Goal: Task Accomplishment & Management: Manage account settings

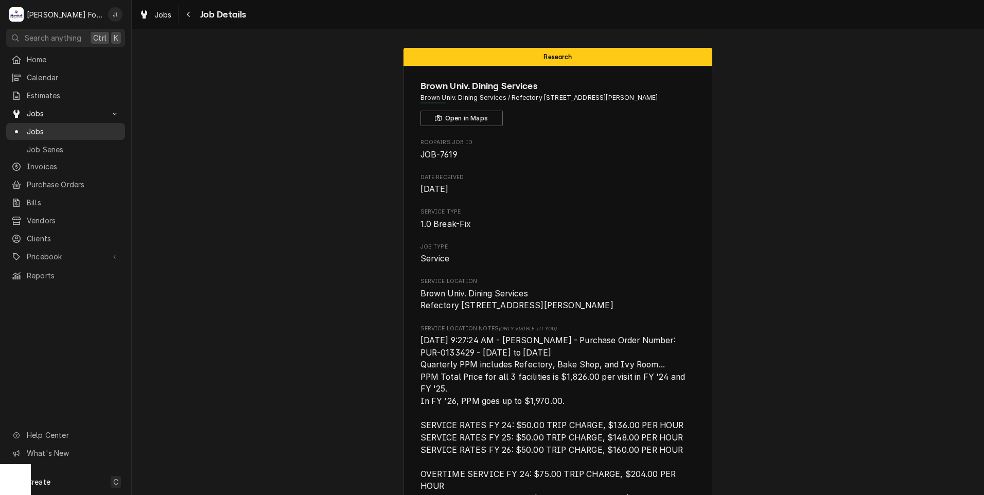
click at [61, 126] on span "Jobs" at bounding box center [73, 131] width 93 height 11
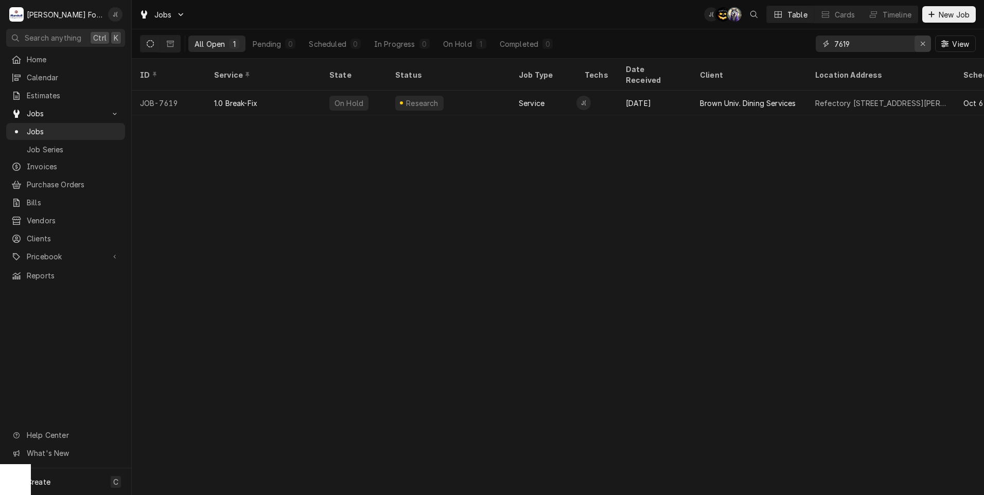
click at [921, 43] on div "Erase input" at bounding box center [922, 44] width 10 height 10
click at [880, 42] on input "Dynamic Content Wrapper" at bounding box center [882, 43] width 97 height 16
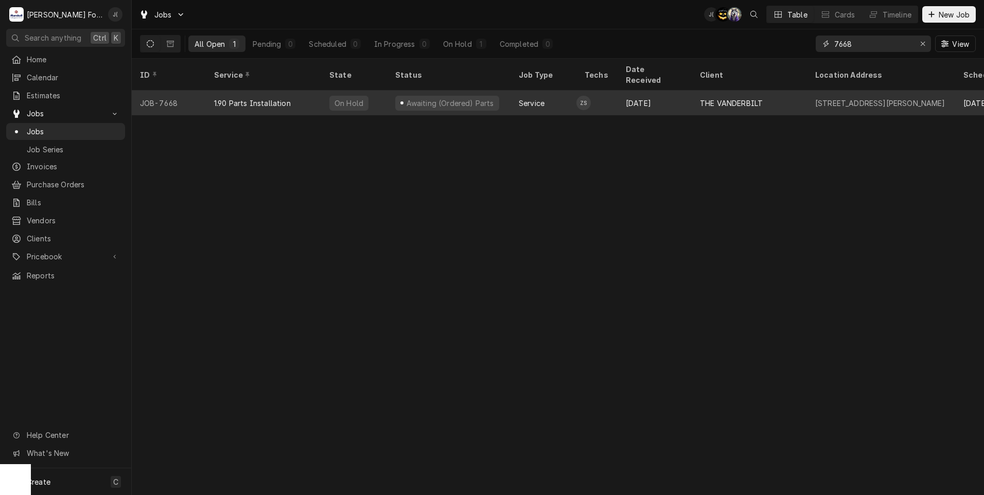
type input "7668"
click at [371, 91] on div "On Hold" at bounding box center [354, 103] width 66 height 25
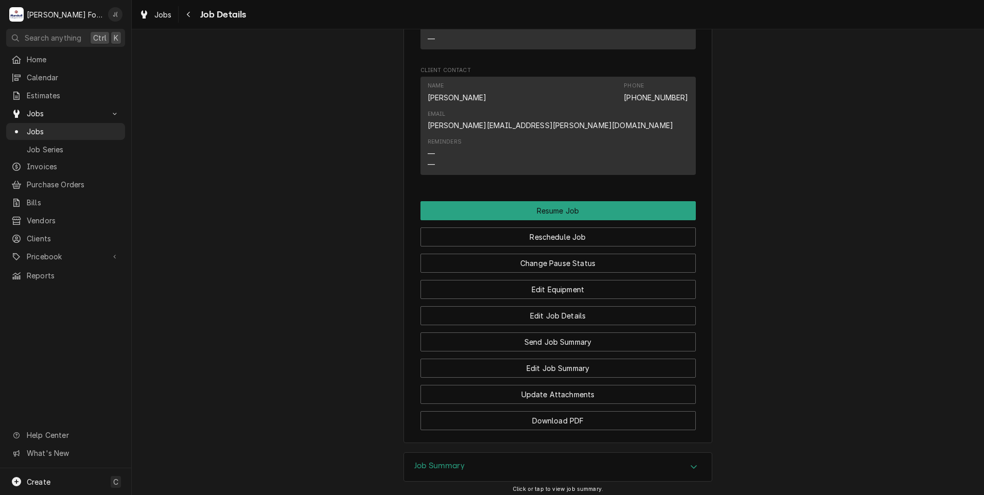
scroll to position [1462, 0]
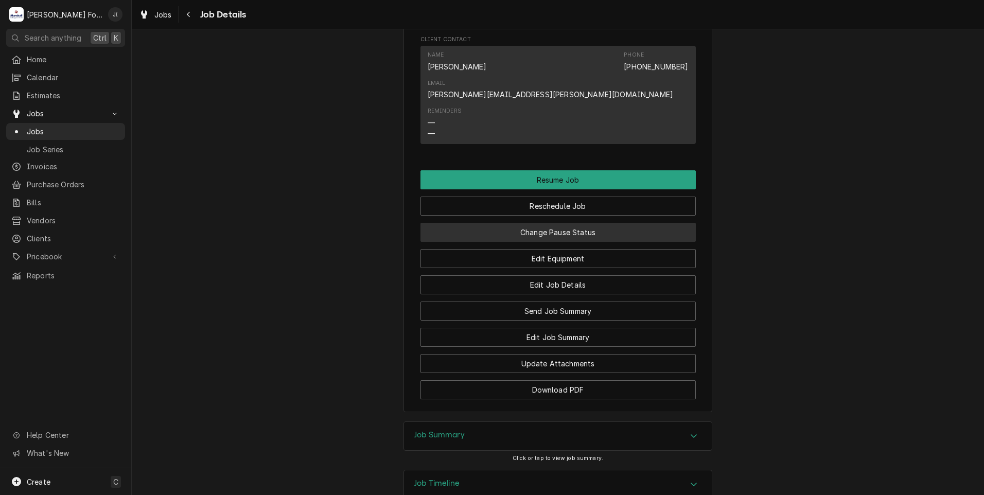
click at [543, 223] on button "Change Pause Status" at bounding box center [557, 232] width 275 height 19
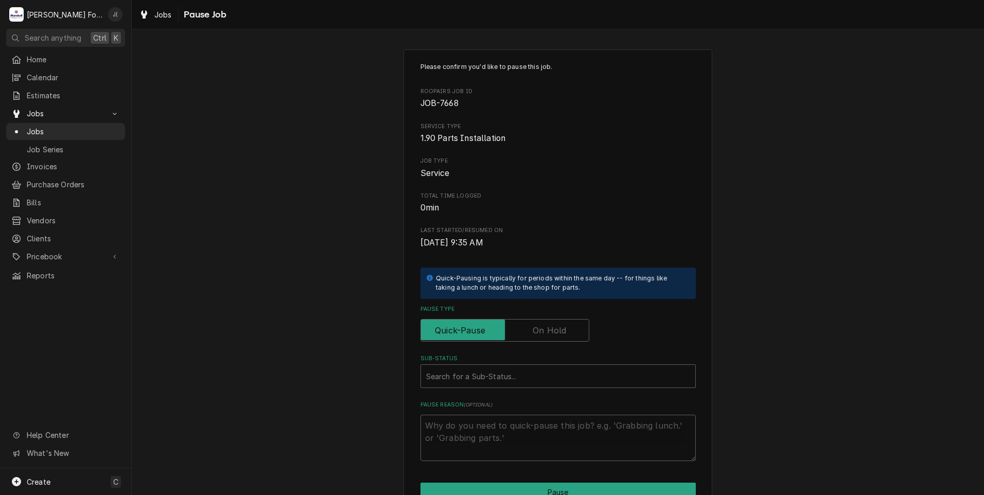
click at [545, 330] on label "Pause Type" at bounding box center [504, 330] width 169 height 23
click at [545, 330] on input "Pause Type" at bounding box center [504, 330] width 159 height 23
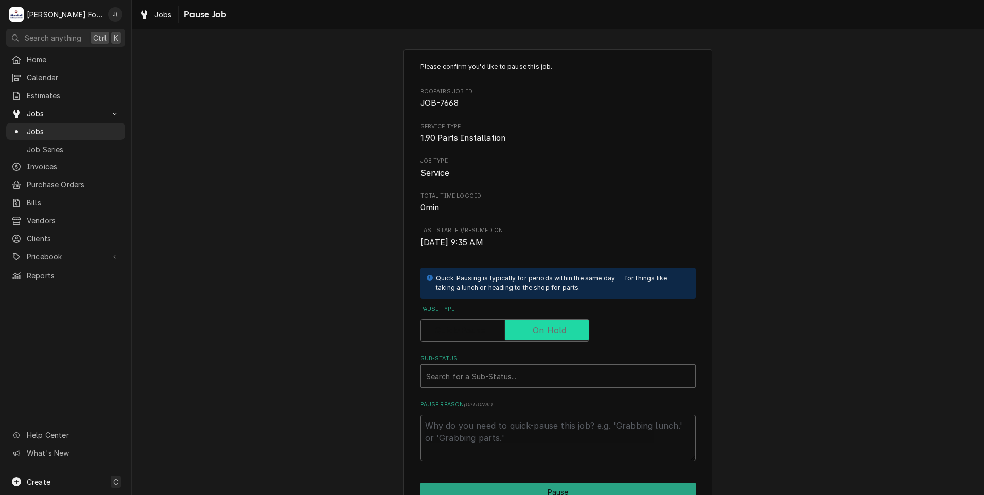
checkbox input "true"
click at [533, 374] on div "Sub-Status" at bounding box center [558, 376] width 264 height 19
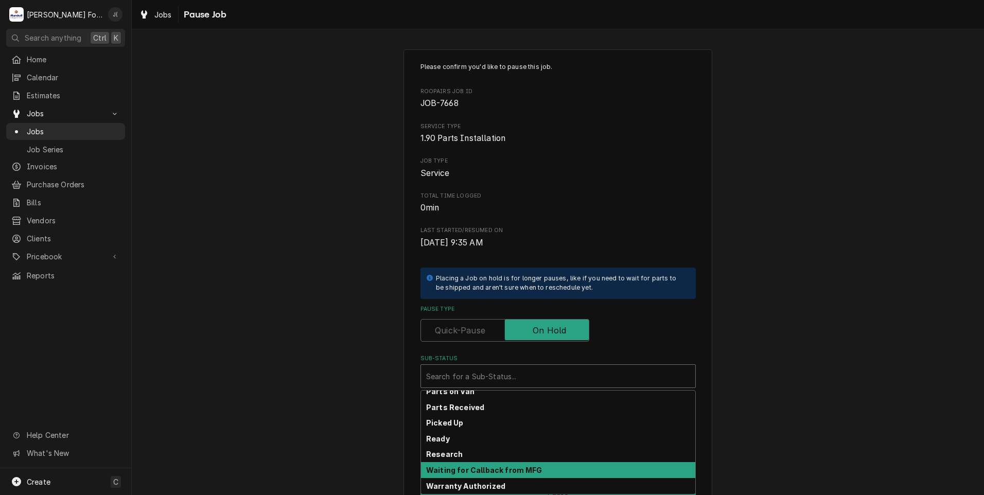
scroll to position [164, 0]
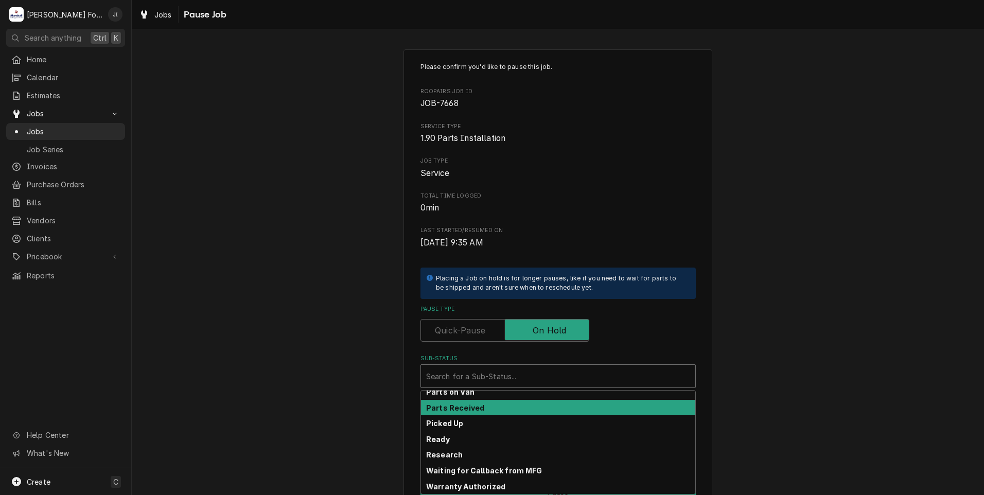
click at [477, 406] on div "Parts Received" at bounding box center [558, 408] width 274 height 16
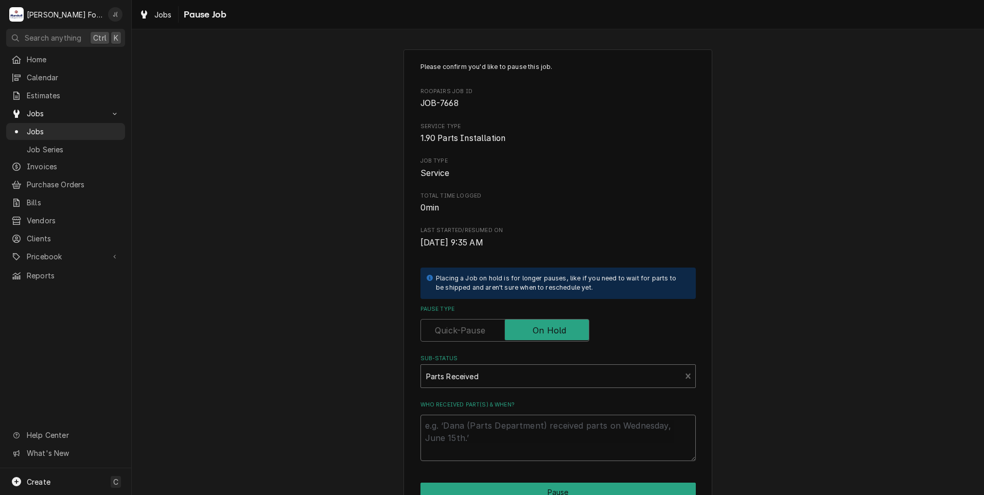
click at [483, 437] on textarea "Who received part(s) & when?" at bounding box center [557, 438] width 275 height 46
type textarea "x"
type textarea "1"
type textarea "x"
type textarea "10"
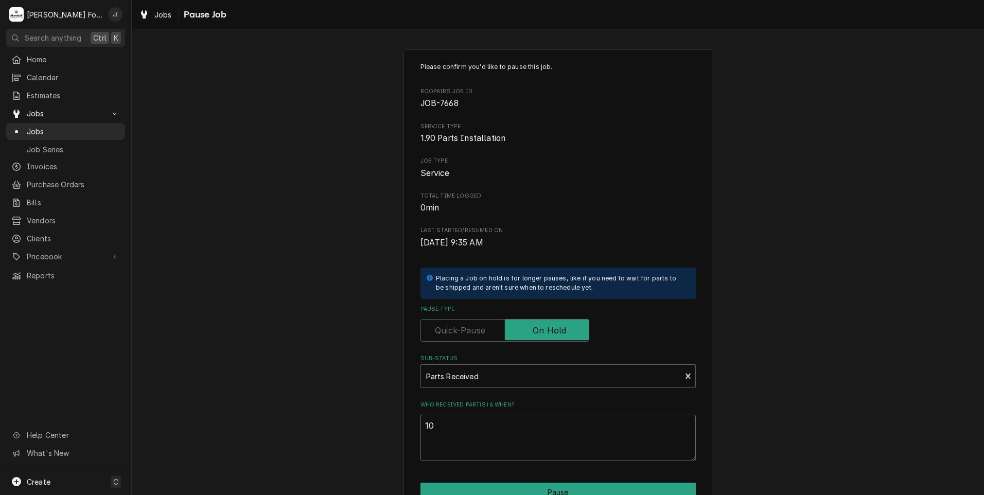
type textarea "x"
type textarea "10/"
type textarea "x"
type textarea "10/1"
type textarea "x"
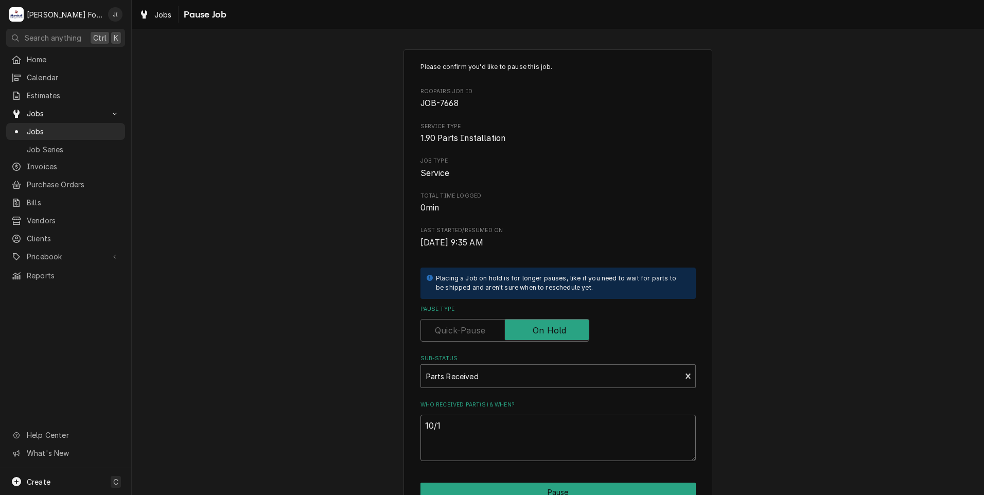
type textarea "10/14"
type textarea "x"
type textarea "10/14/"
type textarea "x"
type textarea "10/14/2"
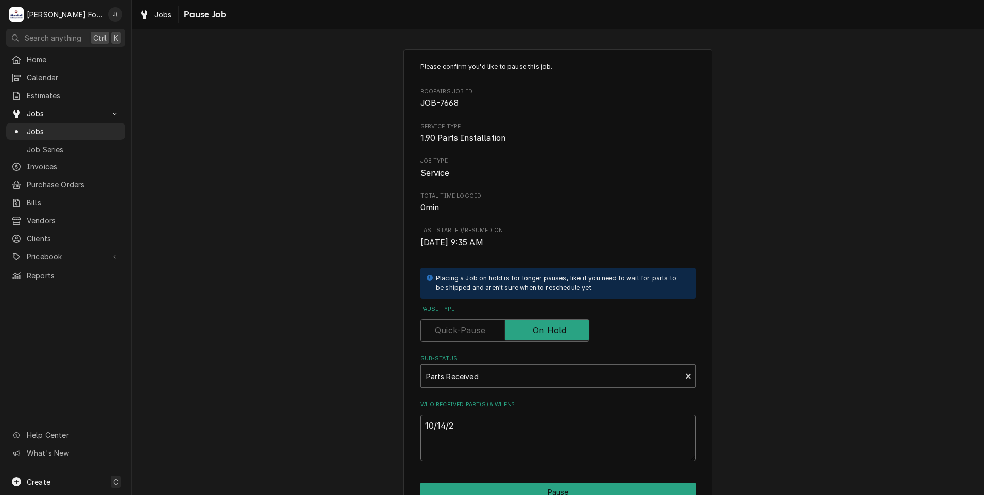
type textarea "x"
type textarea "[DATE]"
type textarea "x"
type textarea "10/14/202"
type textarea "x"
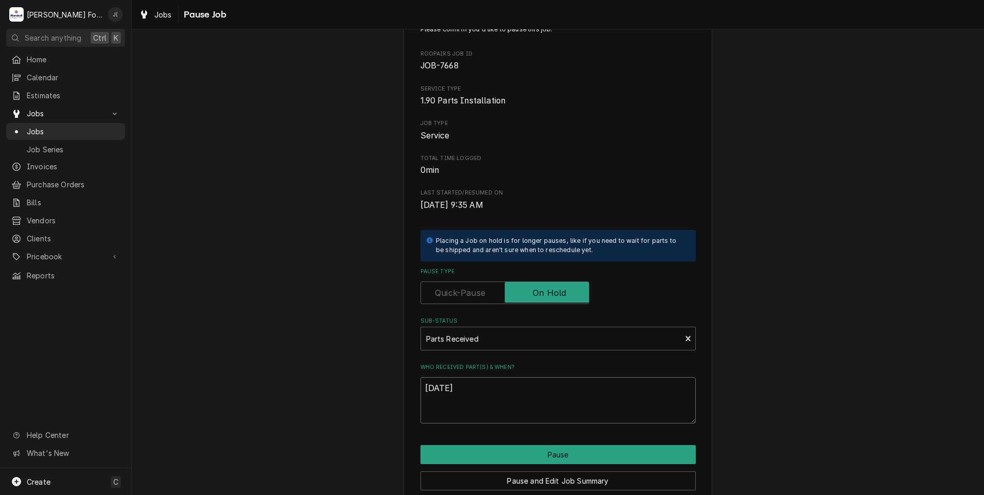
scroll to position [81, 0]
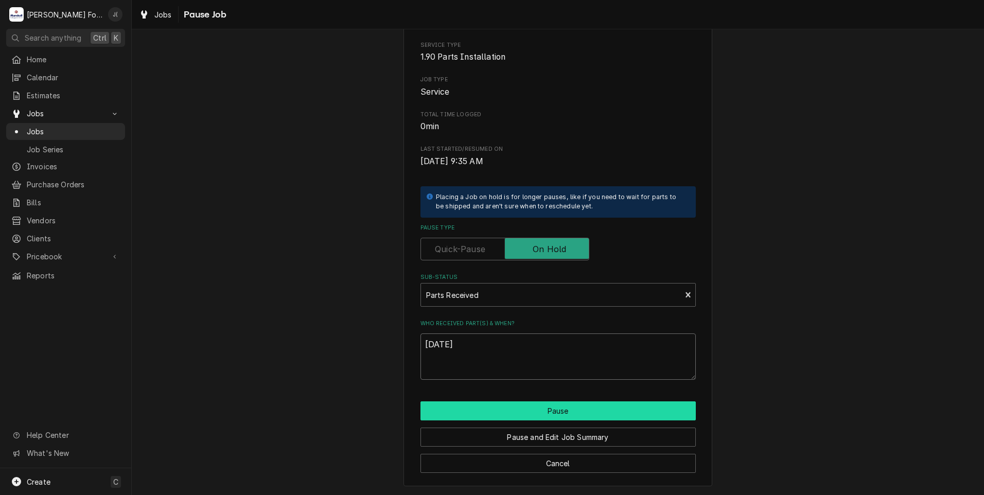
type textarea "[DATE]"
click at [492, 409] on button "Pause" at bounding box center [557, 410] width 275 height 19
type textarea "x"
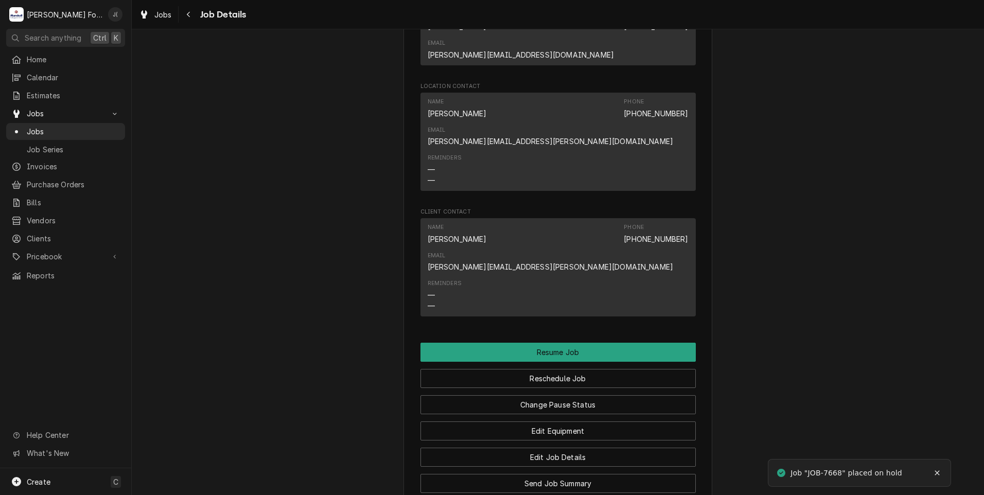
scroll to position [1440, 0]
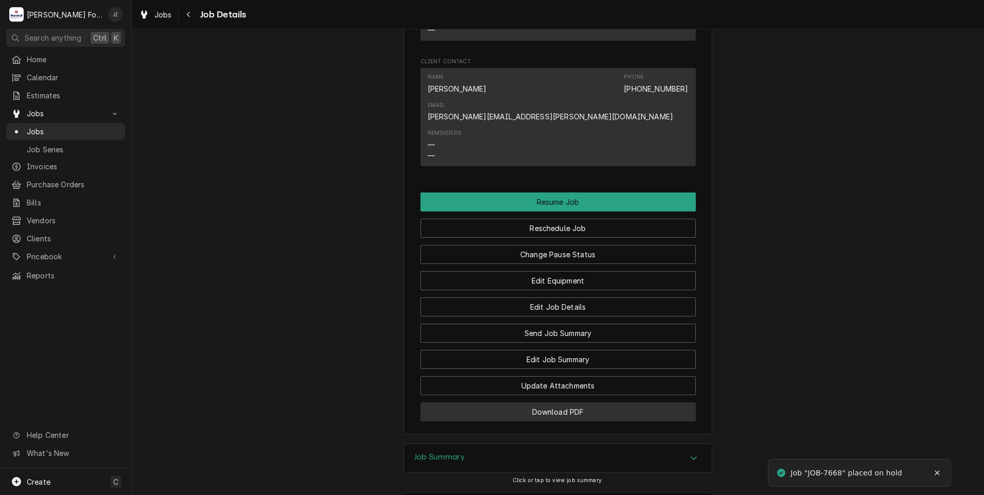
click at [504, 402] on button "Download PDF" at bounding box center [557, 411] width 275 height 19
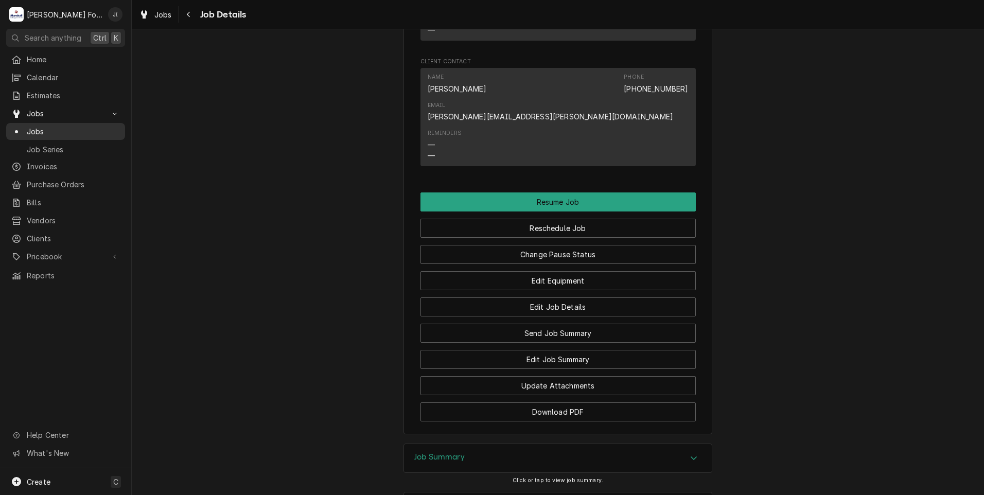
click at [44, 127] on span "Jobs" at bounding box center [73, 131] width 93 height 11
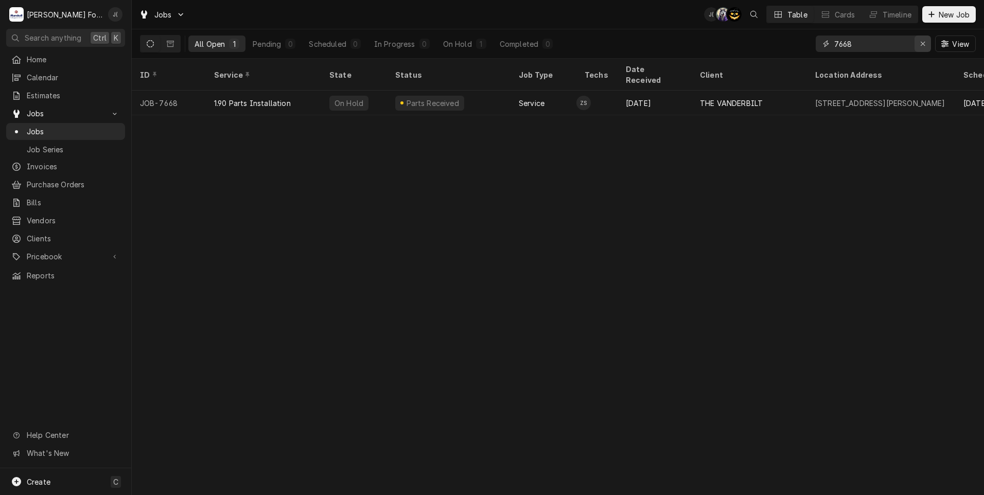
click at [921, 47] on div "Erase input" at bounding box center [922, 44] width 10 height 10
click at [913, 46] on input "Dynamic Content Wrapper" at bounding box center [882, 43] width 97 height 16
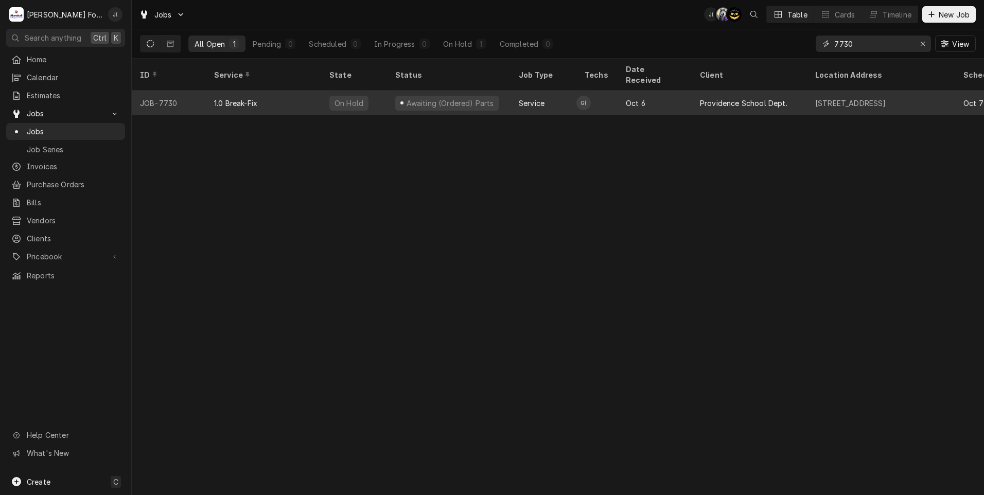
type input "7730"
click at [258, 96] on div "1.0 Break-Fix" at bounding box center [263, 103] width 115 height 25
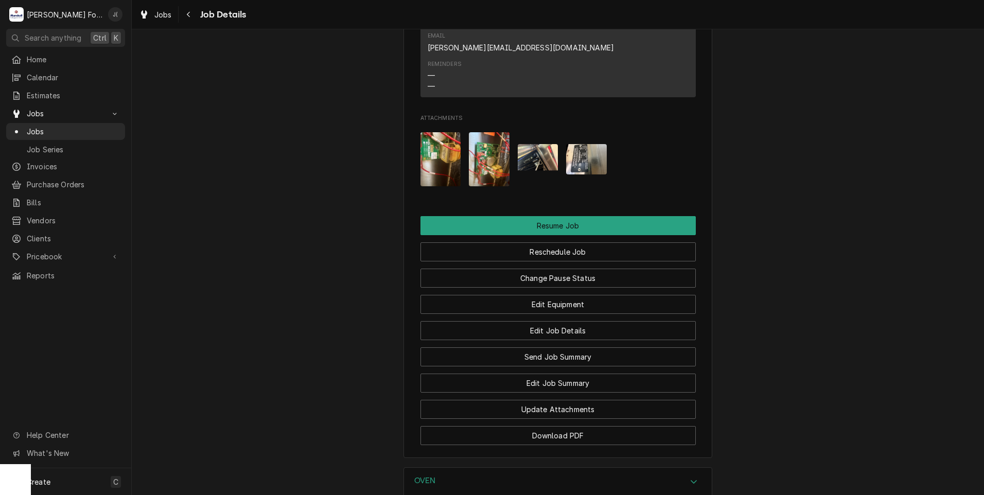
scroll to position [1208, 0]
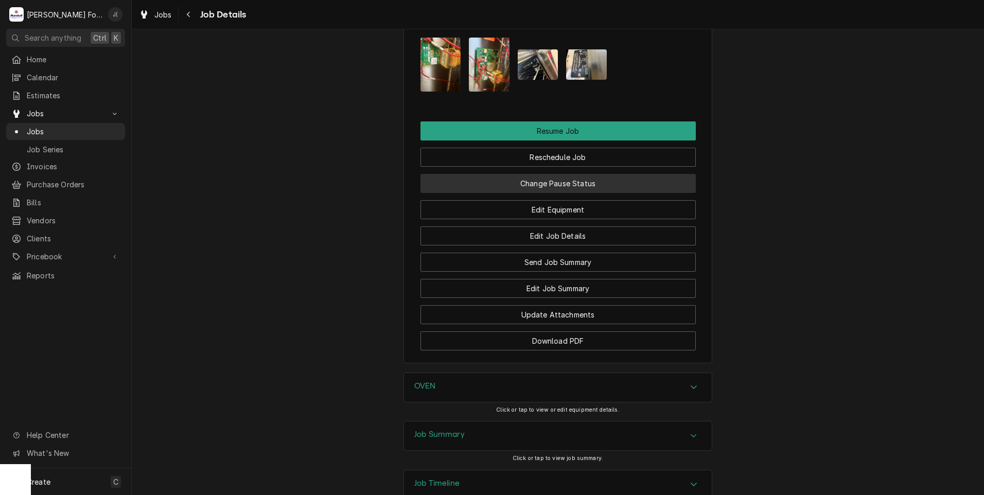
click at [539, 174] on button "Change Pause Status" at bounding box center [557, 183] width 275 height 19
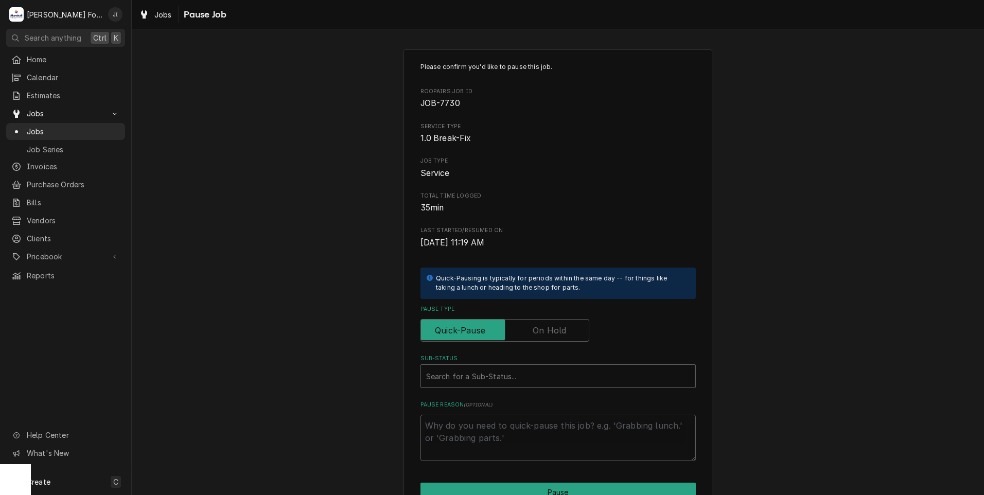
click at [555, 325] on label "Pause Type" at bounding box center [504, 330] width 169 height 23
click at [555, 325] on input "Pause Type" at bounding box center [504, 330] width 159 height 23
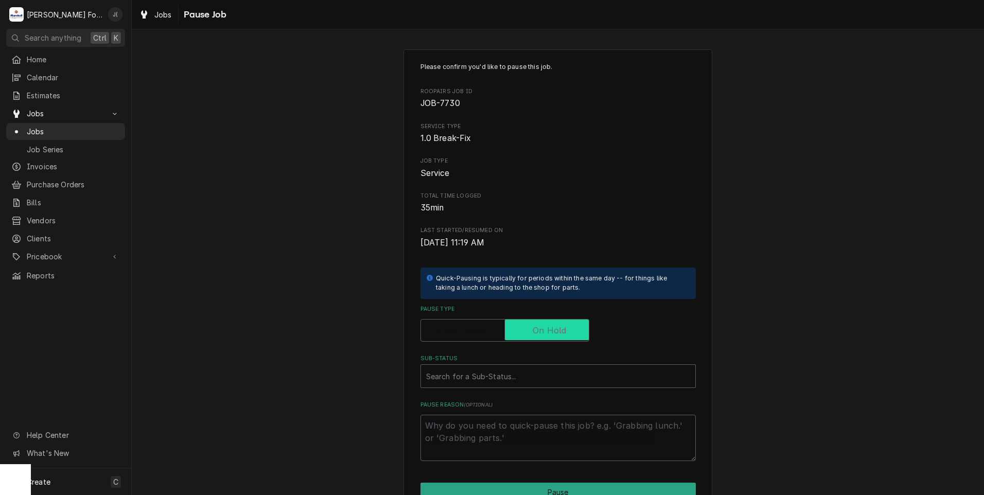
checkbox input "true"
click at [489, 370] on div "Sub-Status" at bounding box center [558, 376] width 264 height 19
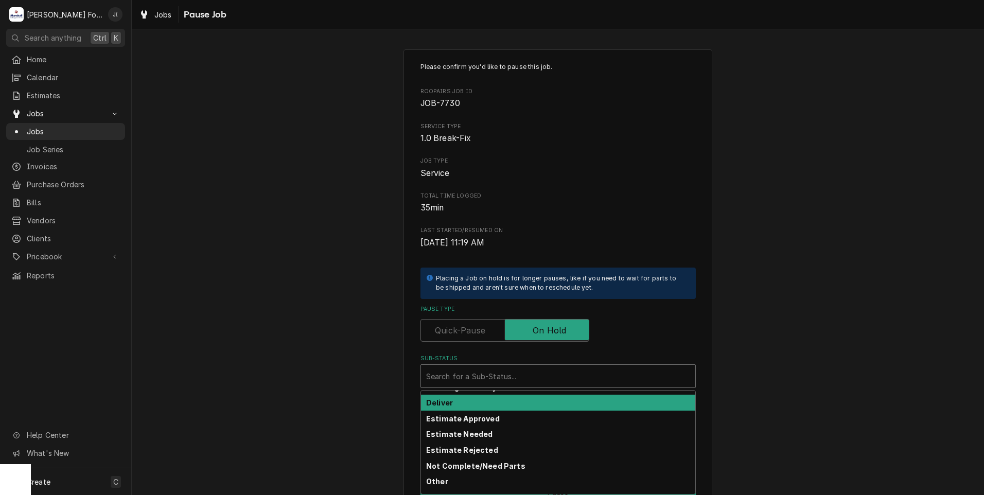
scroll to position [164, 0]
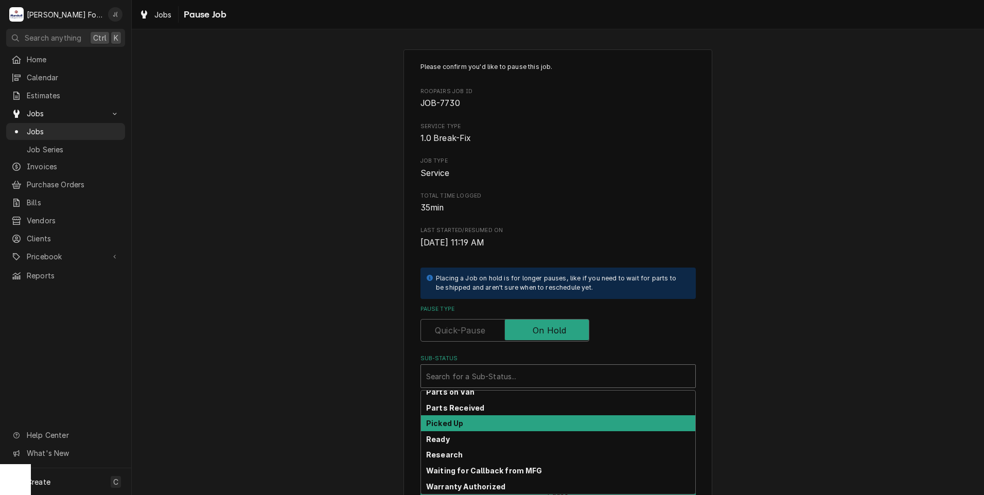
click at [463, 404] on div "Parts Received" at bounding box center [558, 408] width 274 height 16
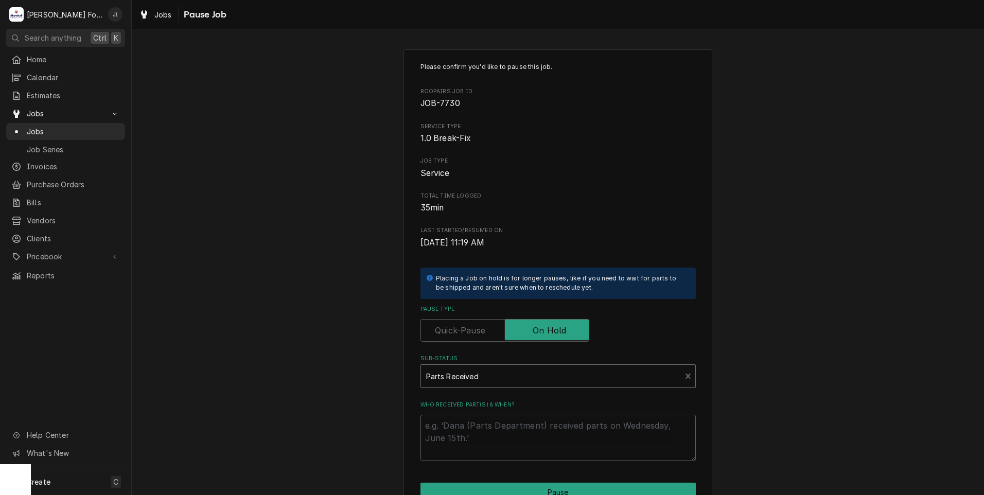
click at [503, 373] on div "Sub-Status" at bounding box center [551, 376] width 250 height 19
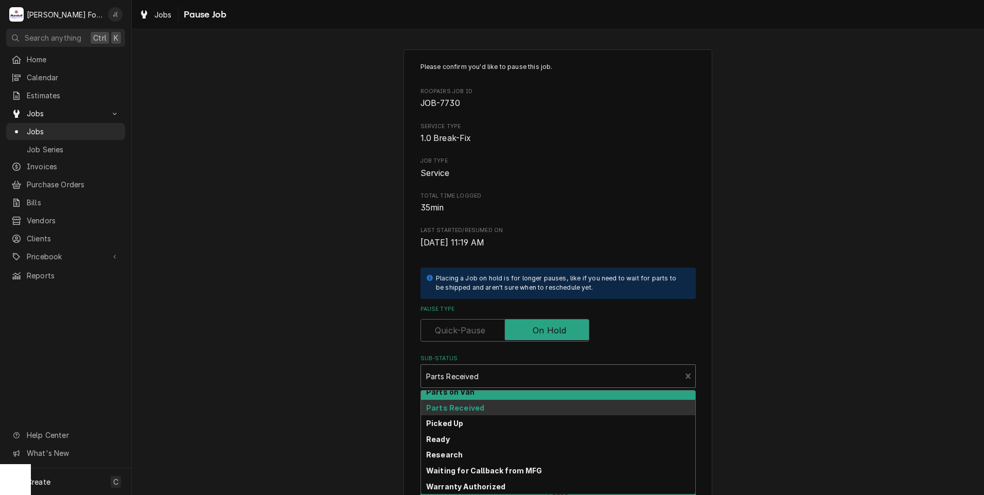
click at [484, 396] on div "Parts on Van" at bounding box center [558, 392] width 274 height 16
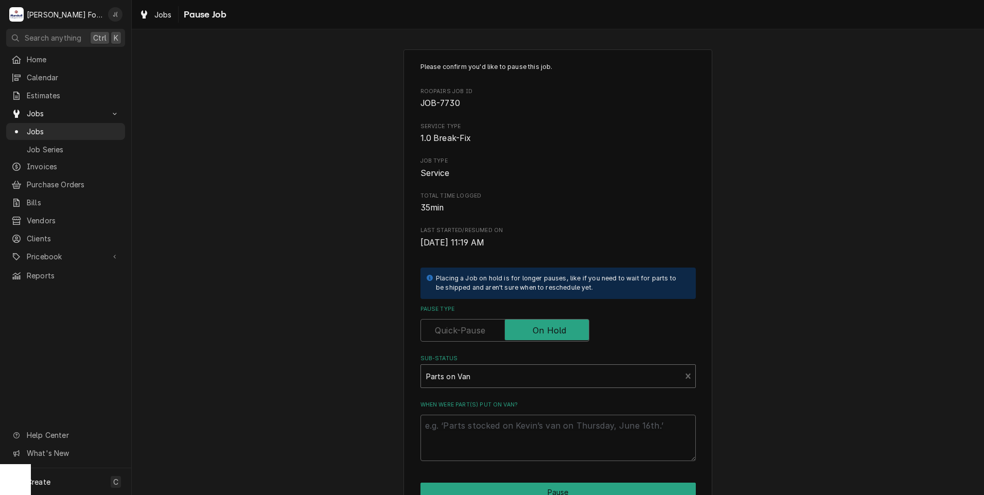
click at [508, 376] on div "Sub-Status" at bounding box center [551, 376] width 250 height 19
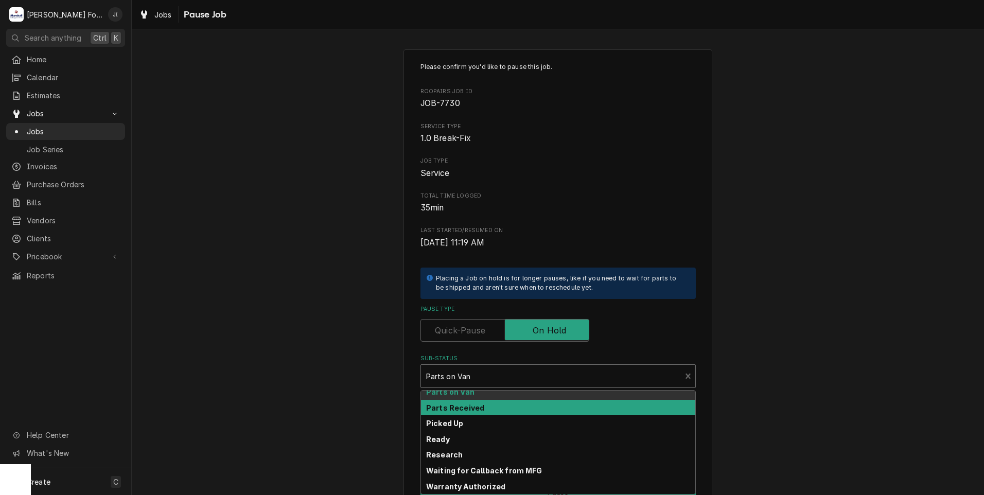
click at [474, 408] on strong "Parts Received" at bounding box center [455, 407] width 58 height 9
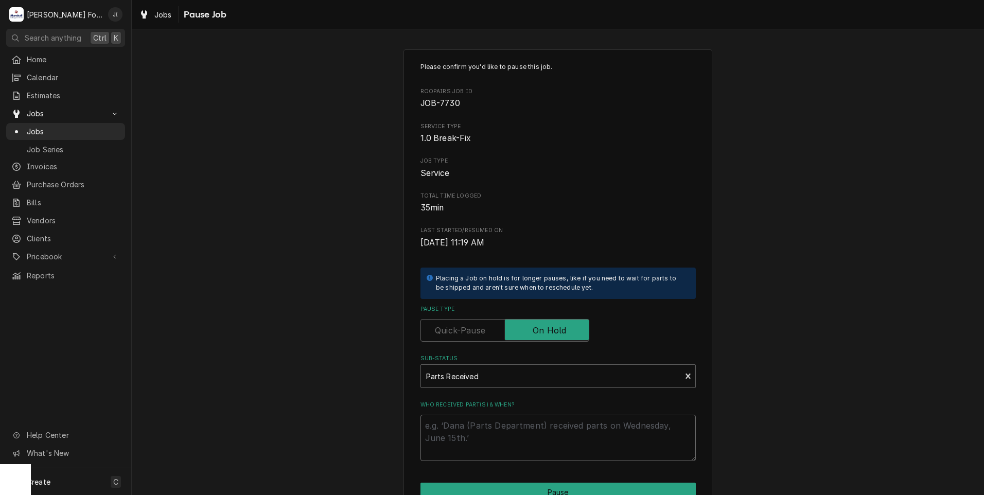
click at [469, 438] on textarea "Who received part(s) & when?" at bounding box center [557, 438] width 275 height 46
type textarea "x"
type textarea "1"
type textarea "x"
type textarea "10"
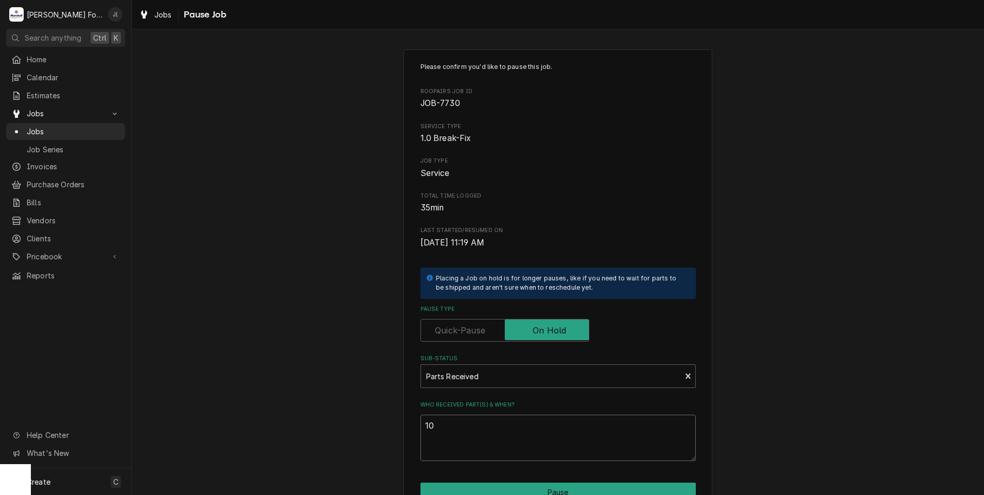
type textarea "x"
type textarea "10/"
type textarea "x"
type textarea "10/1"
type textarea "x"
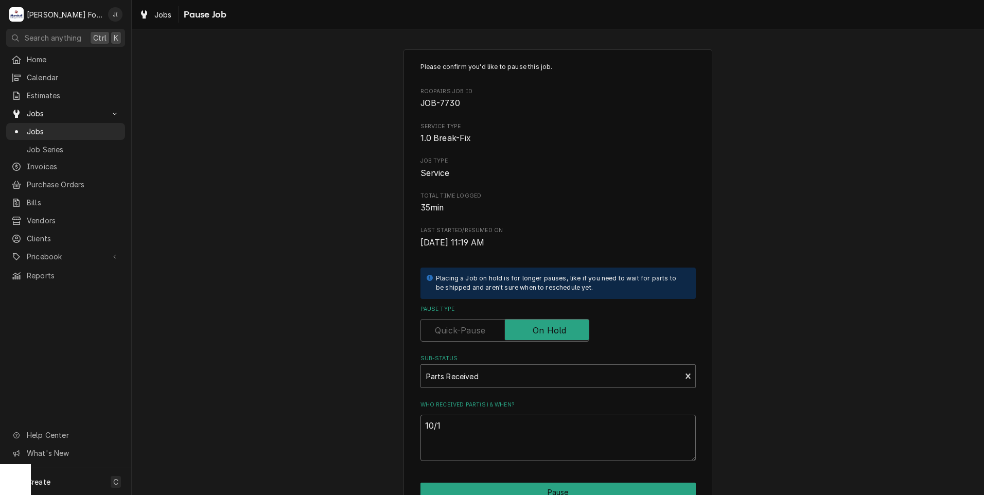
type textarea "10/14"
type textarea "x"
type textarea "10/14/"
type textarea "x"
type textarea "10/14/2"
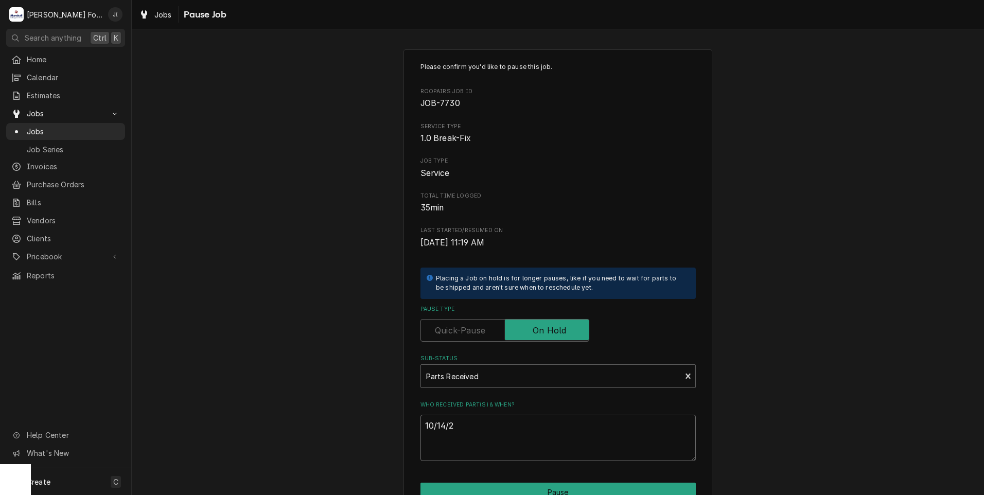
type textarea "x"
type textarea "[DATE]"
type textarea "x"
type textarea "10/14/202"
type textarea "x"
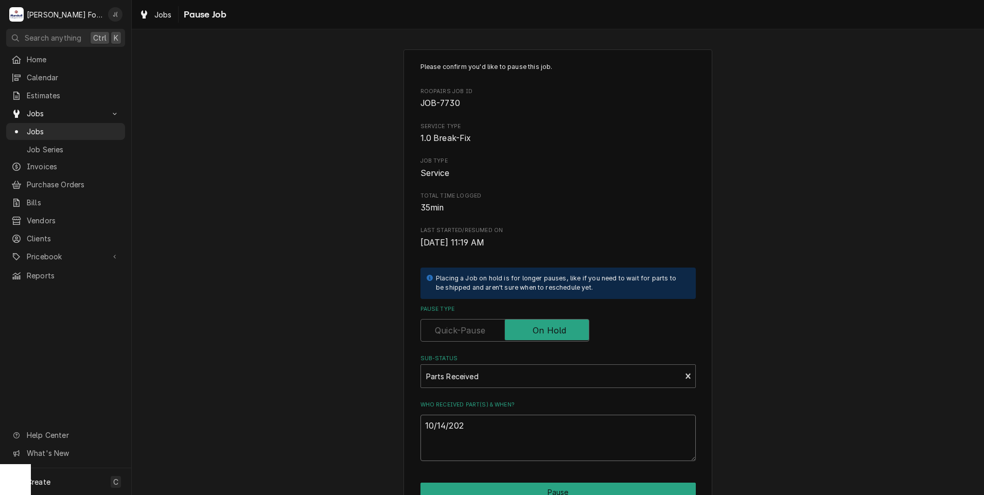
type textarea "10/14/2022"
type textarea "x"
type textarea "10/14/20225"
type textarea "x"
type textarea "10/14/2022"
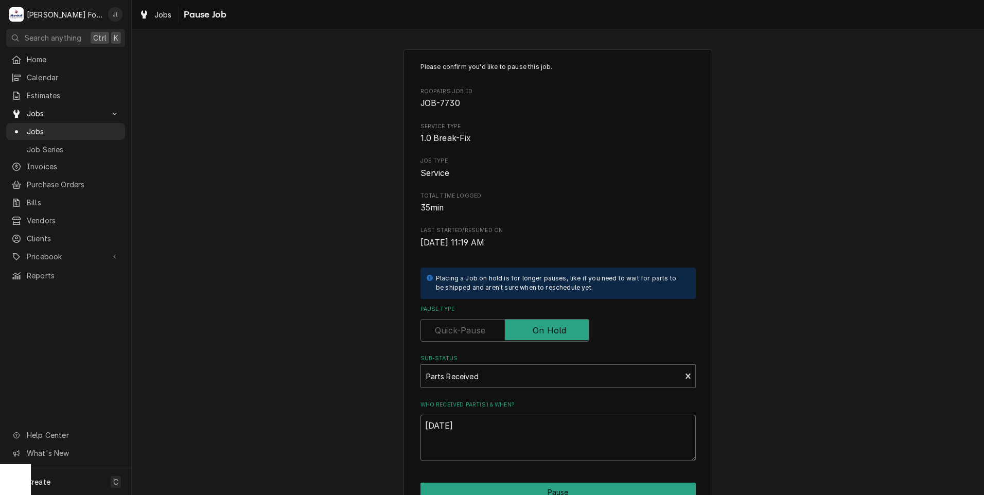
type textarea "x"
type textarea "10/14/202"
type textarea "x"
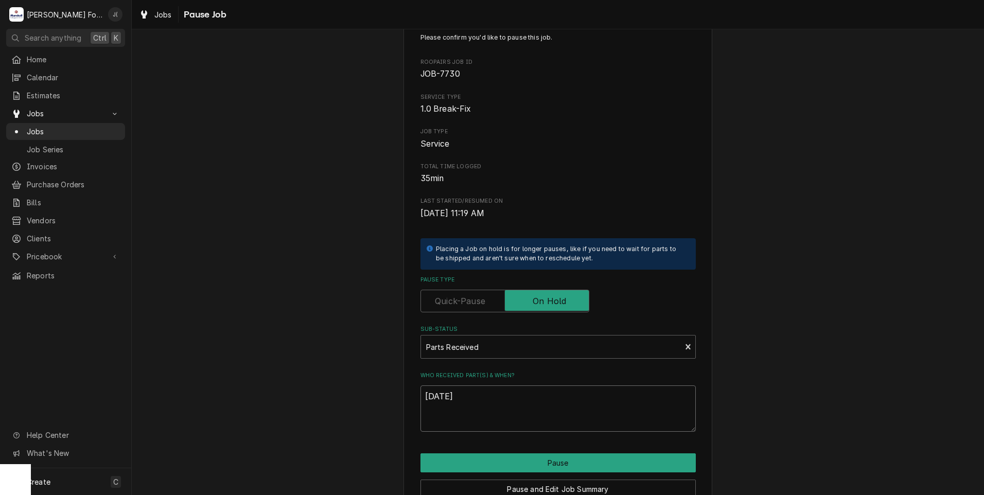
scroll to position [81, 0]
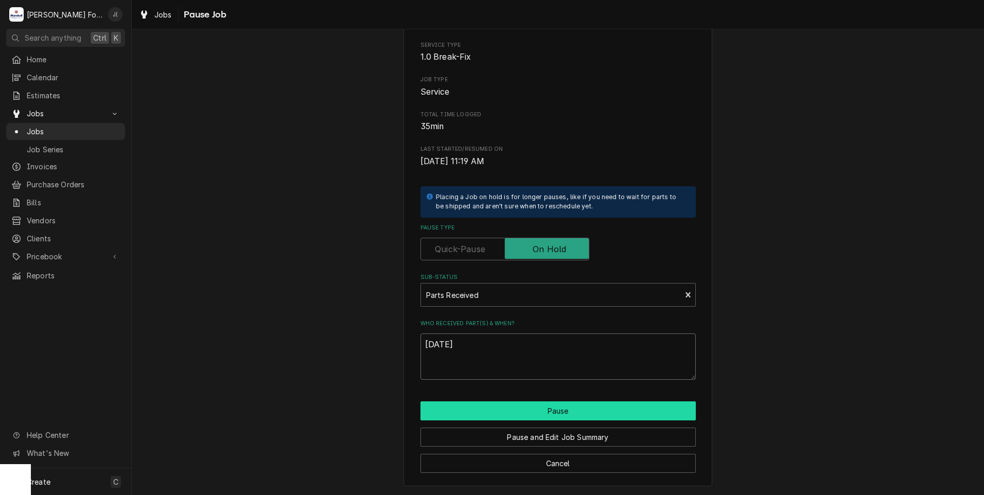
type textarea "10/14/2025"
click at [455, 415] on button "Pause" at bounding box center [557, 410] width 275 height 19
type textarea "x"
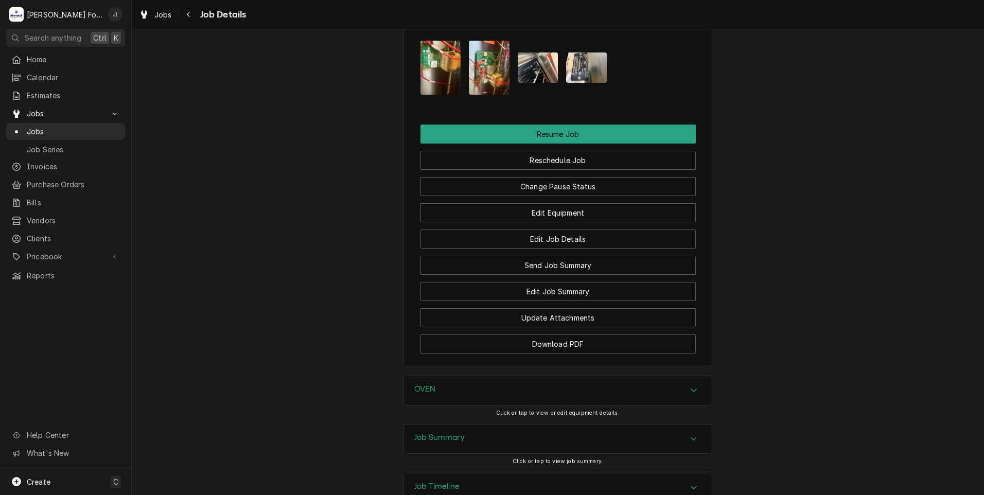
scroll to position [1208, 0]
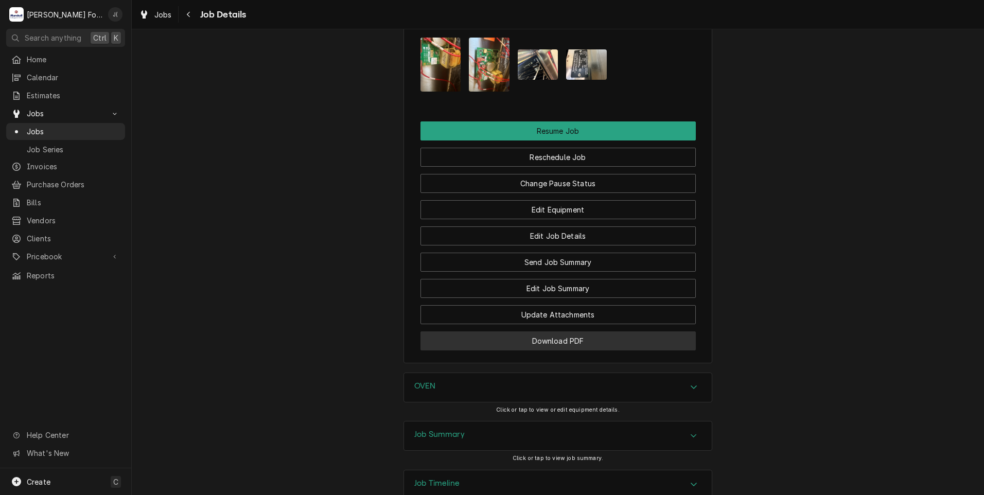
click at [448, 331] on button "Download PDF" at bounding box center [557, 340] width 275 height 19
click at [61, 131] on span "Jobs" at bounding box center [73, 131] width 93 height 11
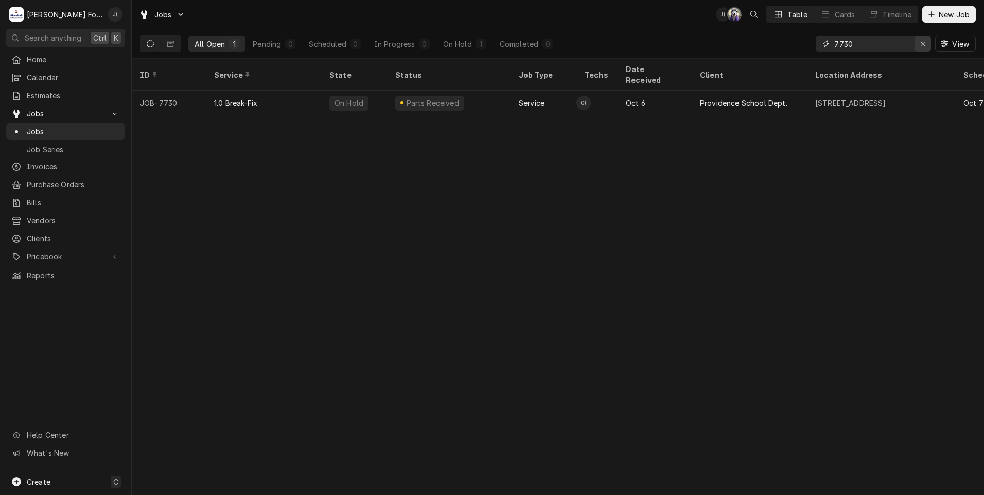
click at [922, 45] on icon "Erase input" at bounding box center [922, 44] width 4 height 4
click at [888, 46] on input "Dynamic Content Wrapper" at bounding box center [882, 43] width 97 height 16
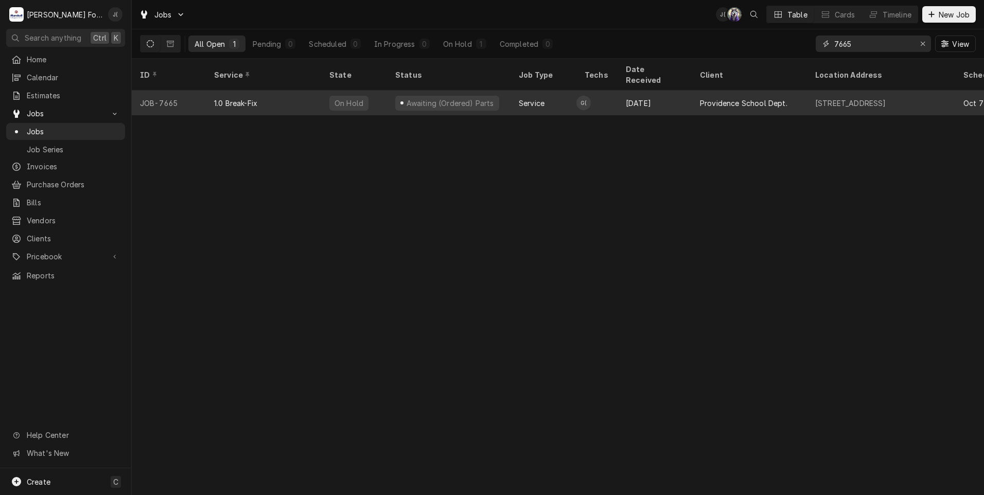
type input "7665"
click at [489, 92] on div "Awaiting (Ordered) Parts" at bounding box center [448, 103] width 123 height 25
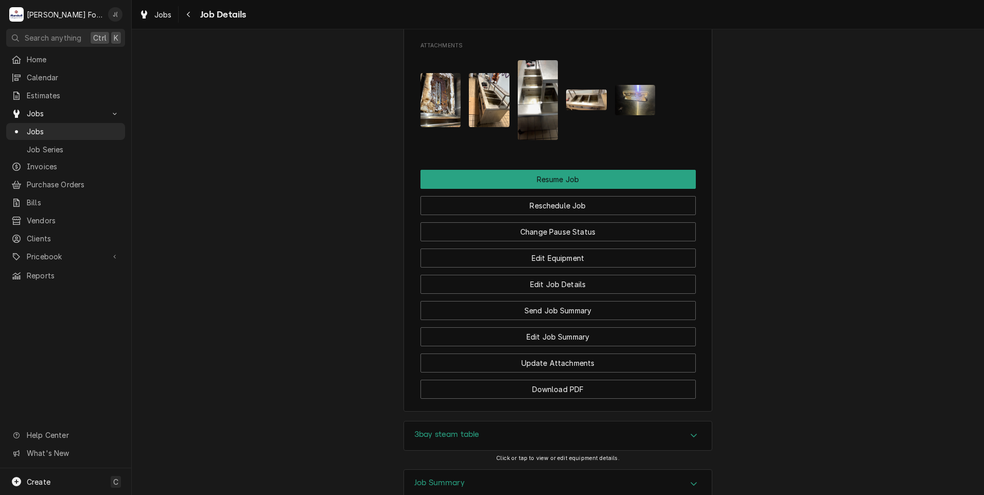
scroll to position [1175, 0]
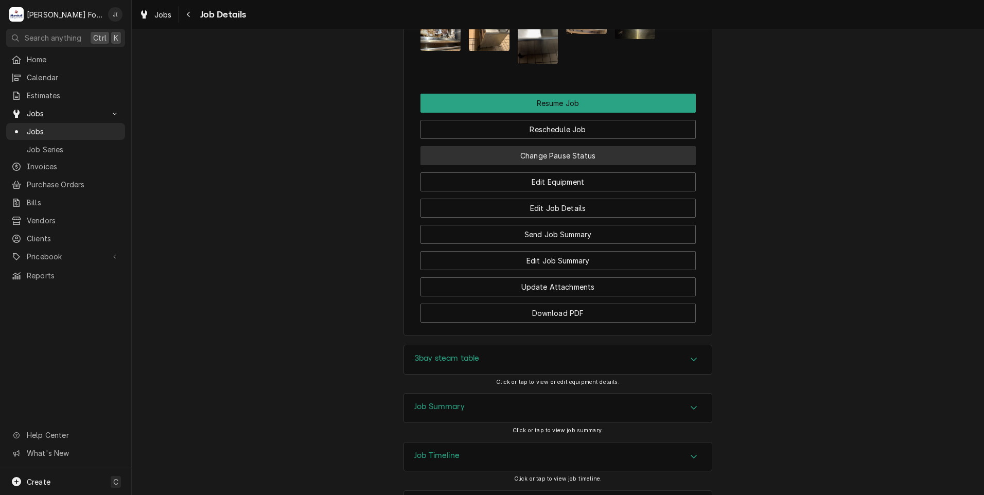
click at [574, 146] on button "Change Pause Status" at bounding box center [557, 155] width 275 height 19
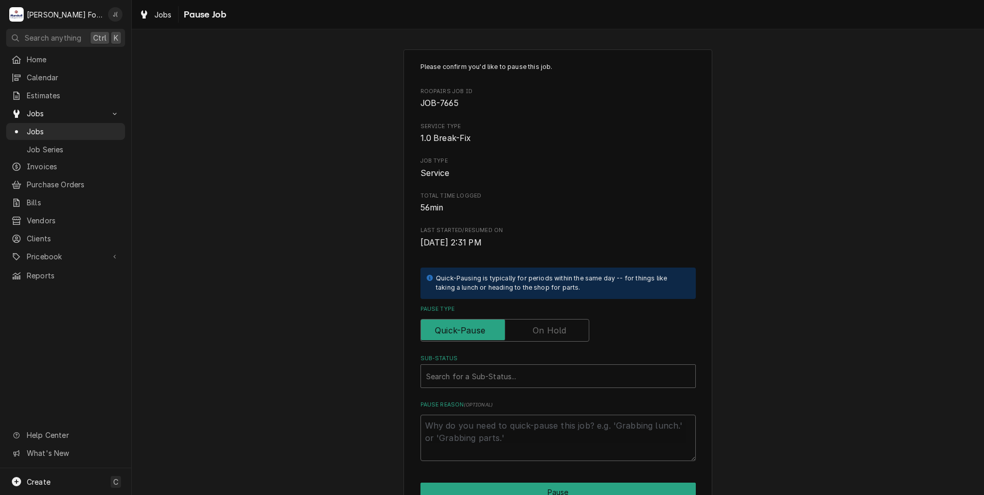
click at [531, 332] on label "Pause Type" at bounding box center [504, 330] width 169 height 23
click at [531, 332] on input "Pause Type" at bounding box center [504, 330] width 159 height 23
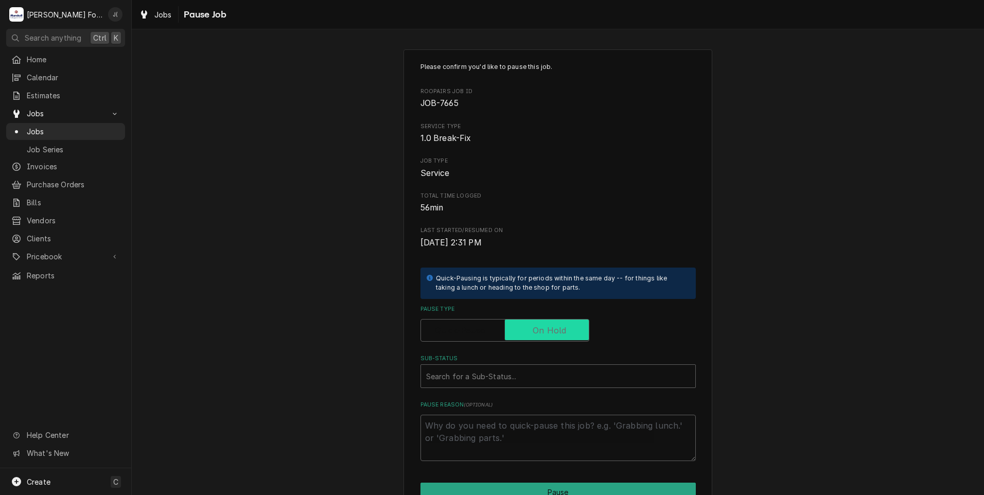
checkbox input "true"
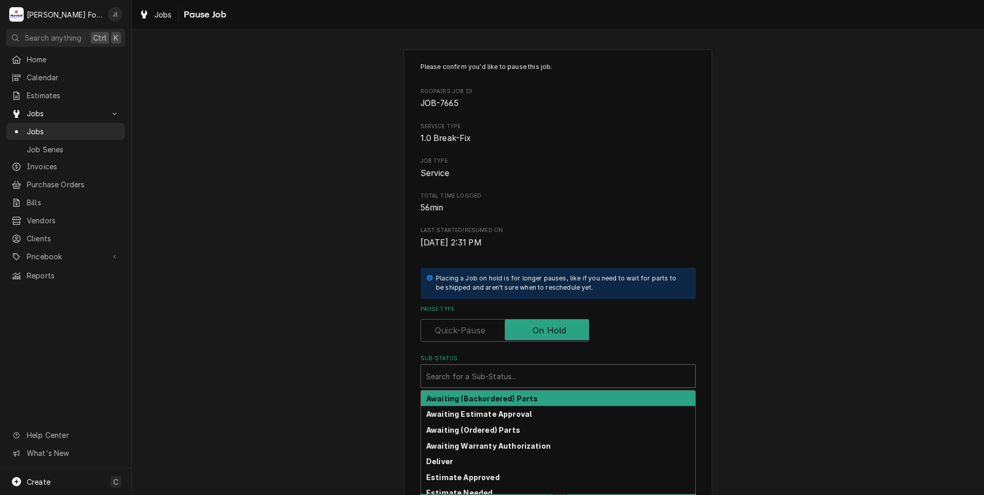
click at [510, 372] on div "Sub-Status" at bounding box center [558, 376] width 264 height 19
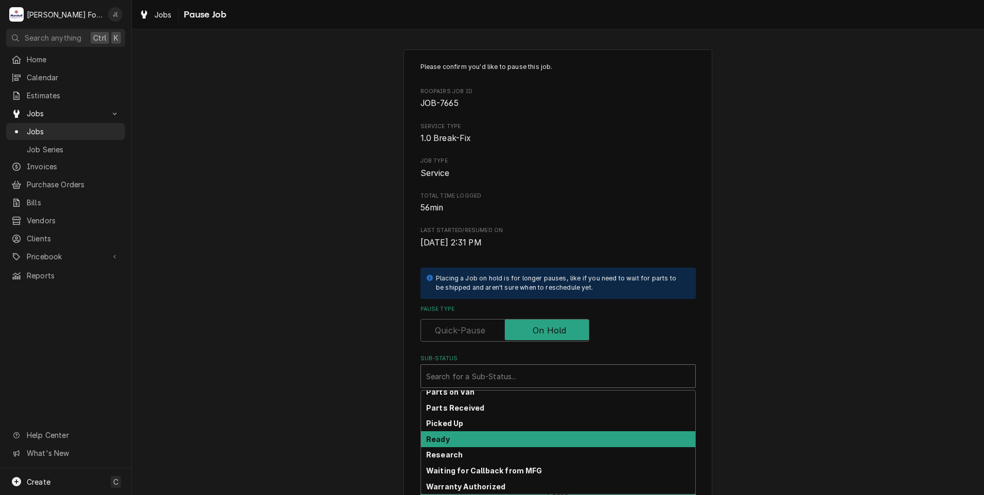
scroll to position [164, 0]
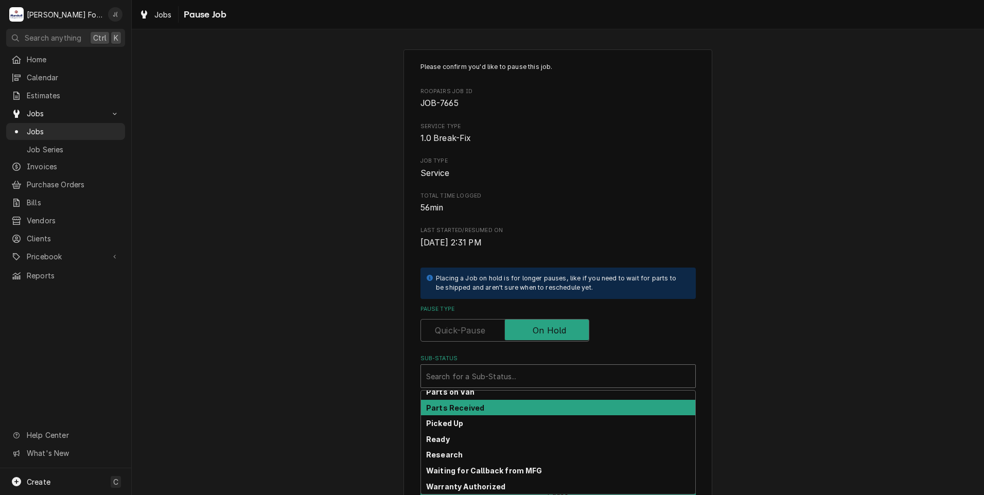
click at [483, 408] on div "Parts Received" at bounding box center [558, 408] width 274 height 16
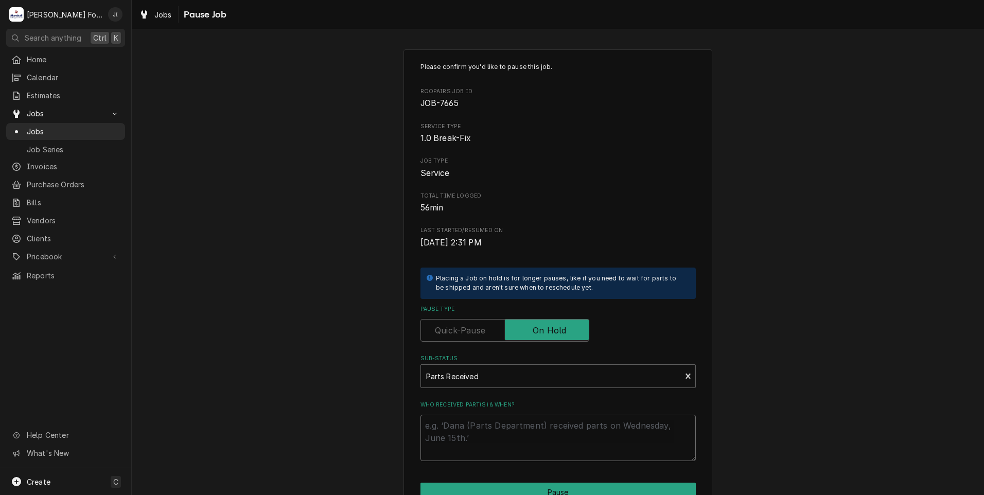
click at [479, 418] on textarea "Who received part(s) & when?" at bounding box center [557, 438] width 275 height 46
type textarea "x"
type textarea "1"
type textarea "x"
type textarea "10"
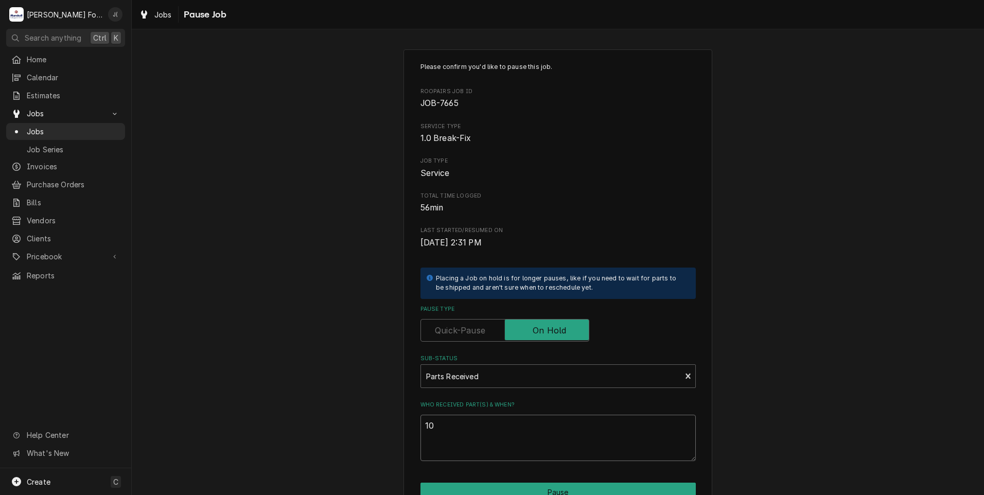
type textarea "x"
type textarea "10/"
type textarea "x"
type textarea "10/1"
type textarea "x"
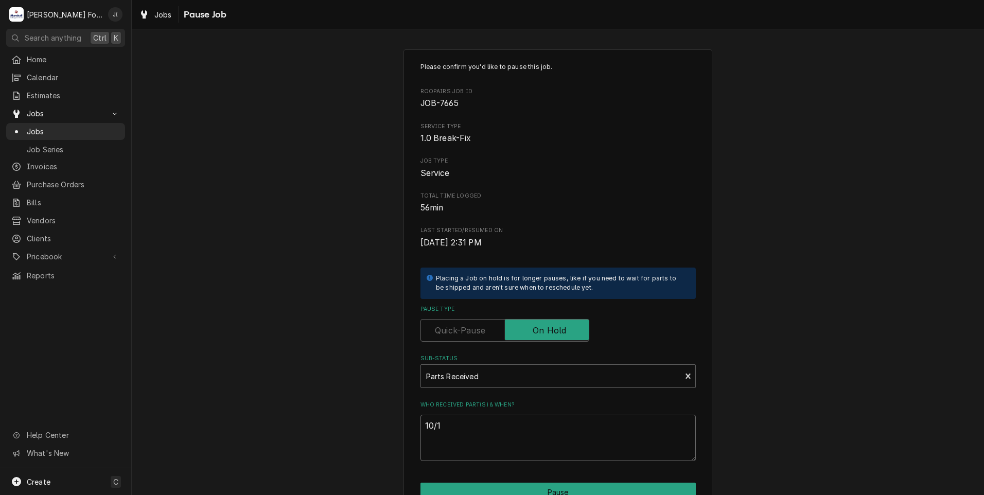
type textarea "10/14"
type textarea "x"
type textarea "10/14/"
type textarea "x"
type textarea "10/14/2"
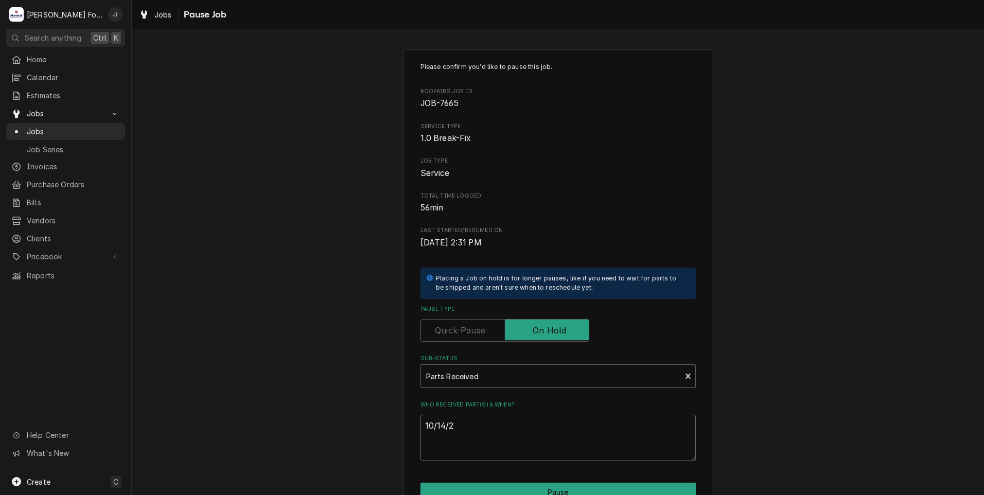
type textarea "x"
type textarea "10/14/20"
type textarea "x"
type textarea "10/14/202"
type textarea "x"
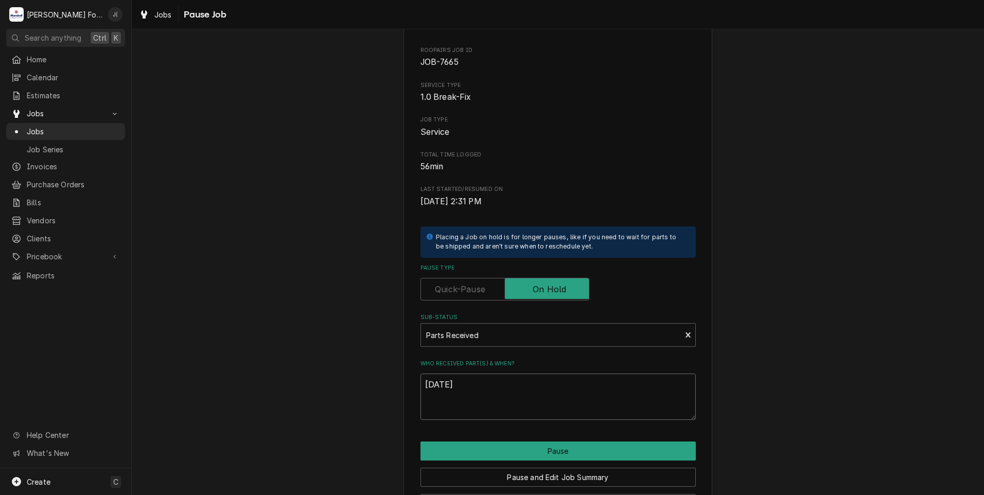
scroll to position [81, 0]
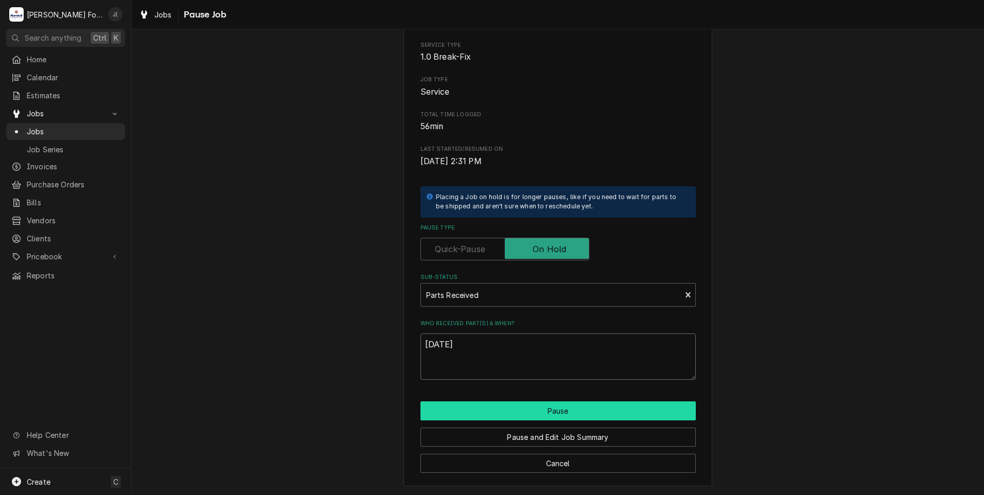
type textarea "[DATE]"
click at [589, 415] on button "Pause" at bounding box center [557, 410] width 275 height 19
type textarea "x"
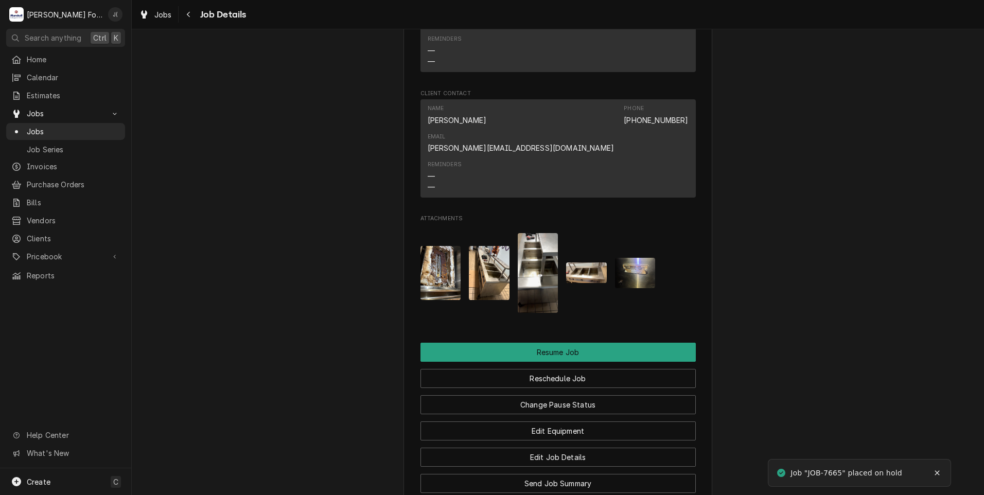
scroll to position [1175, 0]
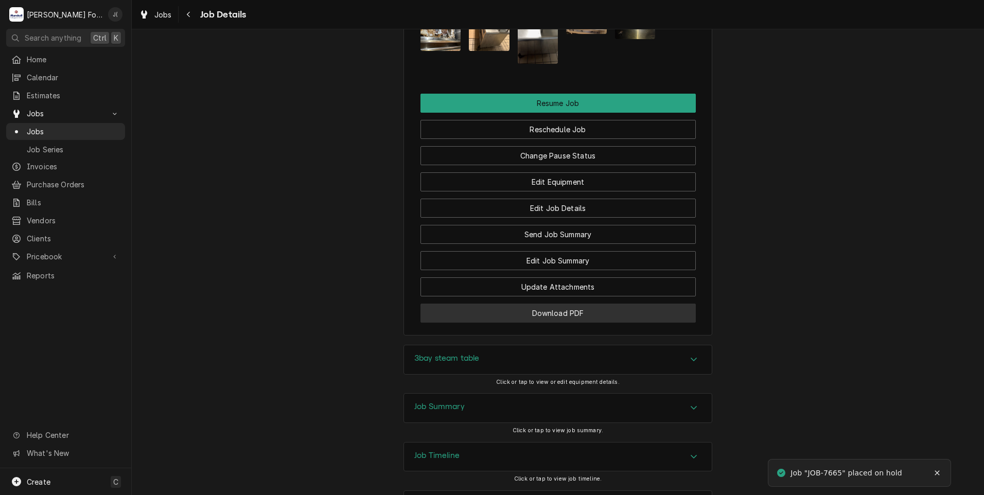
click at [461, 304] on button "Download PDF" at bounding box center [557, 313] width 275 height 19
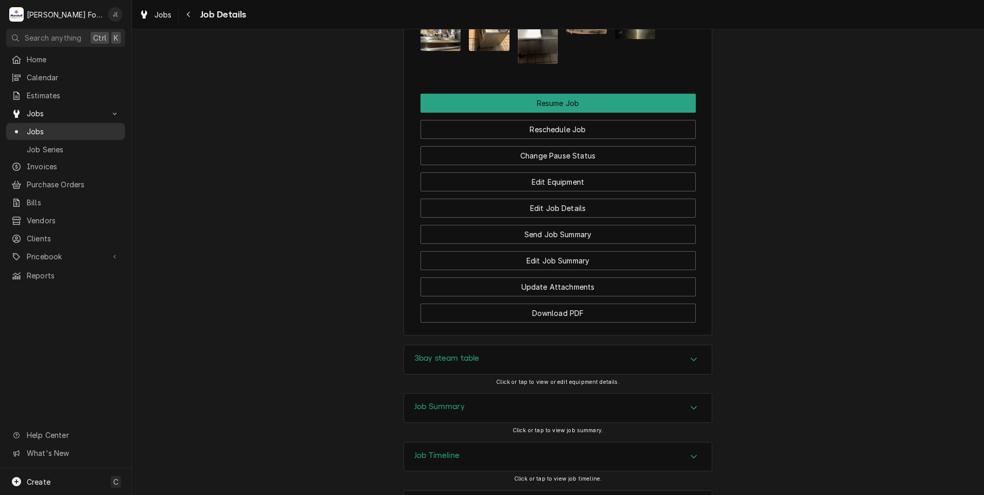
click at [61, 132] on span "Jobs" at bounding box center [73, 131] width 93 height 11
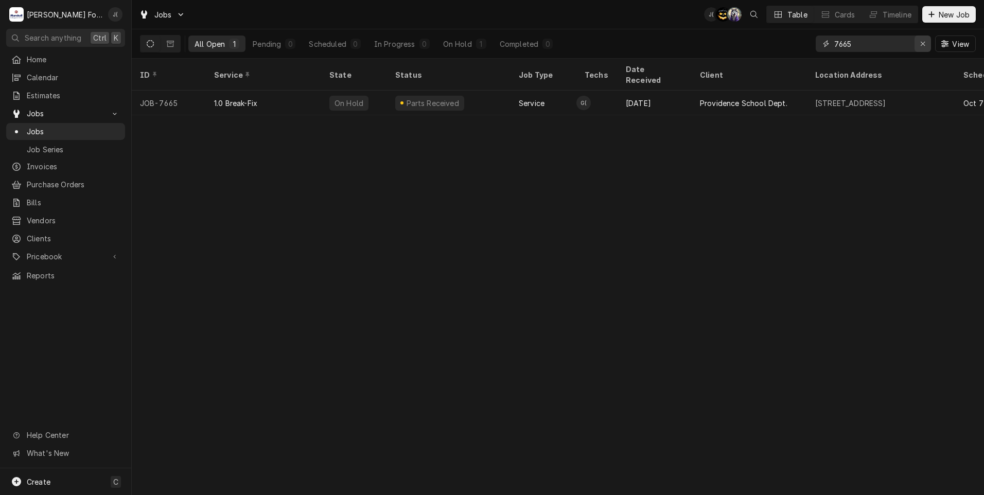
click at [922, 45] on icon "Erase input" at bounding box center [922, 44] width 4 height 4
click at [903, 44] on input "Dynamic Content Wrapper" at bounding box center [882, 43] width 97 height 16
type input "7750"
click at [726, 43] on div "All Open 1 Pending 0 Scheduled 0 In Progress 0 On Hold 1 Completed 0 7750 View" at bounding box center [557, 43] width 835 height 29
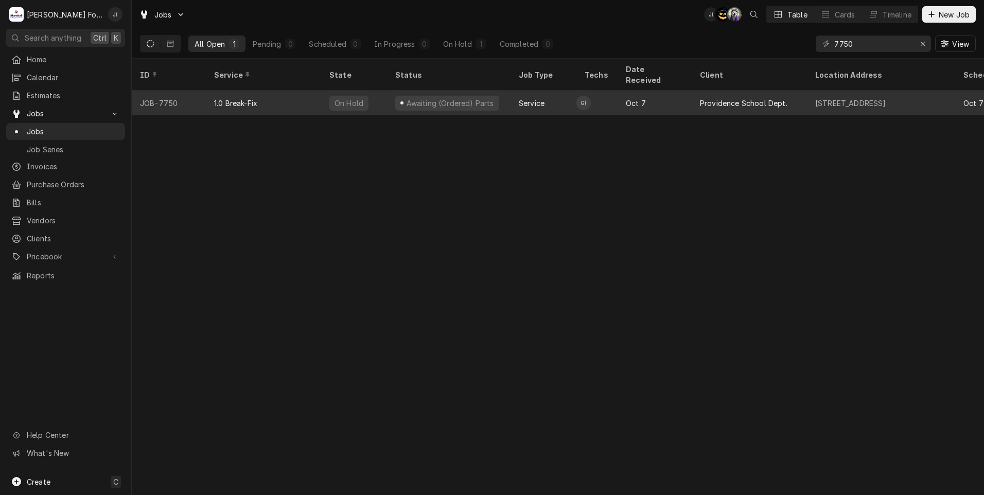
click at [464, 96] on div "Awaiting (Ordered) Parts" at bounding box center [447, 103] width 104 height 15
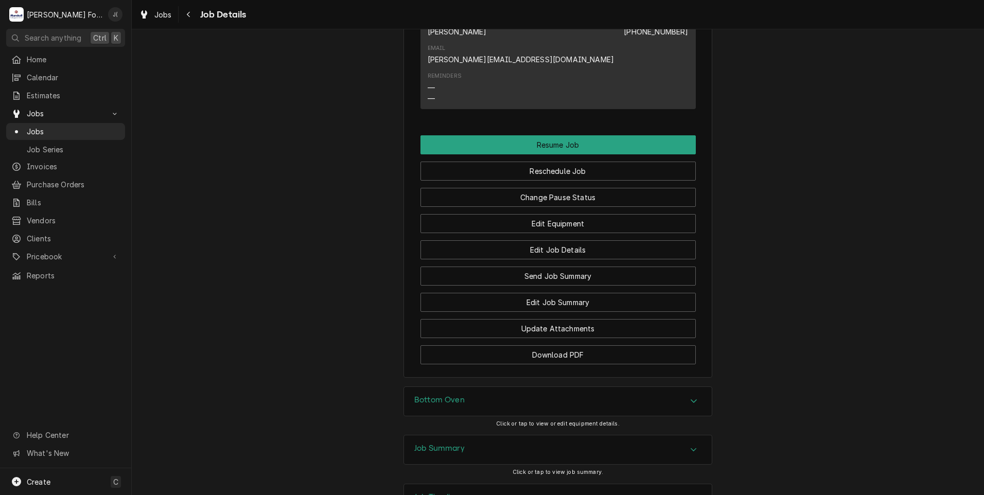
scroll to position [997, 0]
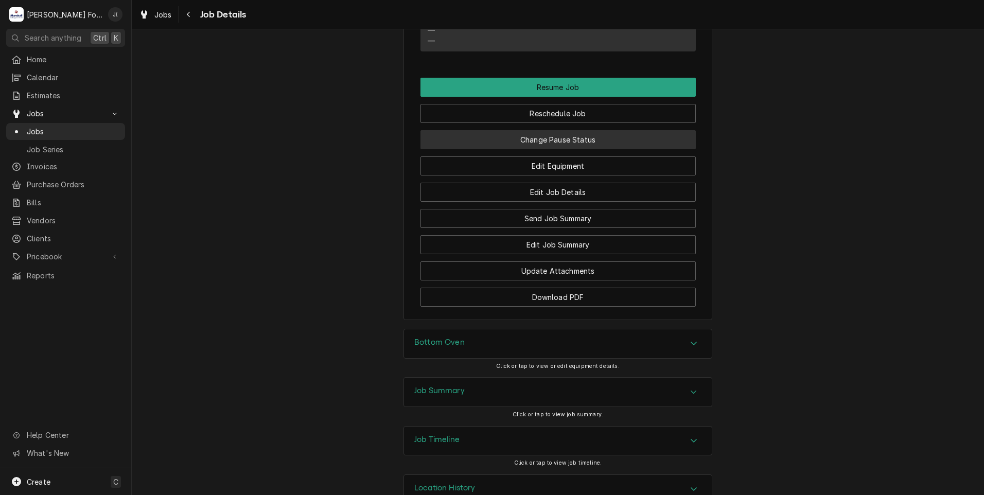
click at [569, 130] on button "Change Pause Status" at bounding box center [557, 139] width 275 height 19
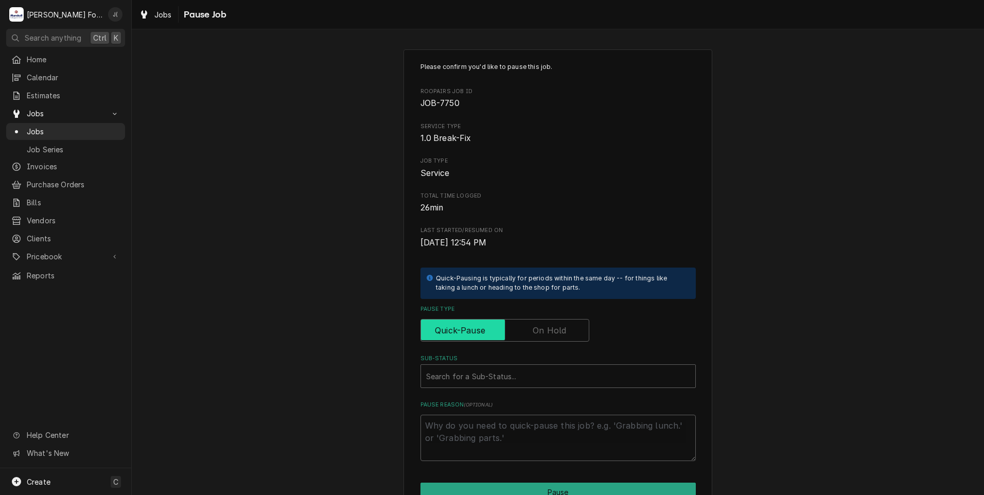
drag, startPoint x: 560, startPoint y: 323, endPoint x: 544, endPoint y: 353, distance: 34.0
click at [558, 325] on label "Pause Type" at bounding box center [504, 330] width 169 height 23
click at [558, 325] on input "Pause Type" at bounding box center [504, 330] width 159 height 23
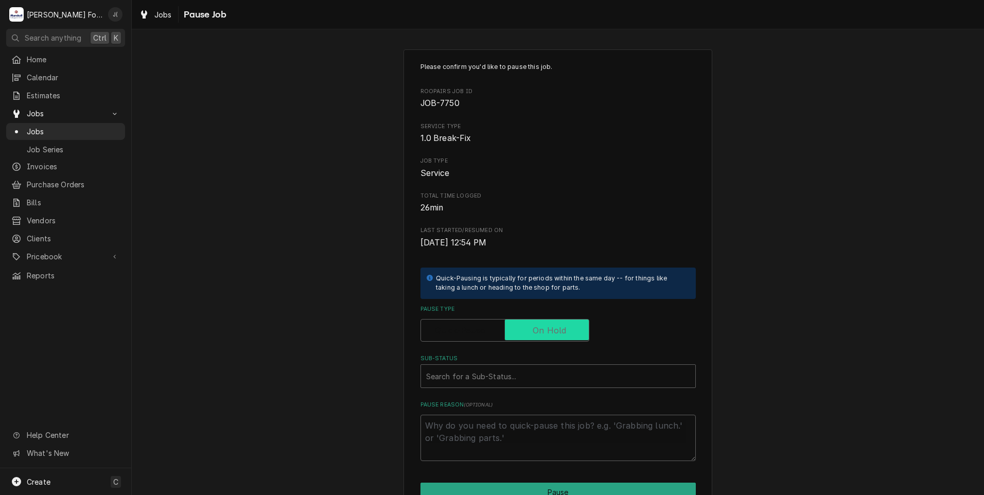
checkbox input "true"
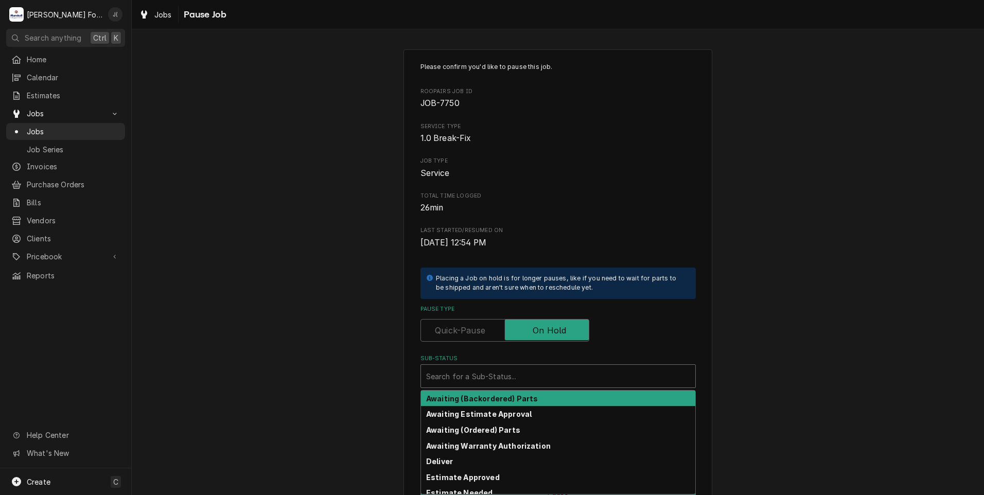
click at [541, 379] on div "Sub-Status" at bounding box center [558, 376] width 264 height 19
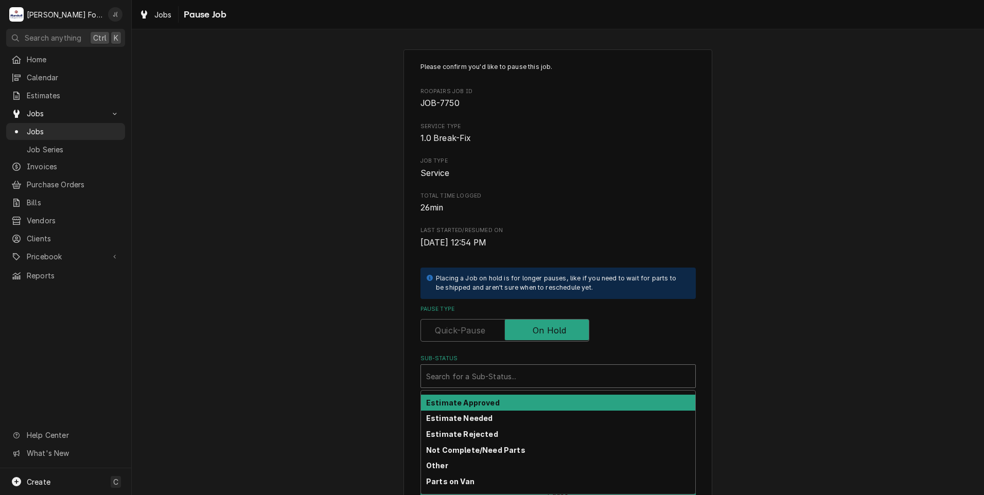
scroll to position [164, 0]
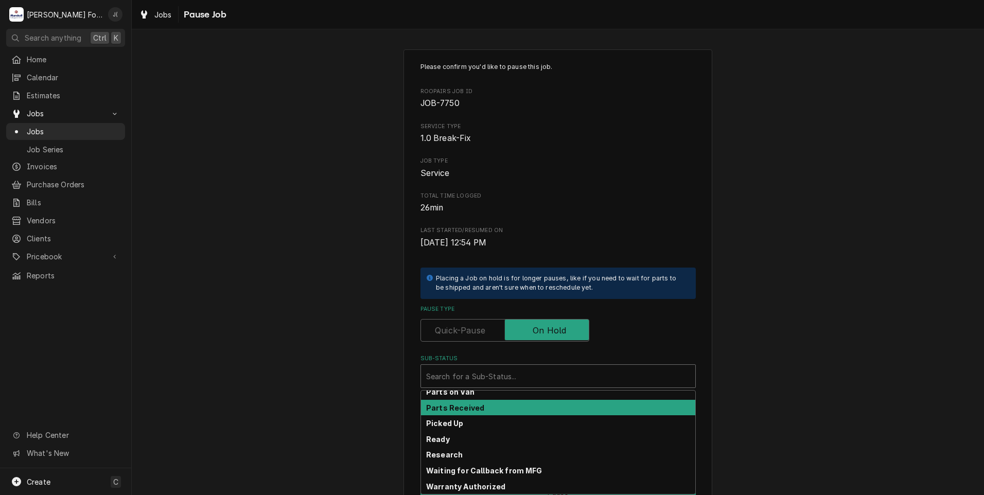
click at [500, 407] on div "Parts Received" at bounding box center [558, 408] width 274 height 16
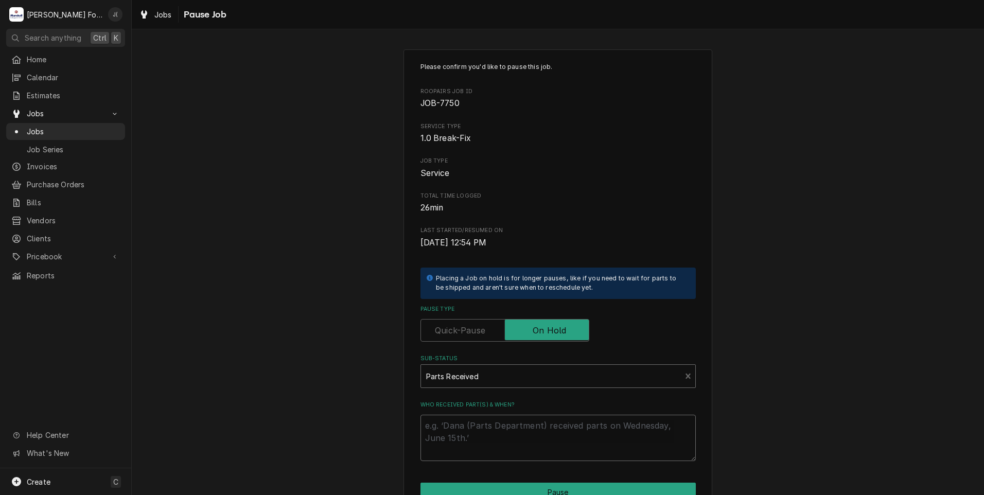
click at [488, 433] on textarea "Who received part(s) & when?" at bounding box center [557, 438] width 275 height 46
type textarea "x"
type textarea "1"
type textarea "x"
type textarea "10"
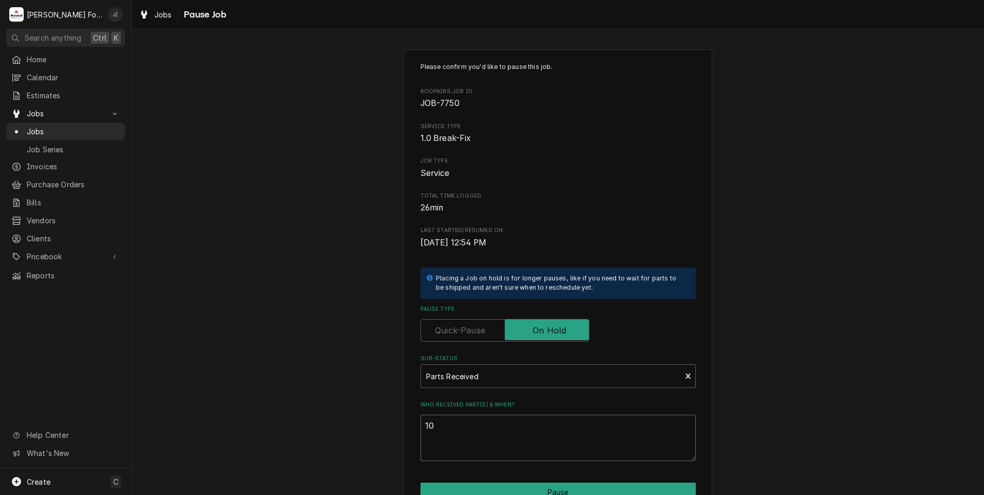
type textarea "x"
type textarea "10/"
type textarea "x"
type textarea "10/1"
type textarea "x"
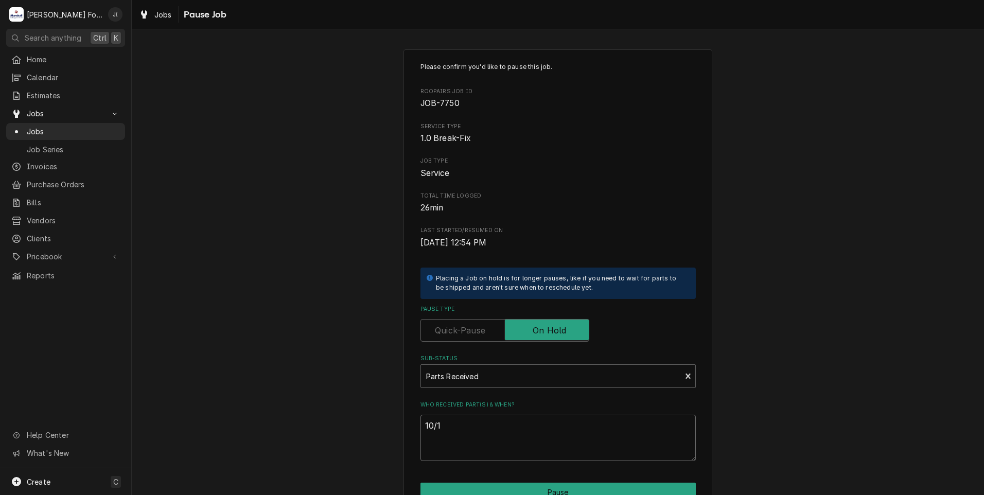
type textarea "10/14"
type textarea "x"
type textarea "10/14/"
type textarea "x"
type textarea "10/14/2"
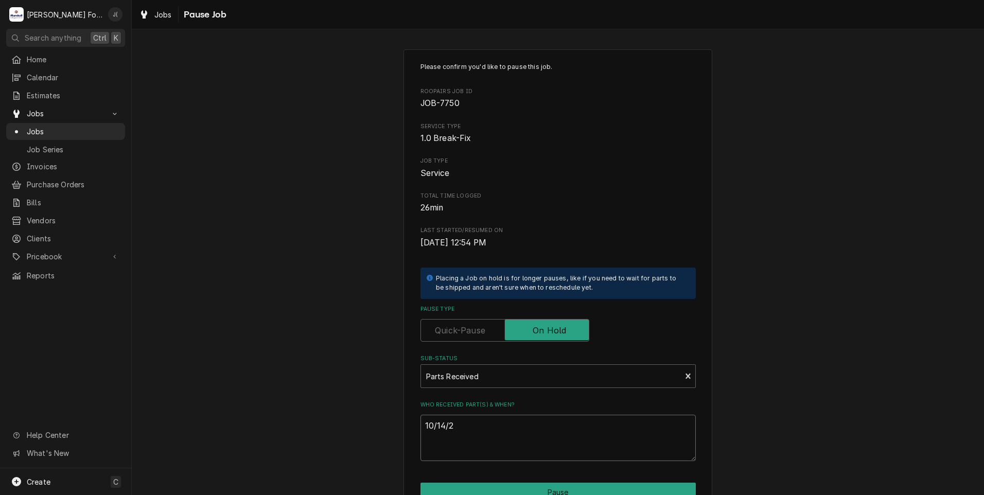
type textarea "x"
type textarea "10/14/20"
type textarea "x"
type textarea "10/14/202"
type textarea "x"
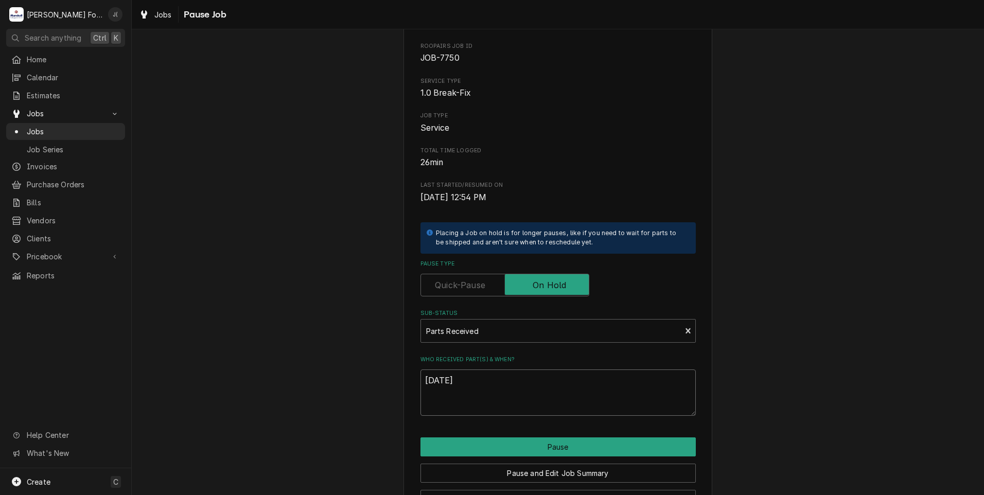
scroll to position [81, 0]
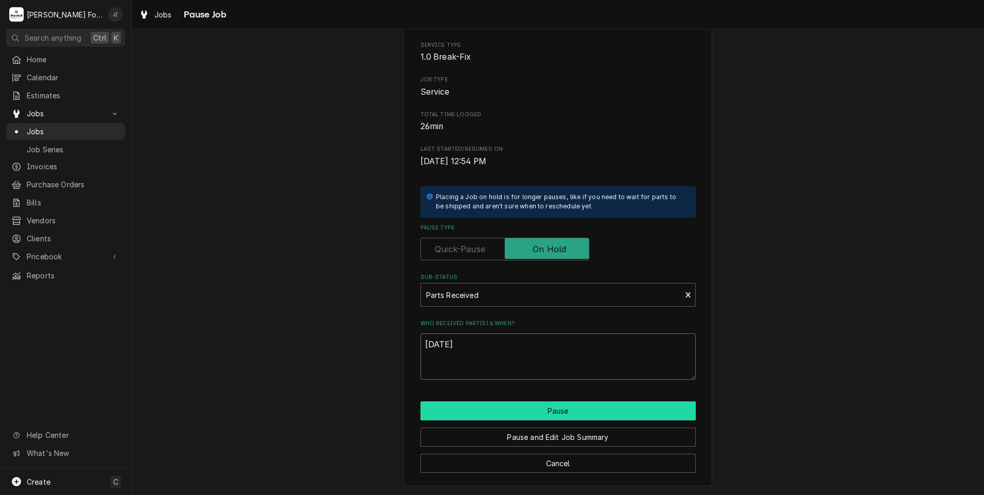
type textarea "10/14/2025"
click at [511, 406] on button "Pause" at bounding box center [557, 410] width 275 height 19
type textarea "x"
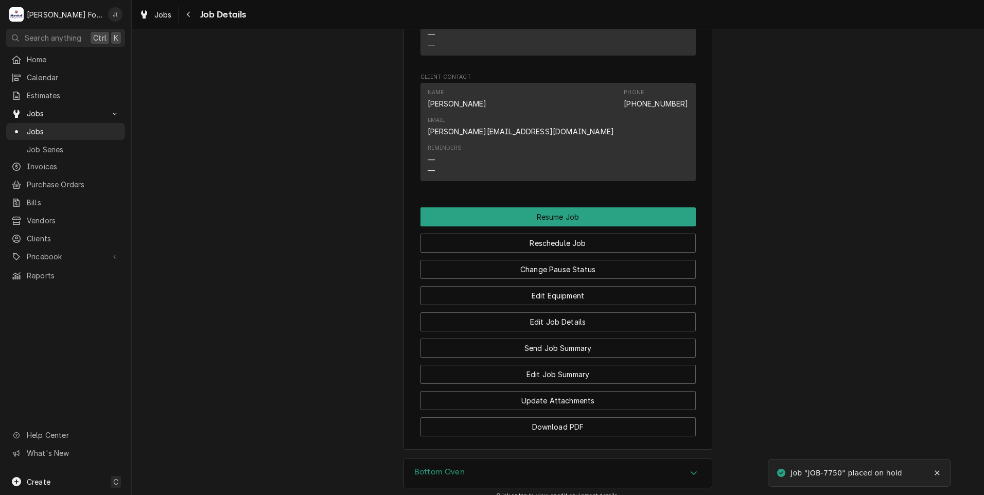
scroll to position [997, 0]
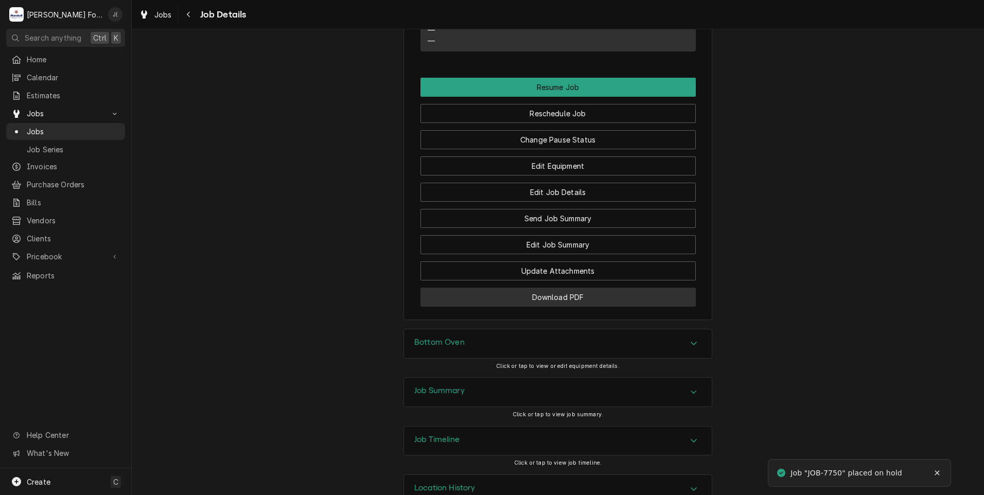
click at [508, 288] on button "Download PDF" at bounding box center [557, 297] width 275 height 19
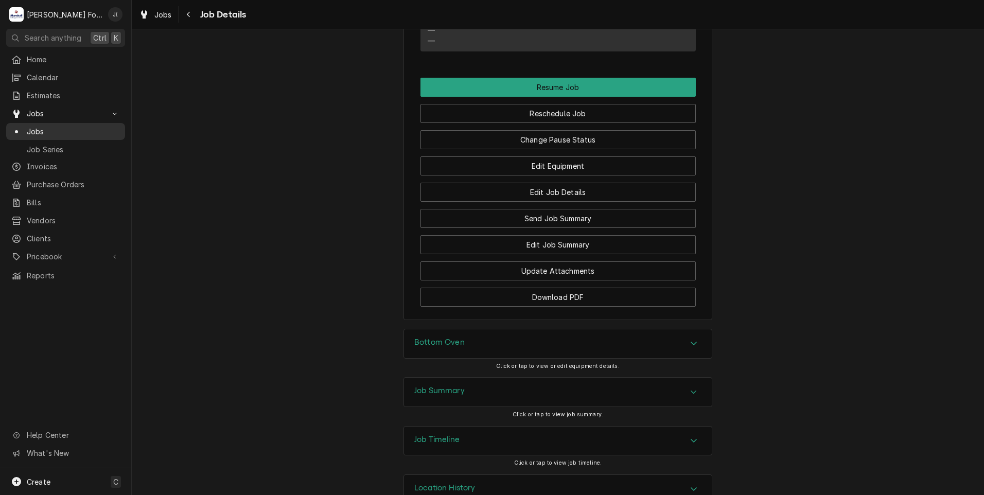
click at [85, 126] on span "Jobs" at bounding box center [73, 131] width 93 height 11
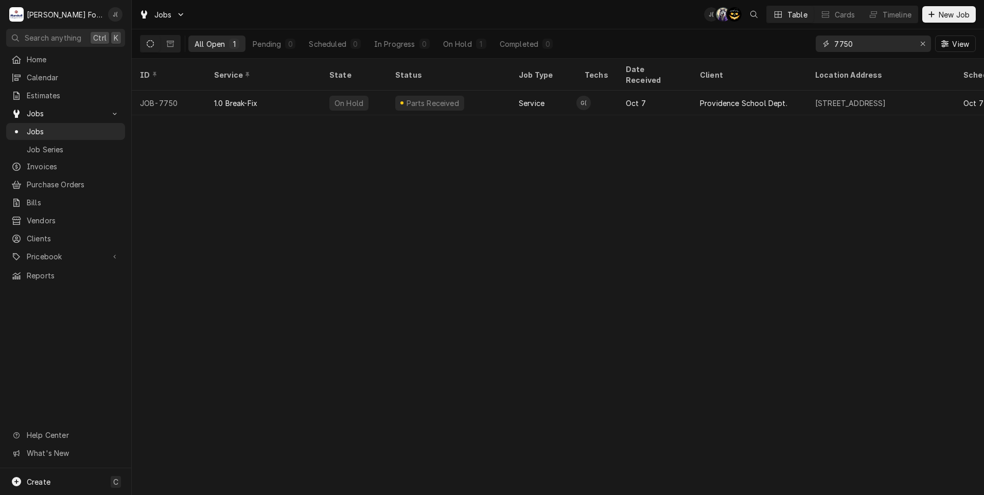
click at [923, 47] on icon "Erase input" at bounding box center [923, 43] width 6 height 7
click at [867, 42] on input "Dynamic Content Wrapper" at bounding box center [882, 43] width 97 height 16
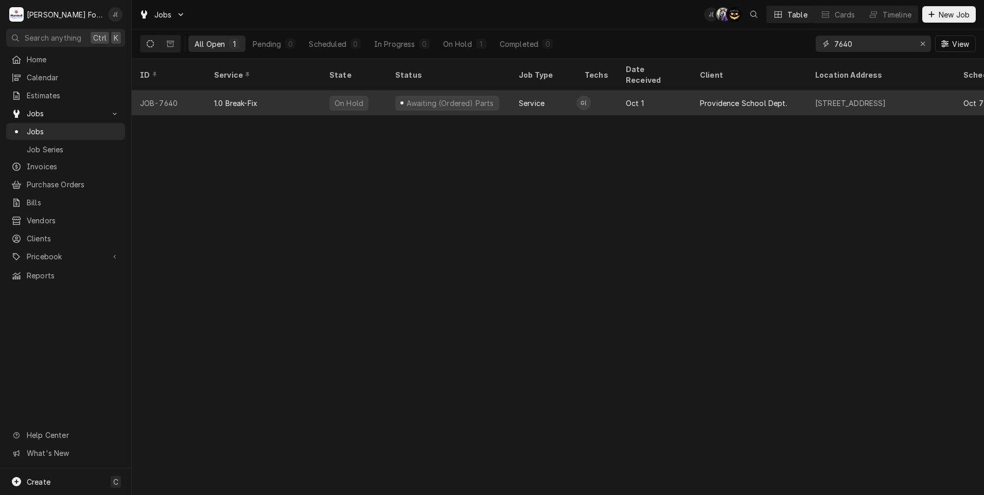
type input "7640"
click at [307, 94] on div "1.0 Break-Fix" at bounding box center [263, 103] width 115 height 25
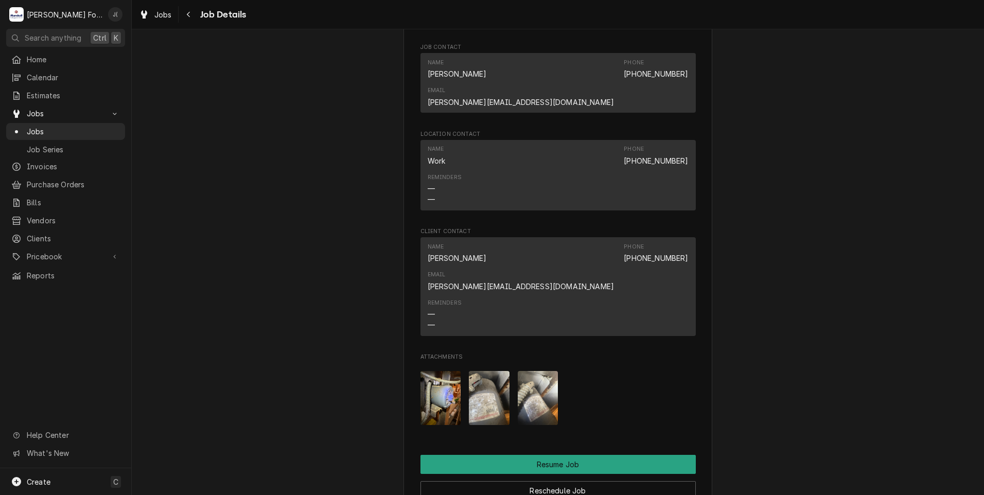
scroll to position [1132, 0]
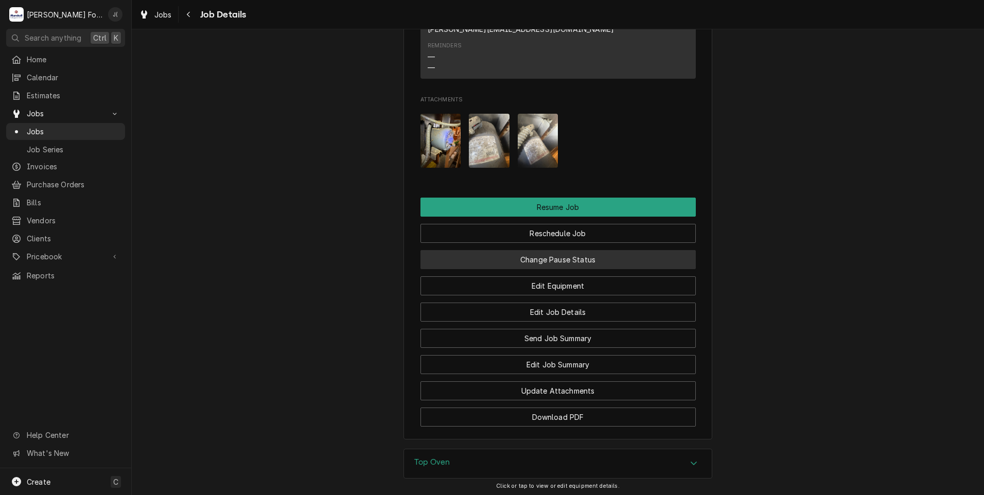
click at [563, 250] on button "Change Pause Status" at bounding box center [557, 259] width 275 height 19
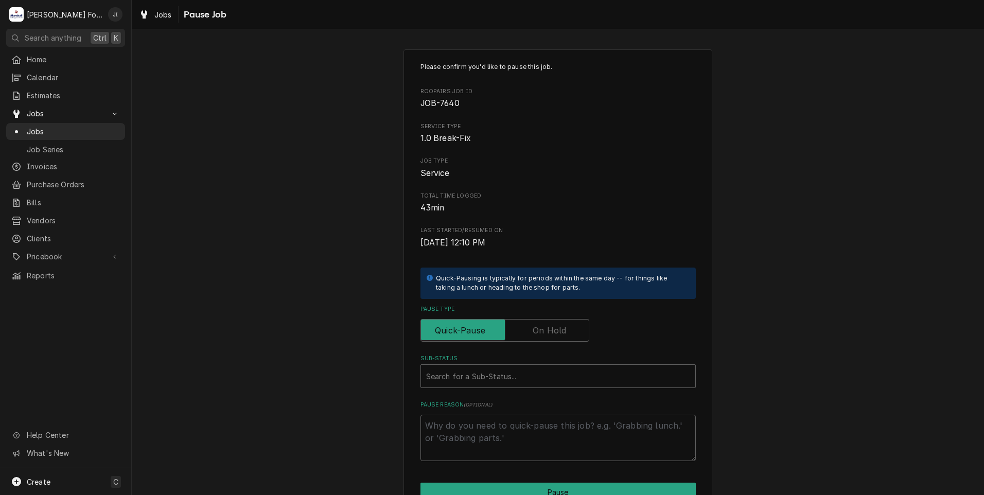
click at [536, 326] on label "Pause Type" at bounding box center [504, 330] width 169 height 23
click at [536, 326] on input "Pause Type" at bounding box center [504, 330] width 159 height 23
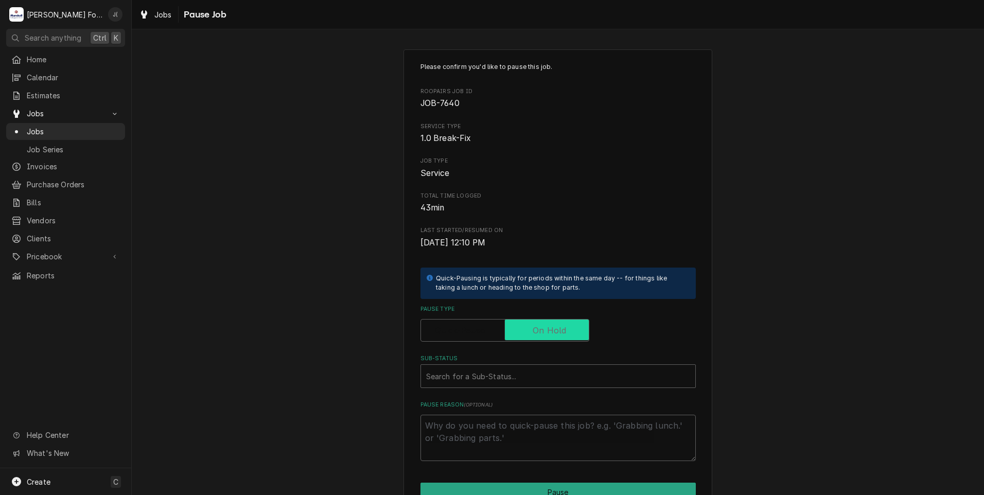
checkbox input "true"
click at [510, 371] on div "Sub-Status" at bounding box center [558, 376] width 264 height 19
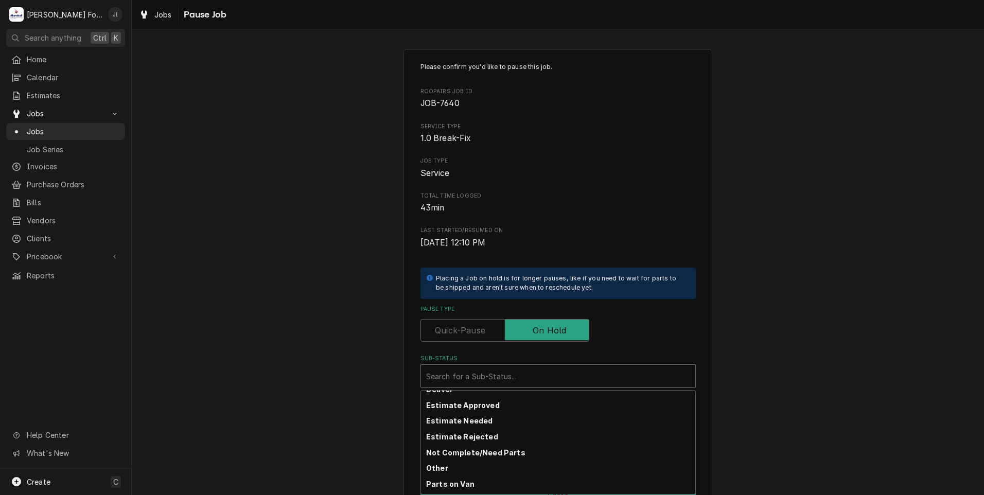
scroll to position [165, 0]
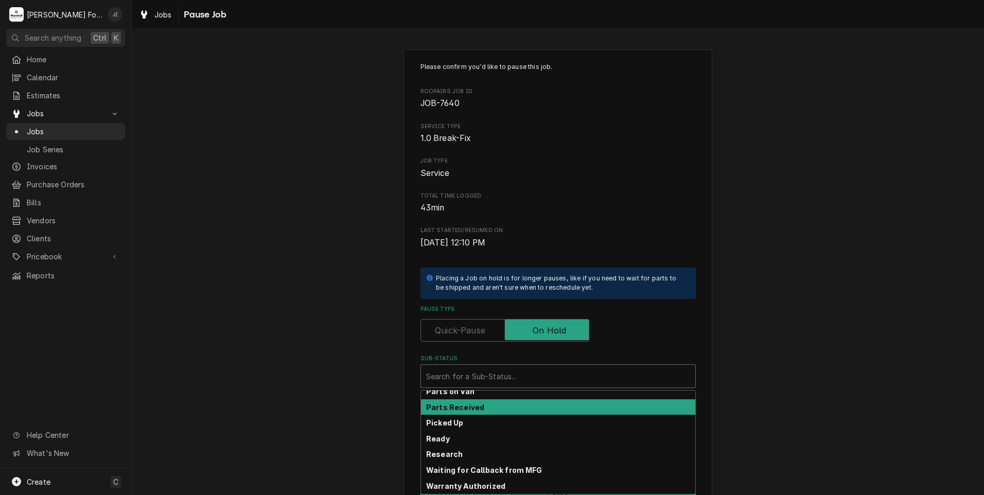
click at [470, 411] on div "Parts Received" at bounding box center [558, 407] width 274 height 16
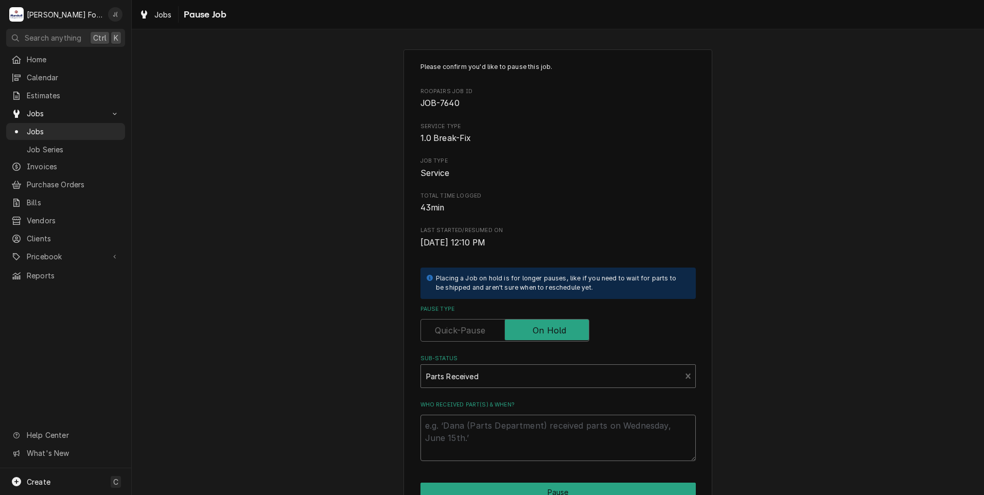
click at [471, 423] on textarea "Who received part(s) & when?" at bounding box center [557, 438] width 275 height 46
type textarea "x"
type textarea "1"
type textarea "x"
type textarea "10"
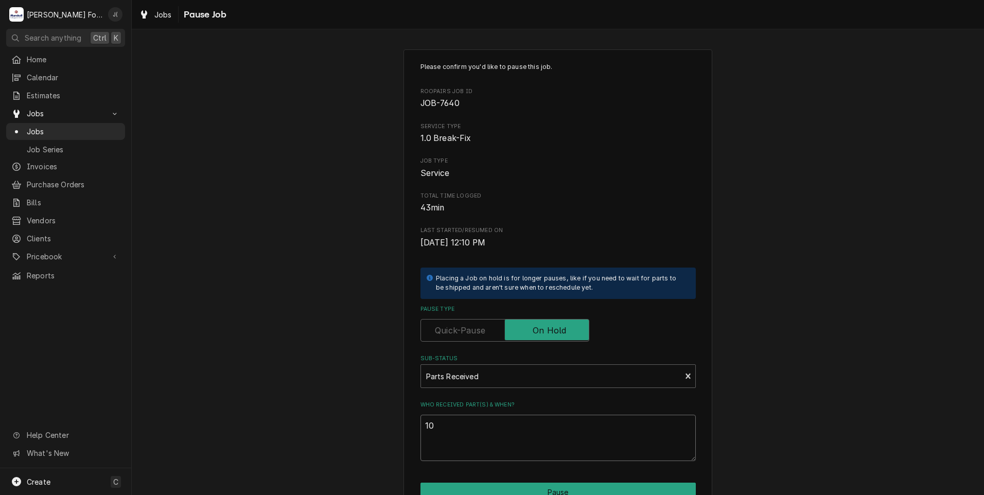
type textarea "x"
type textarea "10/"
type textarea "x"
type textarea "10/1"
type textarea "x"
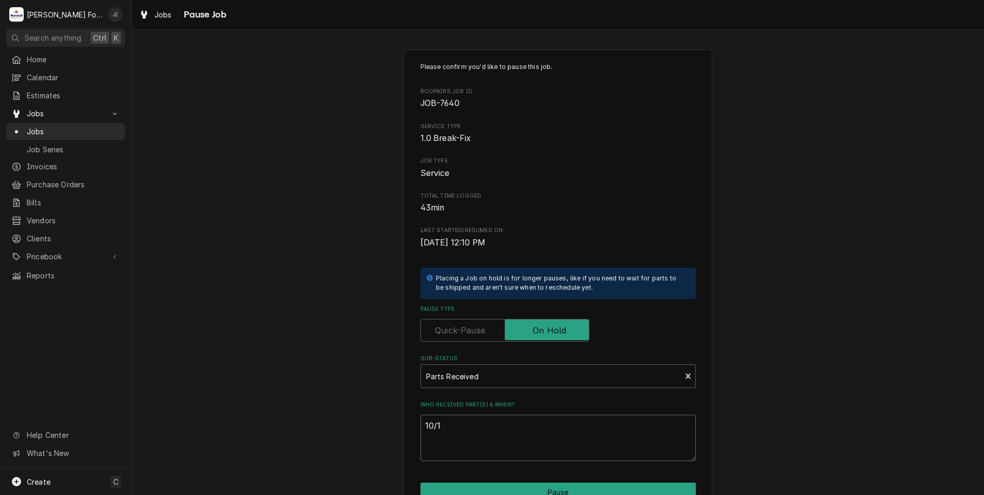
type textarea "10/14"
type textarea "x"
type textarea "10/14/"
type textarea "x"
type textarea "10/14/2"
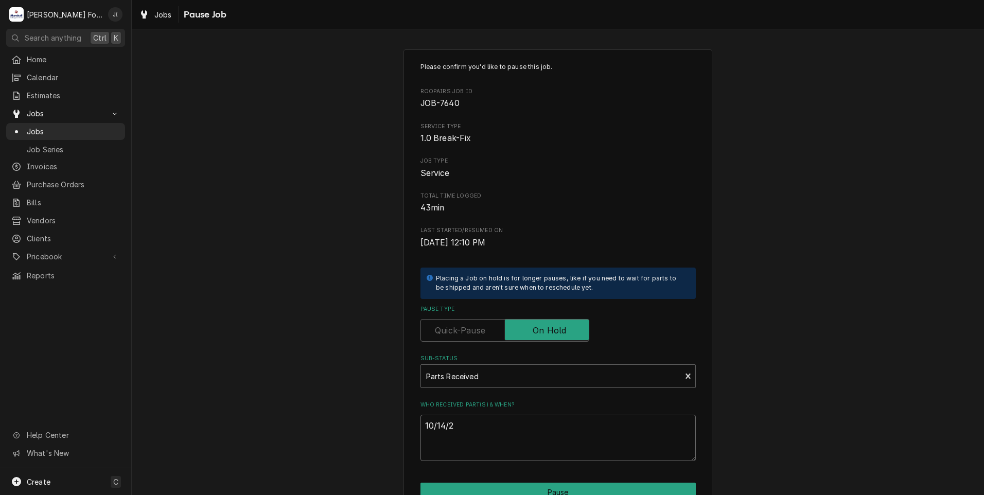
type textarea "x"
type textarea "10/14/20"
type textarea "x"
type textarea "10/14/202"
type textarea "x"
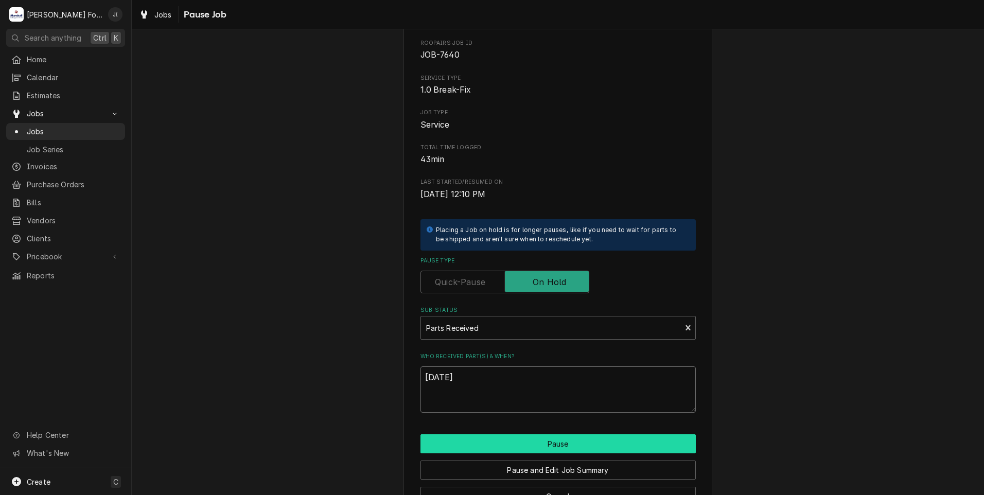
scroll to position [81, 0]
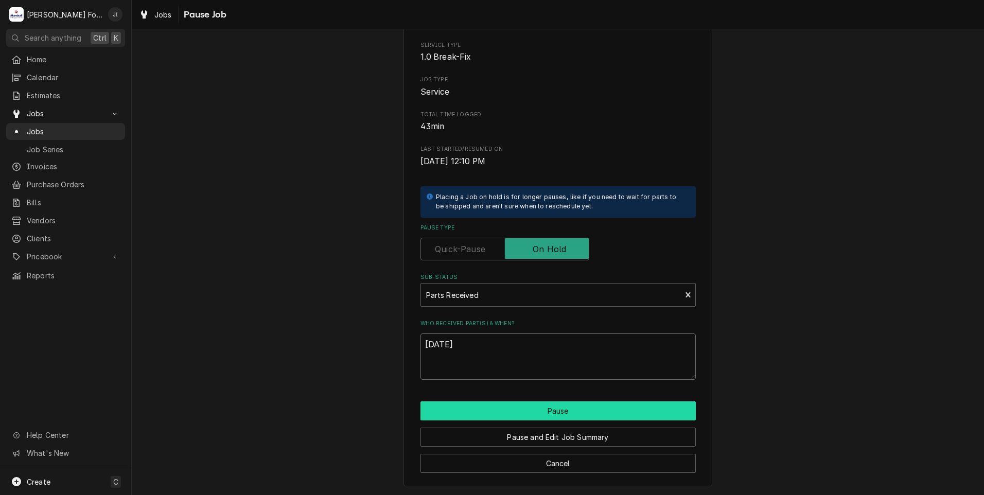
type textarea "[DATE]"
click at [483, 406] on button "Pause" at bounding box center [557, 410] width 275 height 19
type textarea "x"
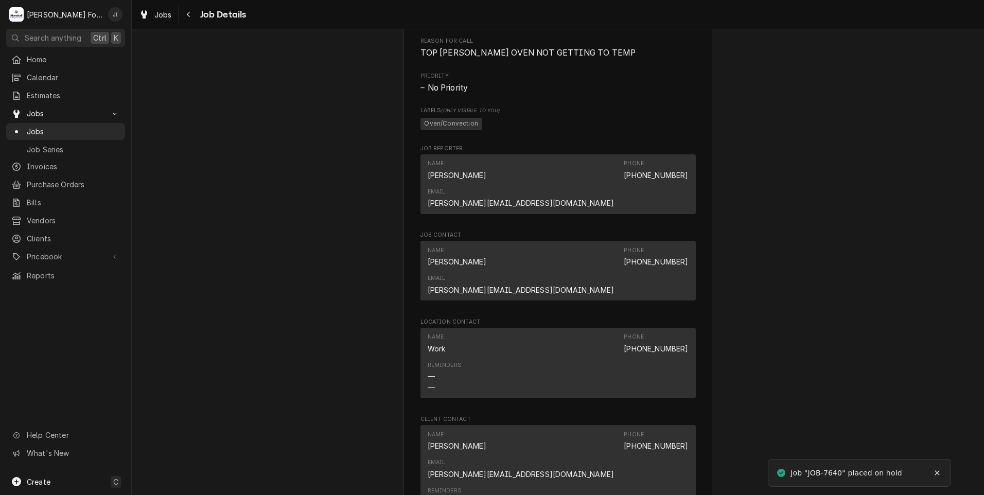
scroll to position [1208, 0]
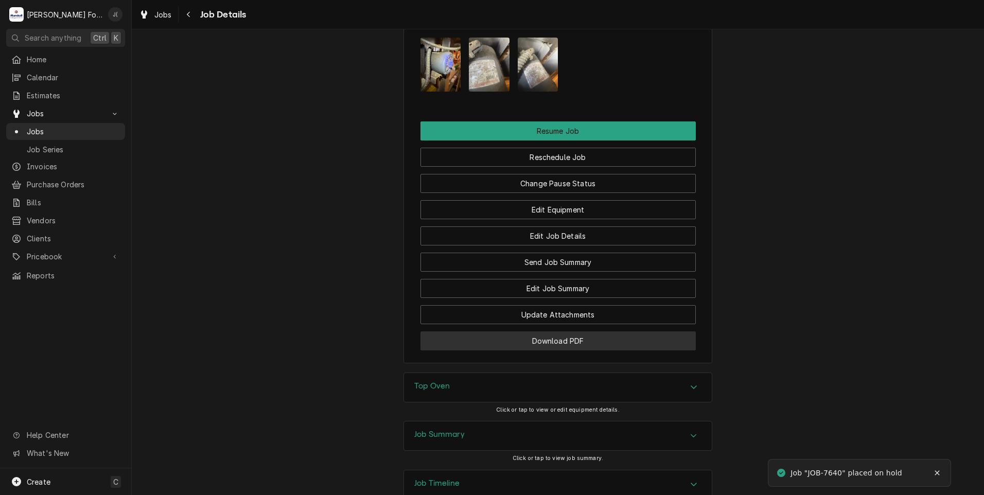
click at [457, 331] on button "Download PDF" at bounding box center [557, 340] width 275 height 19
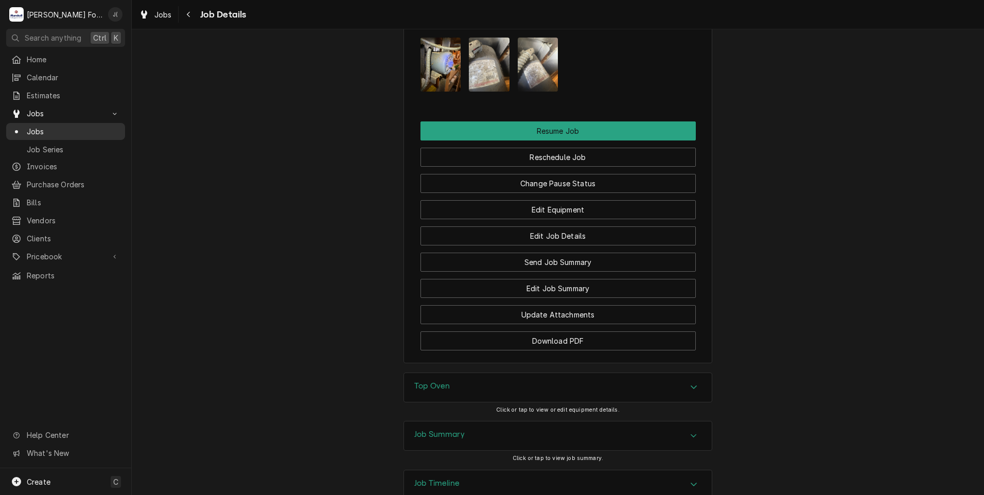
click at [33, 129] on span "Jobs" at bounding box center [73, 131] width 93 height 11
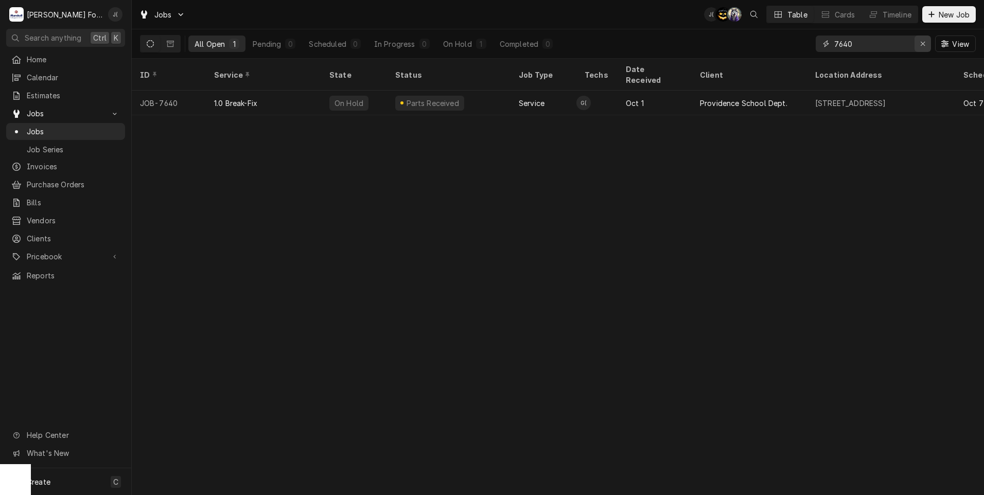
click at [923, 48] on div "Erase input" at bounding box center [922, 44] width 10 height 10
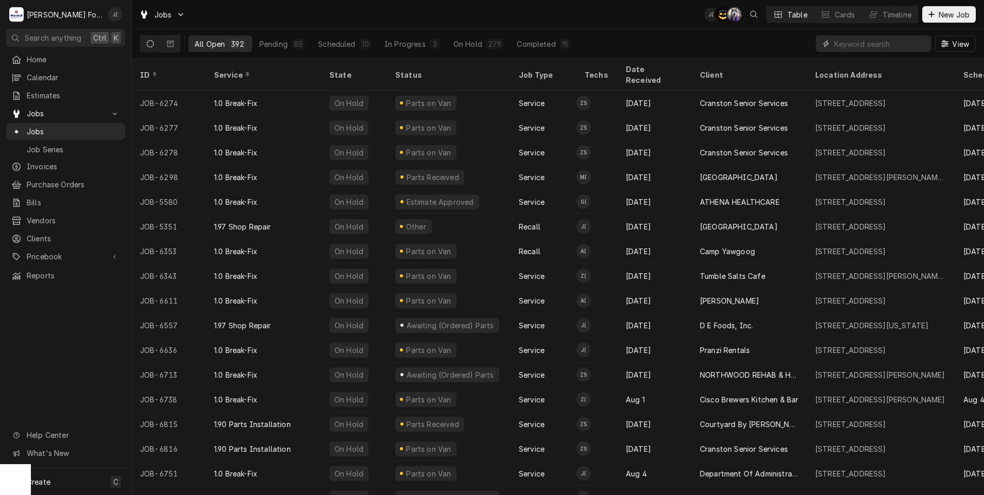
click at [841, 45] on input "Dynamic Content Wrapper" at bounding box center [880, 43] width 92 height 16
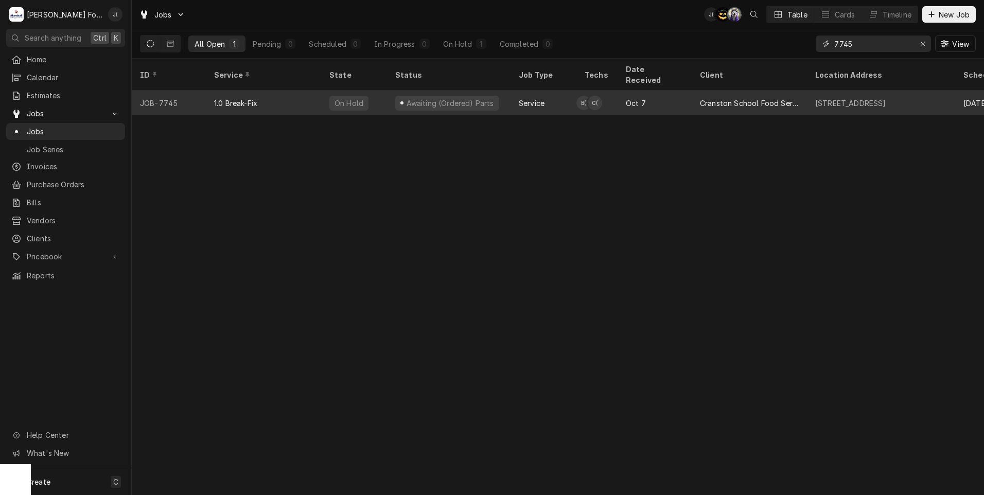
type input "7745"
click at [246, 97] on div "1.0 Break-Fix" at bounding box center [263, 103] width 115 height 25
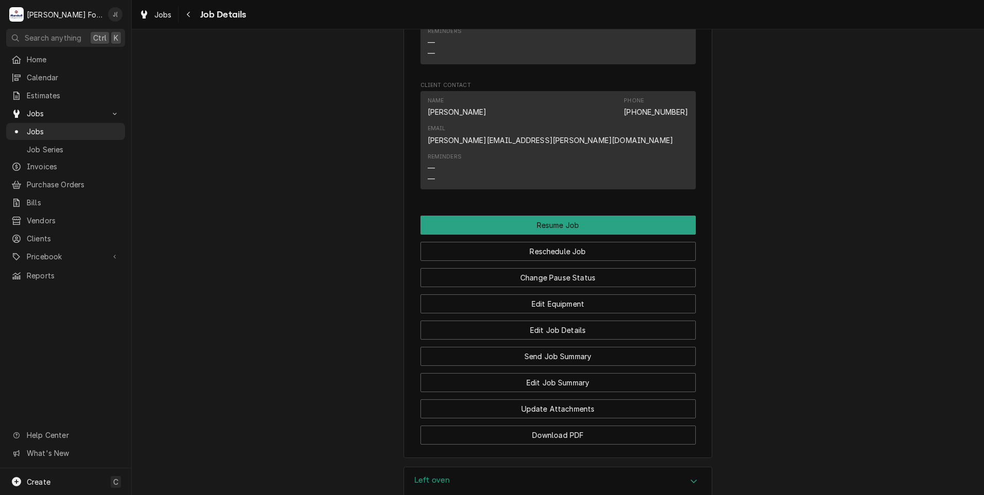
scroll to position [1177, 0]
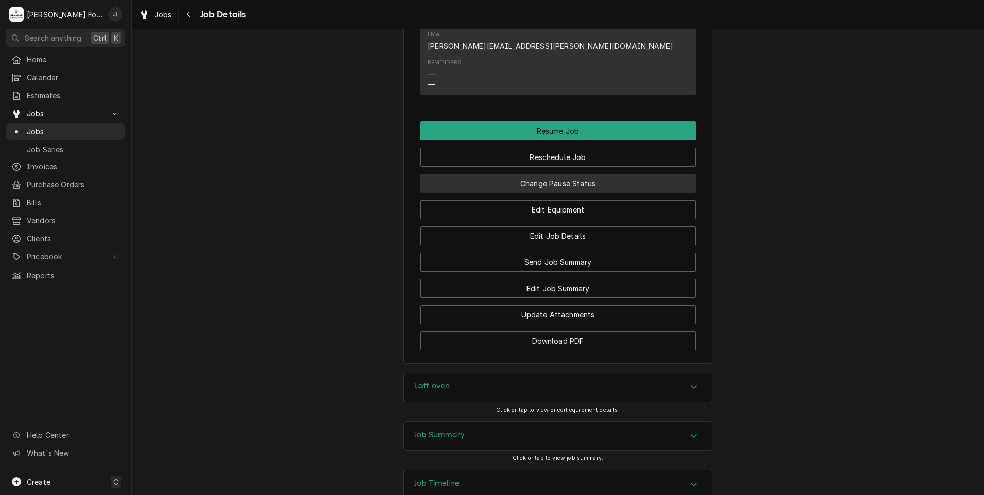
click at [572, 174] on button "Change Pause Status" at bounding box center [557, 183] width 275 height 19
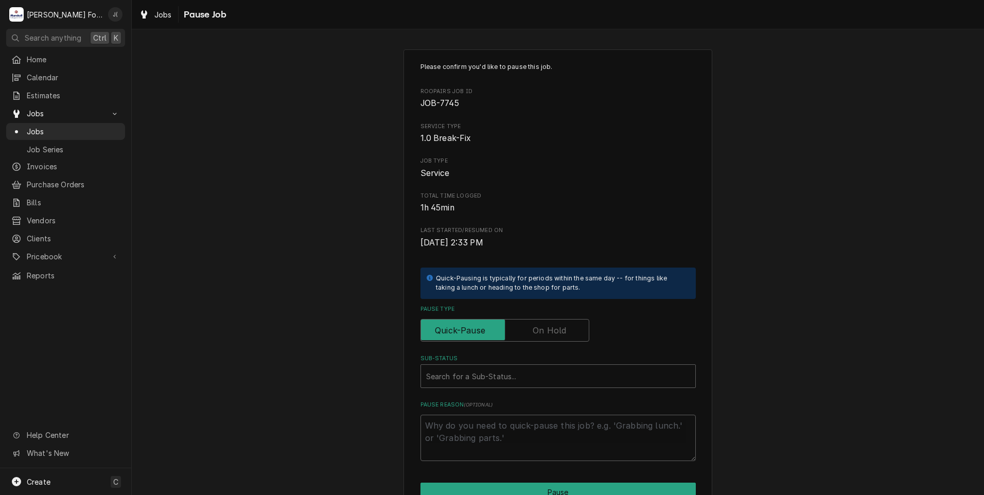
drag, startPoint x: 543, startPoint y: 327, endPoint x: 540, endPoint y: 336, distance: 9.9
click at [543, 329] on label "Pause Type" at bounding box center [504, 330] width 169 height 23
click at [543, 329] on input "Pause Type" at bounding box center [504, 330] width 159 height 23
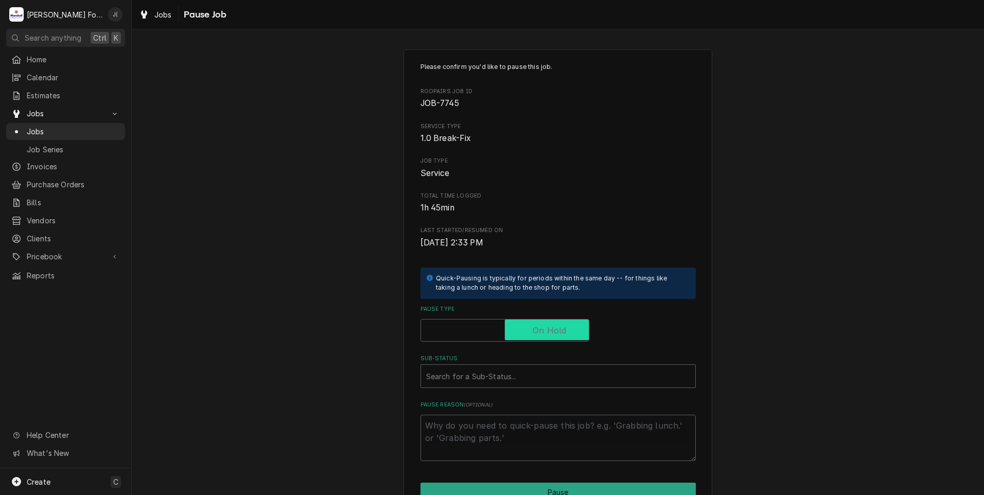
checkbox input "true"
click at [499, 386] on div "Search for a Sub-Status..." at bounding box center [558, 376] width 274 height 23
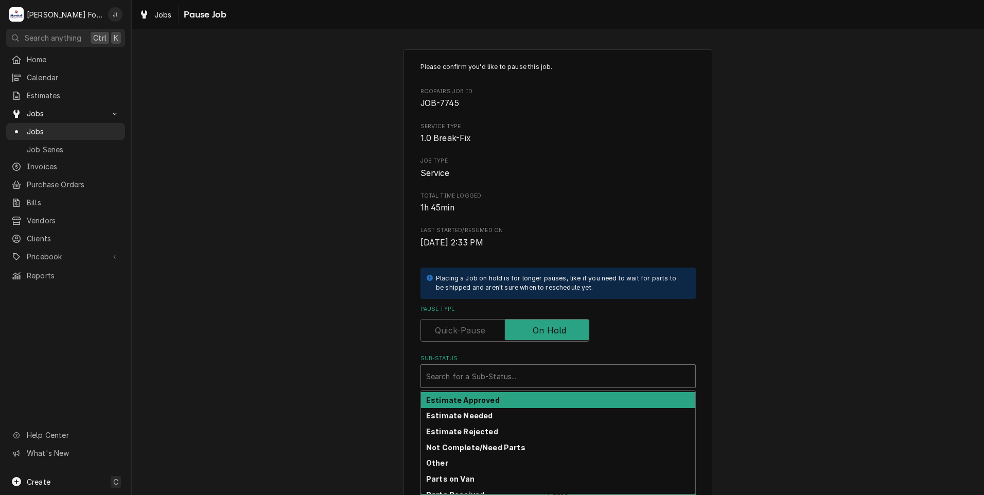
scroll to position [164, 0]
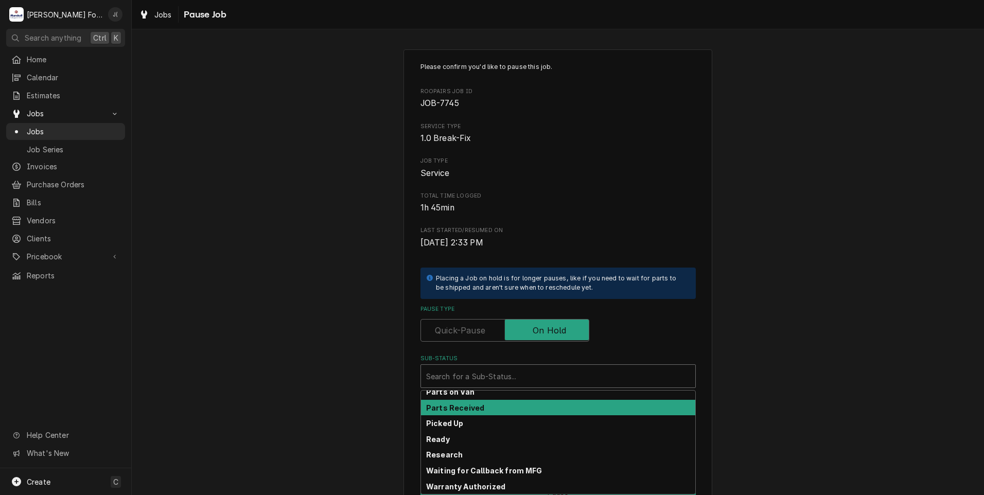
click at [480, 410] on div "Parts Received" at bounding box center [558, 408] width 274 height 16
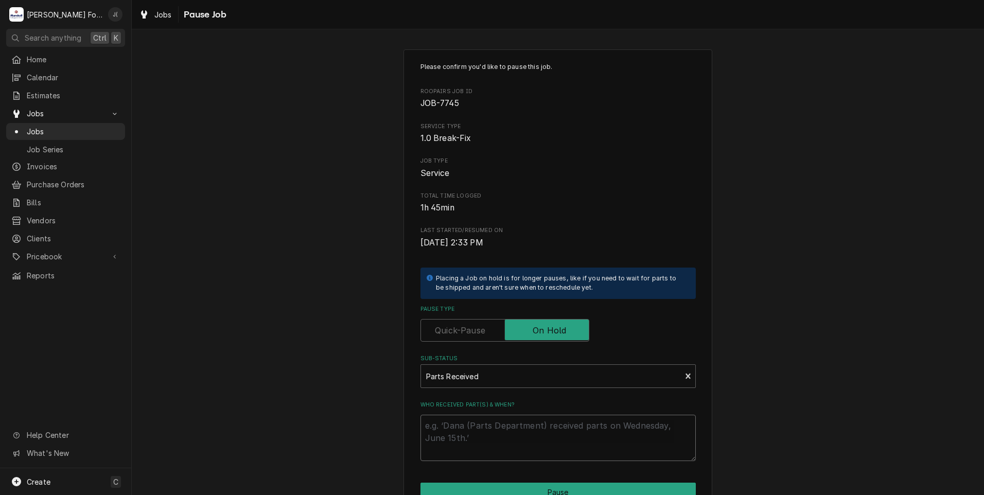
click at [475, 431] on textarea "Who received part(s) & when?" at bounding box center [557, 438] width 275 height 46
type textarea "x"
type textarea "1"
type textarea "x"
type textarea "10"
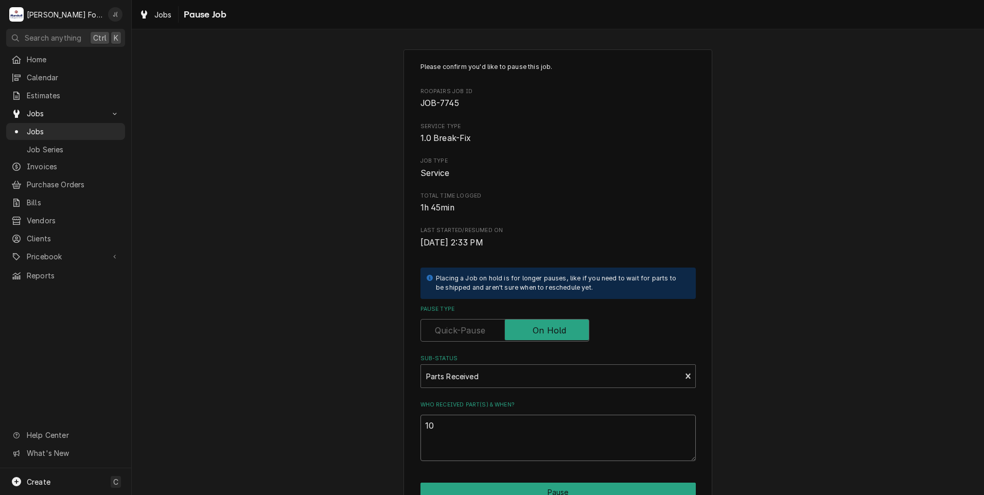
type textarea "x"
type textarea "10/"
type textarea "x"
type textarea "10/1"
type textarea "x"
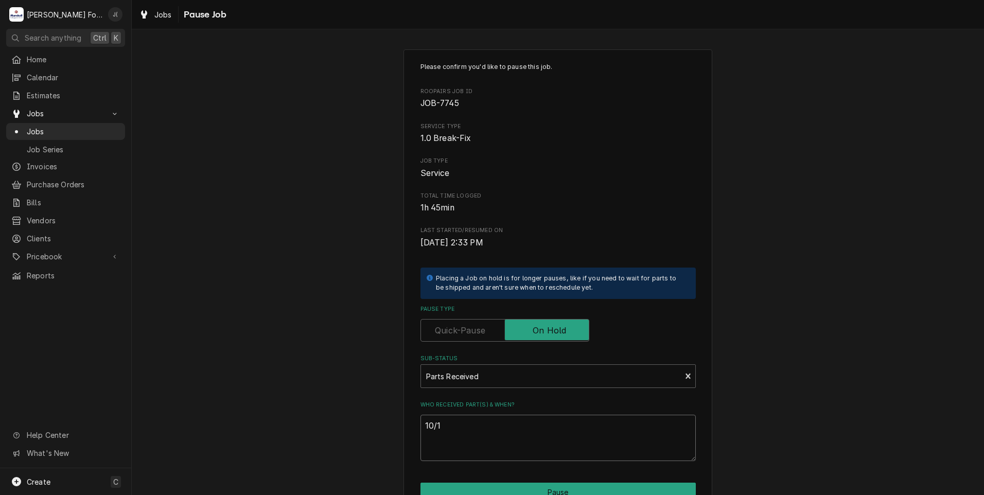
type textarea "10/14"
type textarea "x"
type textarea "10/14/"
type textarea "x"
type textarea "10/14/2"
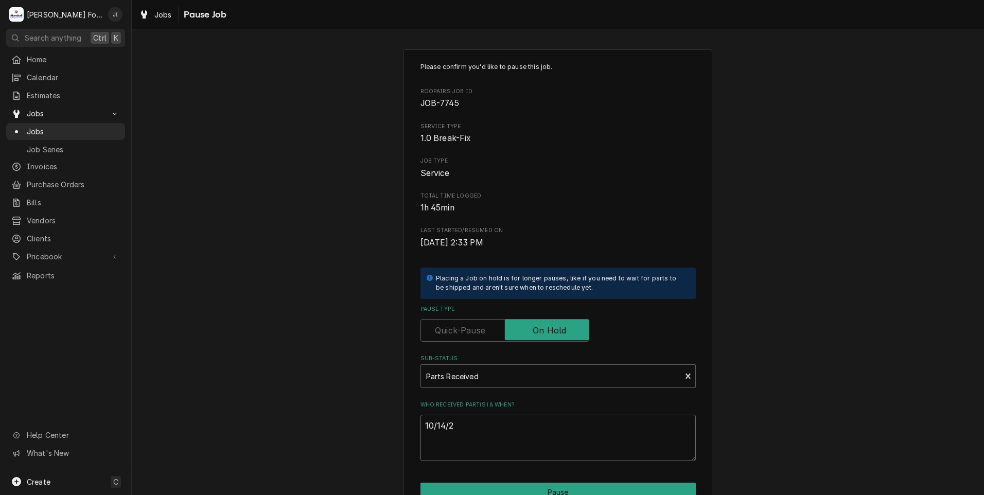
type textarea "x"
type textarea "[DATE]"
type textarea "x"
type textarea "10/14/202"
type textarea "x"
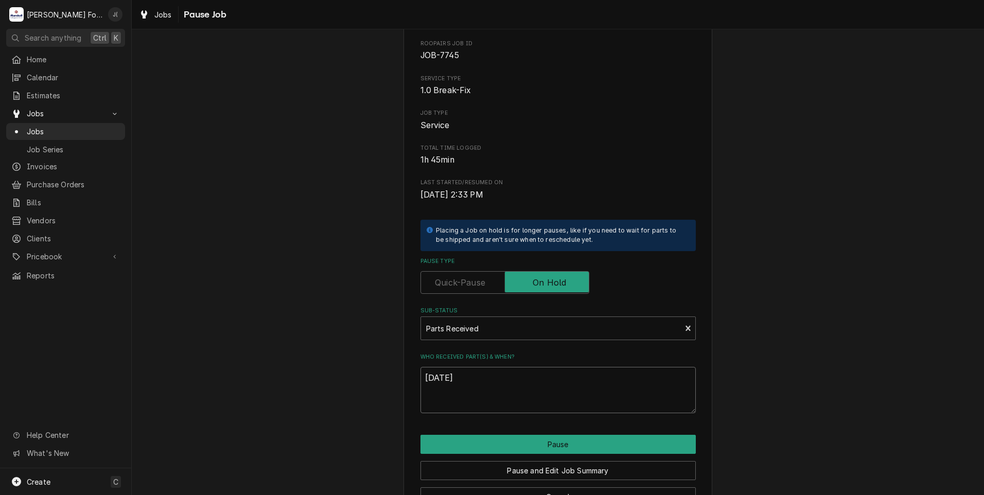
scroll to position [81, 0]
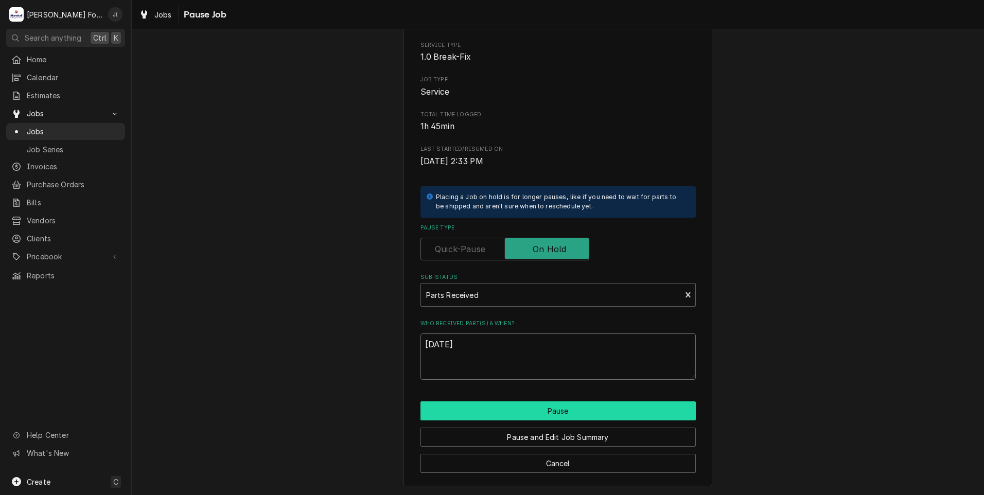
type textarea "[DATE]"
click at [575, 408] on button "Pause" at bounding box center [557, 410] width 275 height 19
type textarea "x"
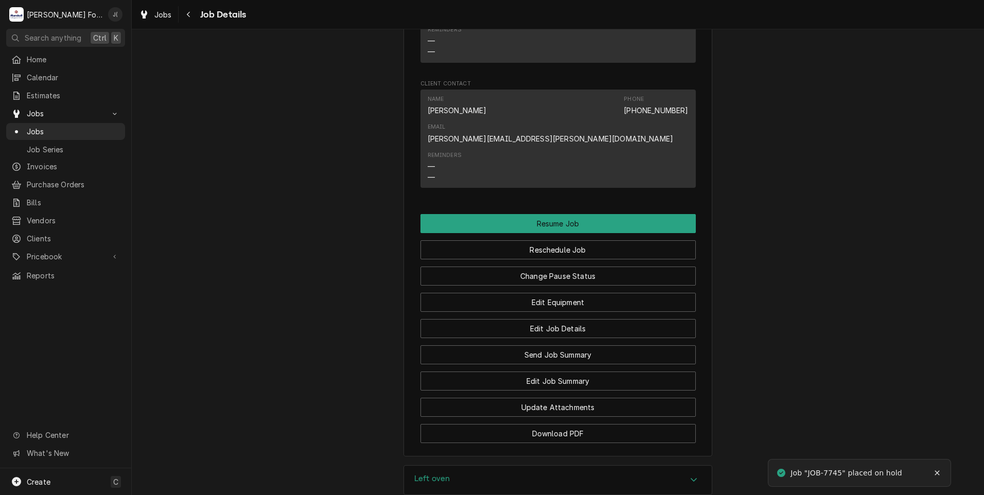
scroll to position [1177, 0]
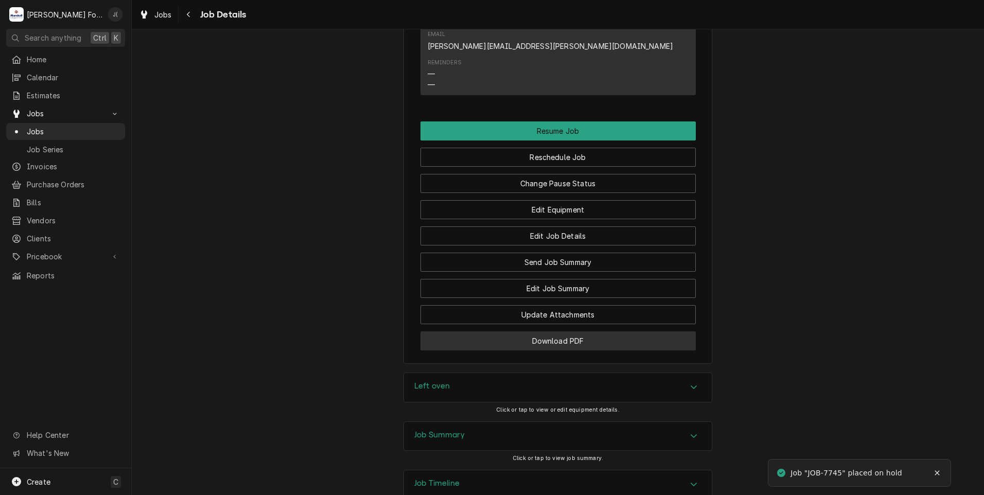
click at [476, 331] on button "Download PDF" at bounding box center [557, 340] width 275 height 19
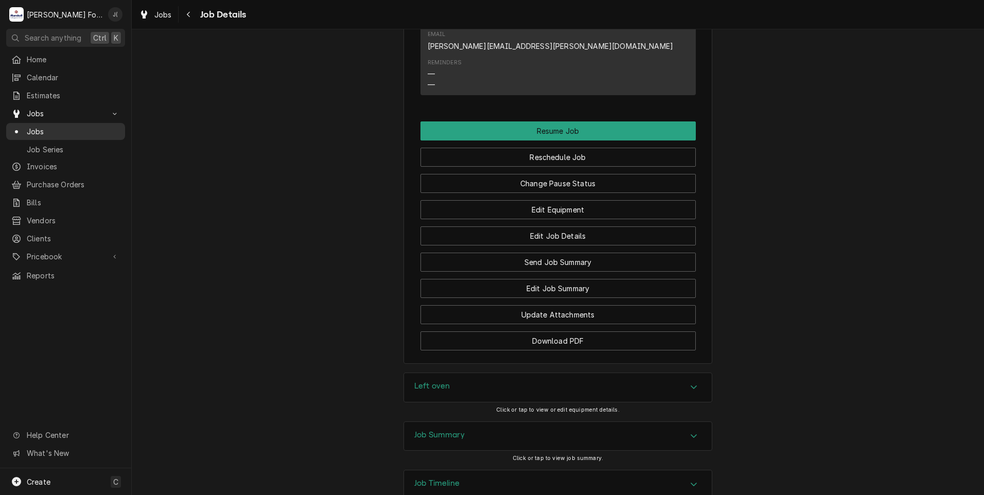
click at [40, 127] on span "Jobs" at bounding box center [73, 131] width 93 height 11
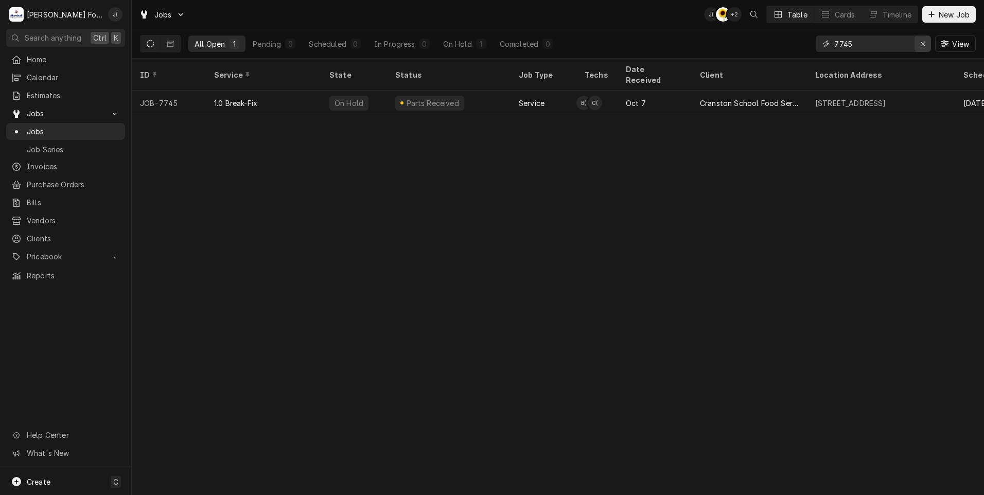
click at [922, 46] on icon "Erase input" at bounding box center [923, 43] width 6 height 7
click at [904, 43] on input "Dynamic Content Wrapper" at bounding box center [882, 43] width 97 height 16
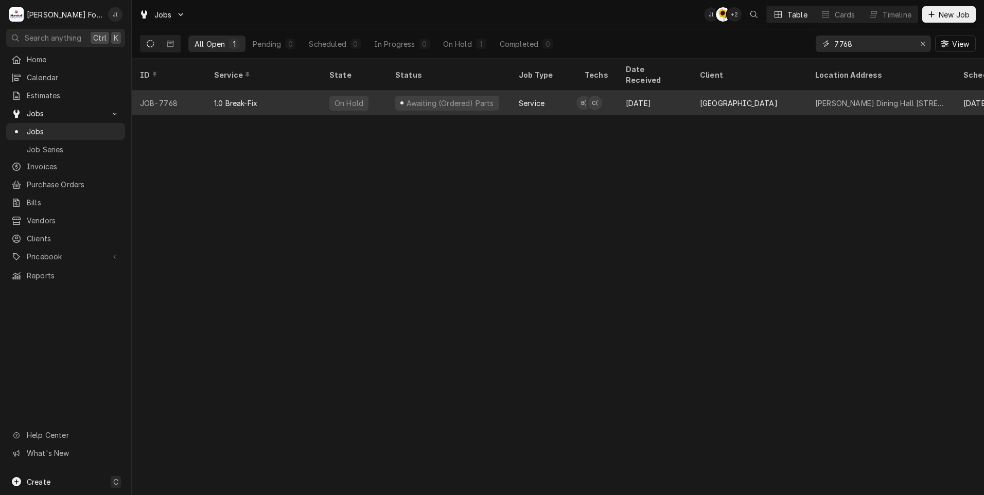
type input "7768"
click at [251, 98] on div "1.0 Break-Fix" at bounding box center [235, 103] width 43 height 11
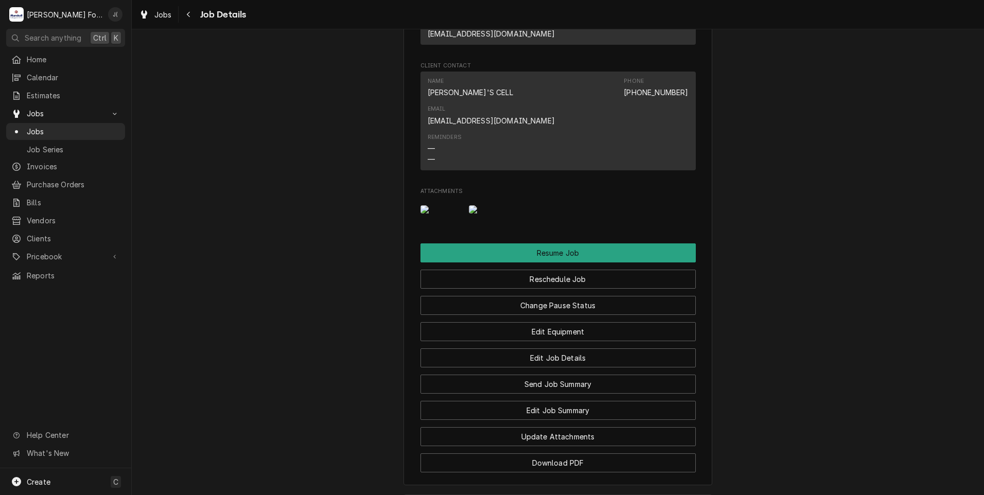
scroll to position [1492, 0]
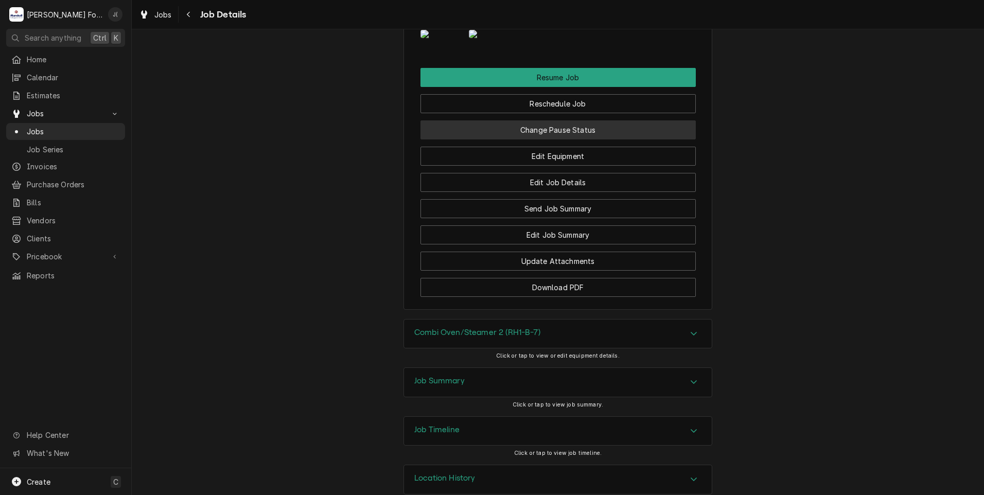
click at [646, 120] on button "Change Pause Status" at bounding box center [557, 129] width 275 height 19
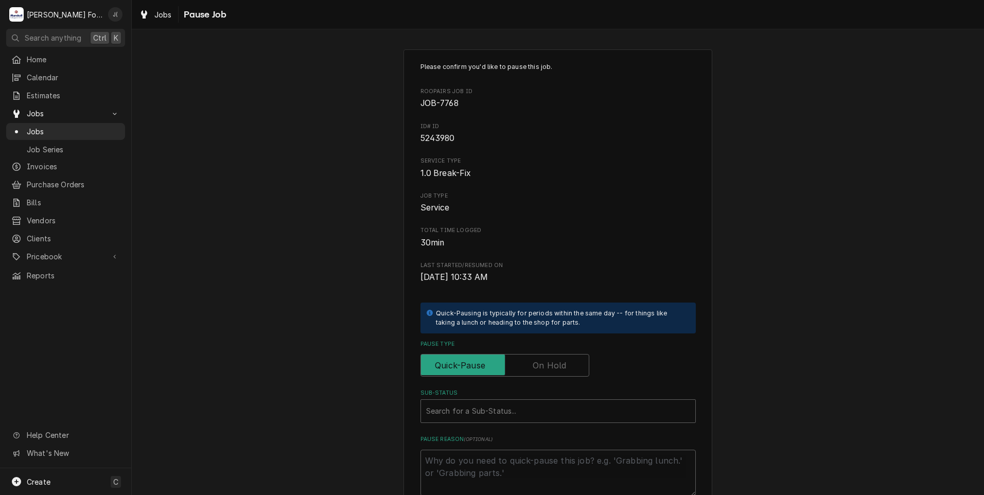
drag, startPoint x: 561, startPoint y: 360, endPoint x: 551, endPoint y: 370, distance: 14.2
click at [560, 361] on label "Pause Type" at bounding box center [504, 365] width 169 height 23
click at [560, 361] on input "Pause Type" at bounding box center [504, 365] width 159 height 23
checkbox input "true"
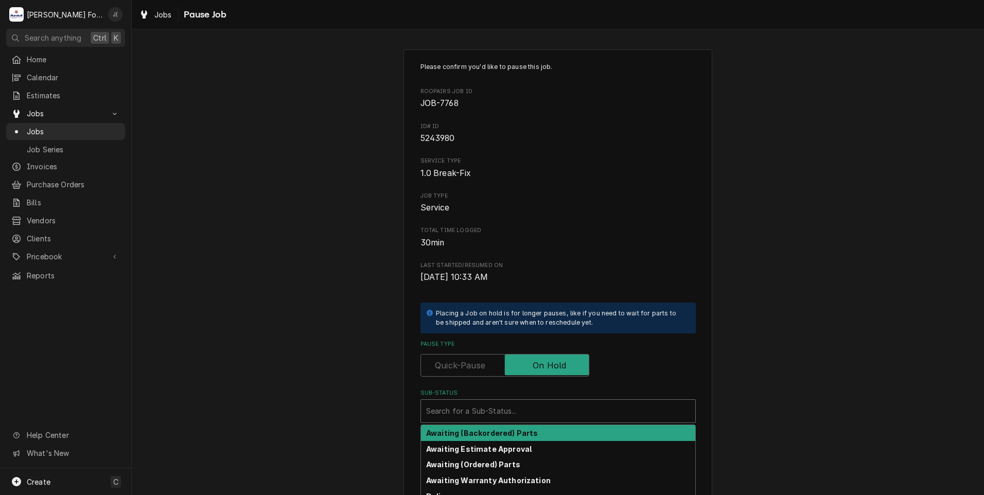
drag, startPoint x: 509, startPoint y: 410, endPoint x: 495, endPoint y: 424, distance: 19.3
click at [506, 412] on div "Sub-Status" at bounding box center [558, 411] width 264 height 19
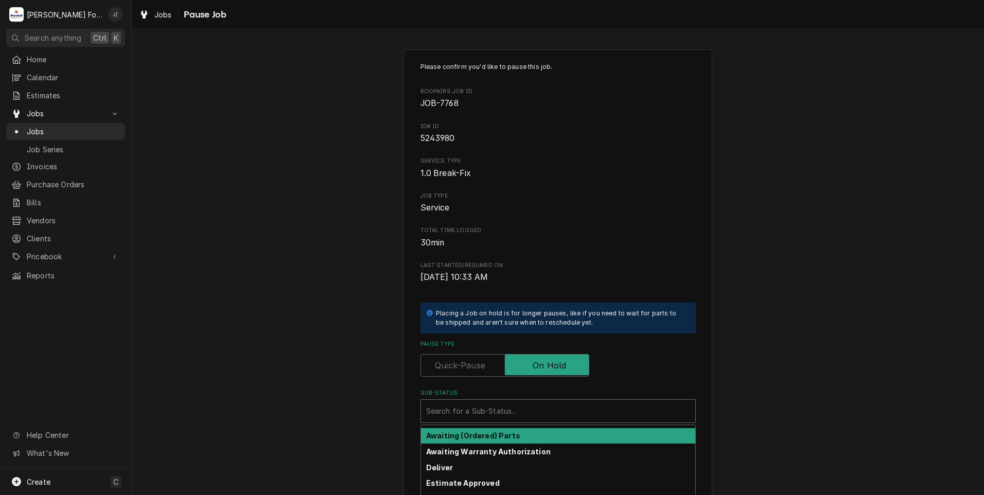
scroll to position [114, 0]
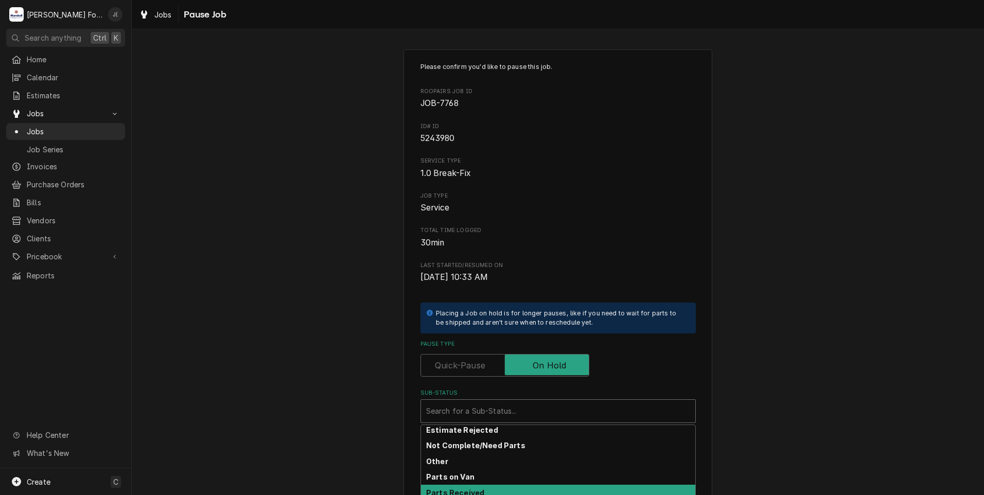
click at [484, 487] on div "Parts Received" at bounding box center [558, 493] width 274 height 16
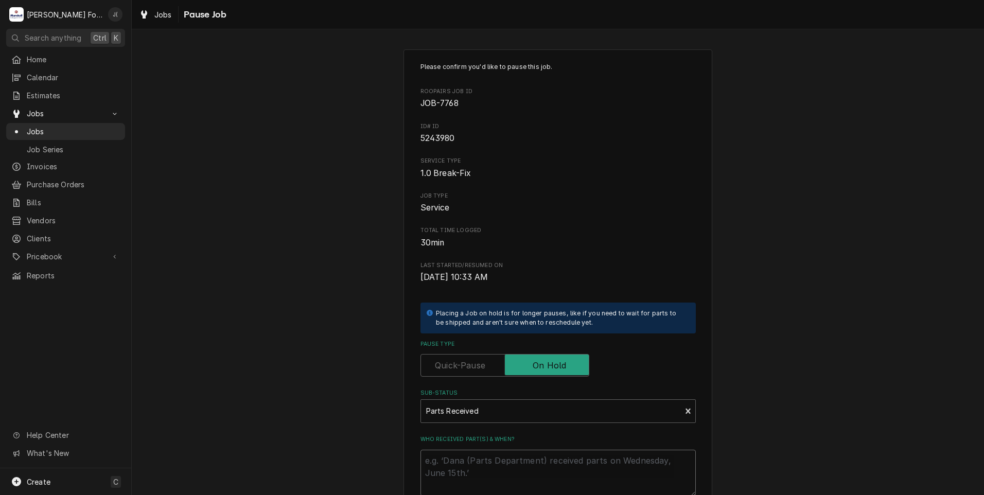
click at [477, 452] on textarea "Who received part(s) & when?" at bounding box center [557, 473] width 275 height 46
type textarea "x"
type textarea "1"
type textarea "x"
type textarea "10"
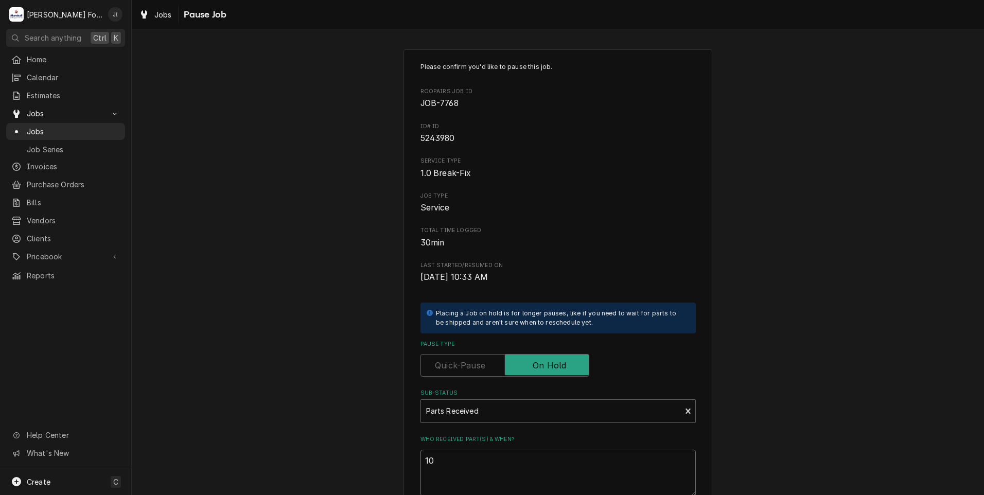
type textarea "x"
type textarea "10/"
type textarea "x"
type textarea "10/1"
type textarea "x"
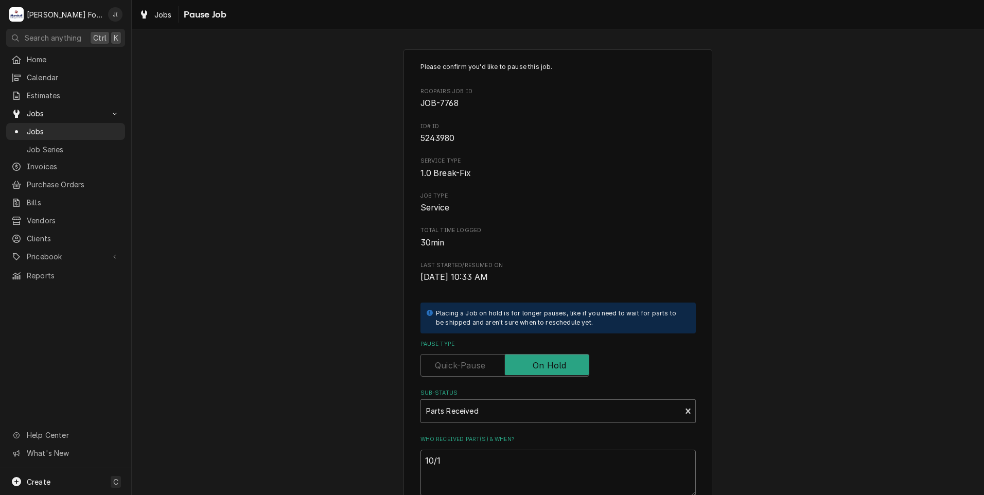
type textarea "10/14"
type textarea "x"
type textarea "10/14/"
type textarea "x"
type textarea "10/14/2"
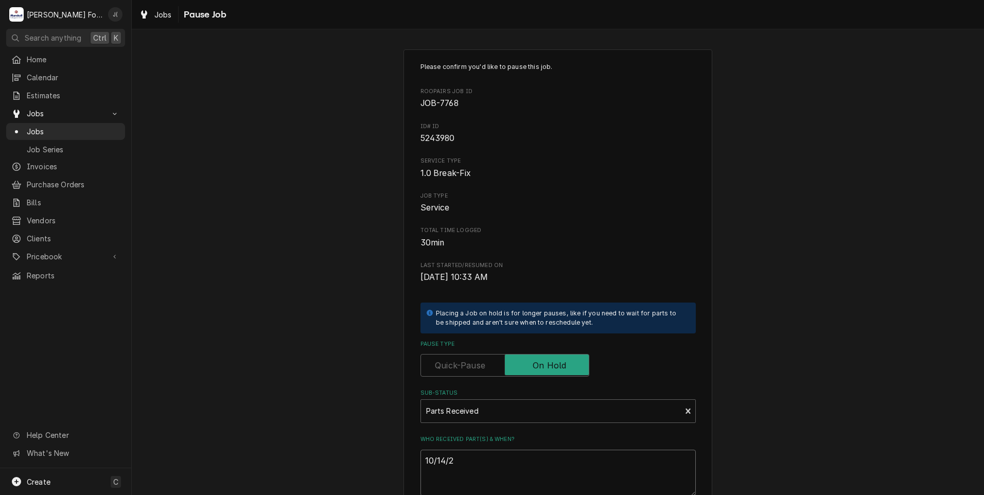
type textarea "x"
type textarea "[DATE]"
type textarea "x"
type textarea "10/14/202"
type textarea "x"
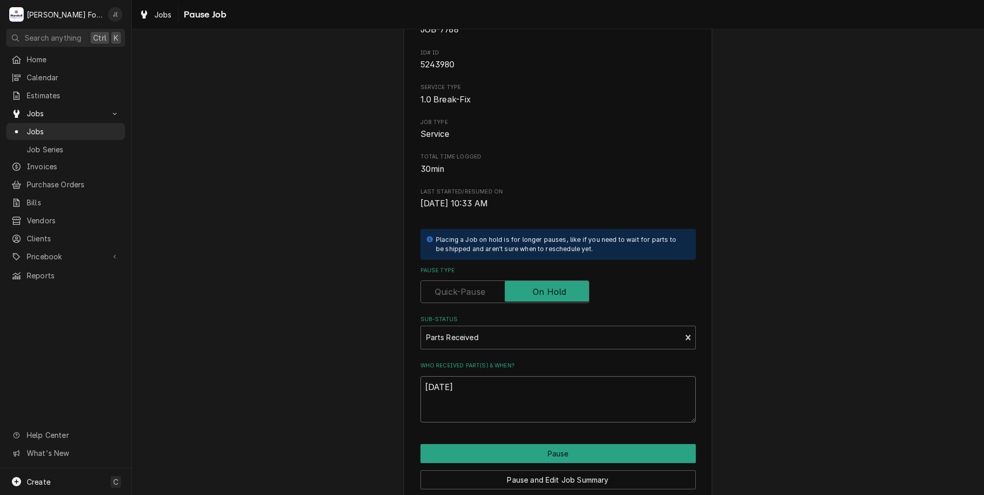
scroll to position [116, 0]
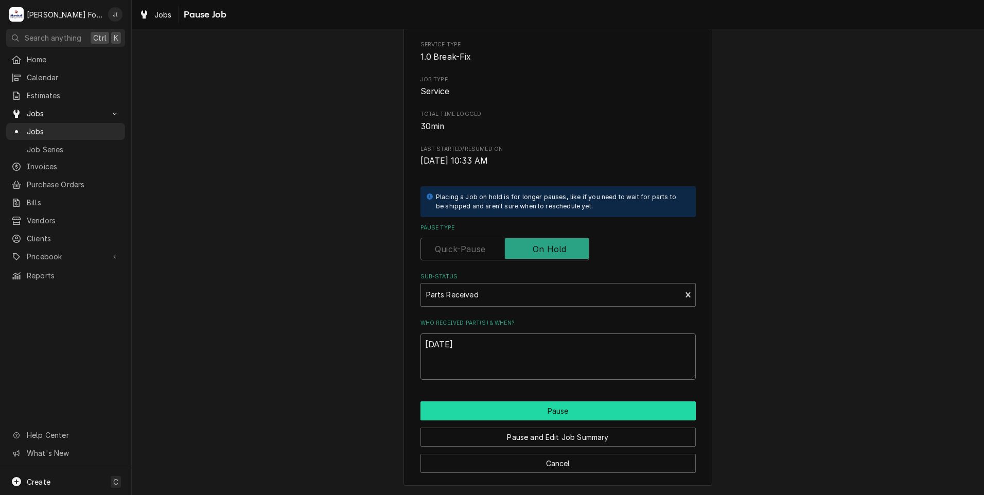
type textarea "[DATE]"
click at [509, 409] on button "Pause" at bounding box center [557, 410] width 275 height 19
type textarea "x"
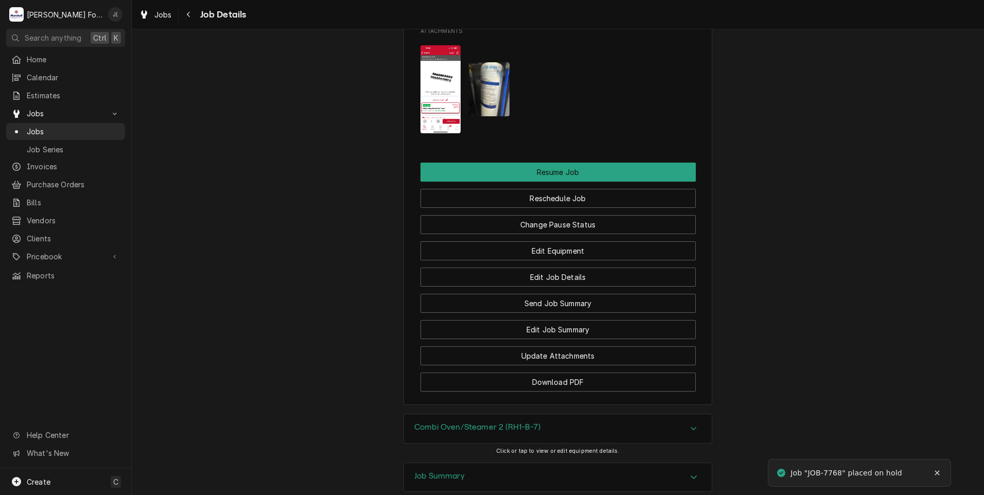
scroll to position [1496, 0]
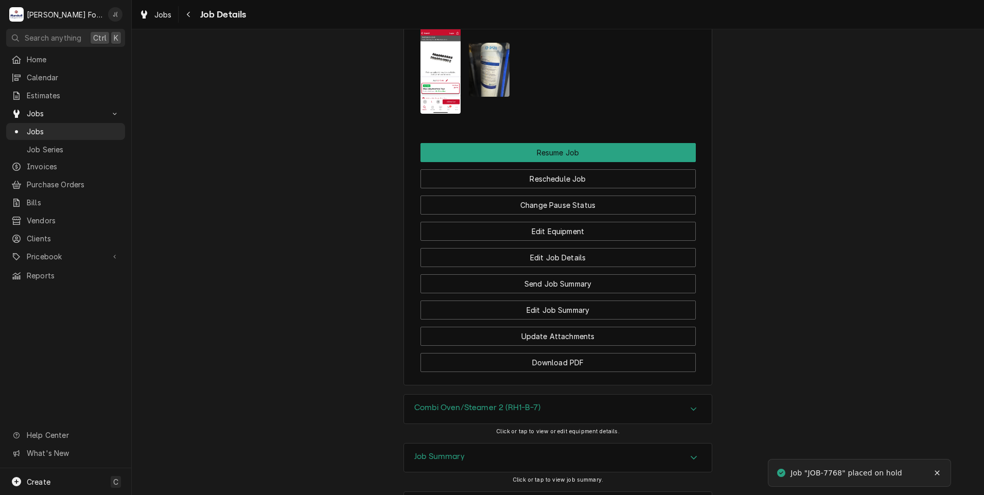
click at [490, 353] on button "Download PDF" at bounding box center [557, 362] width 275 height 19
click at [46, 132] on span "Jobs" at bounding box center [73, 131] width 93 height 11
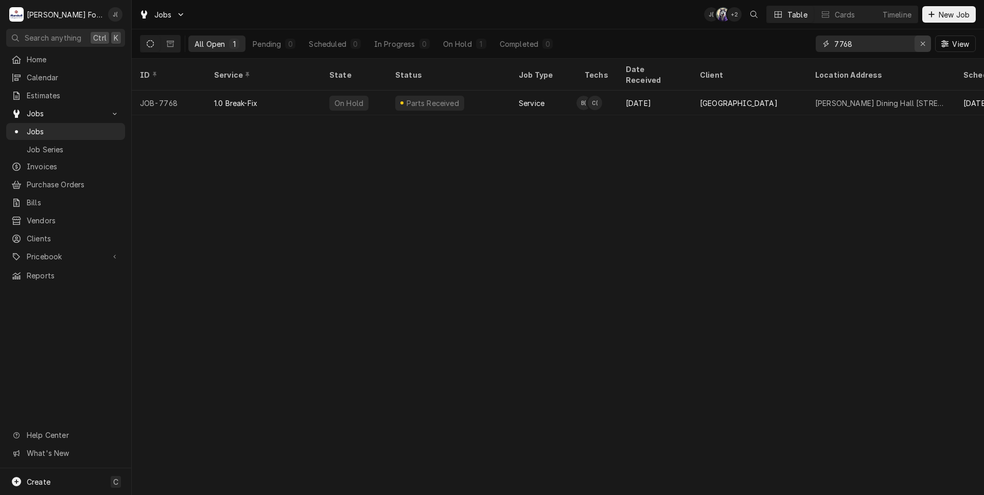
click at [924, 45] on icon "Erase input" at bounding box center [923, 43] width 6 height 7
click at [901, 44] on input "Dynamic Content Wrapper" at bounding box center [882, 43] width 97 height 16
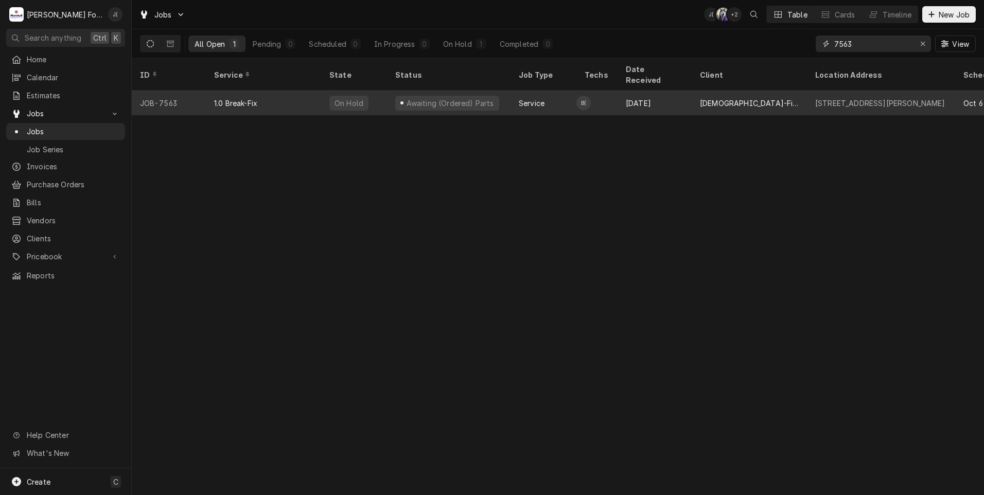
type input "7563"
click at [333, 96] on div "On Hold" at bounding box center [348, 103] width 39 height 15
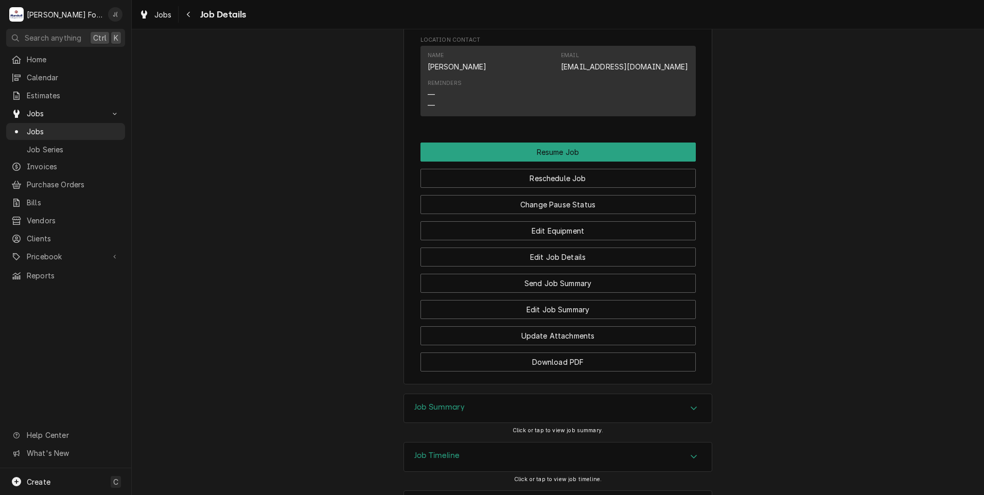
scroll to position [1075, 0]
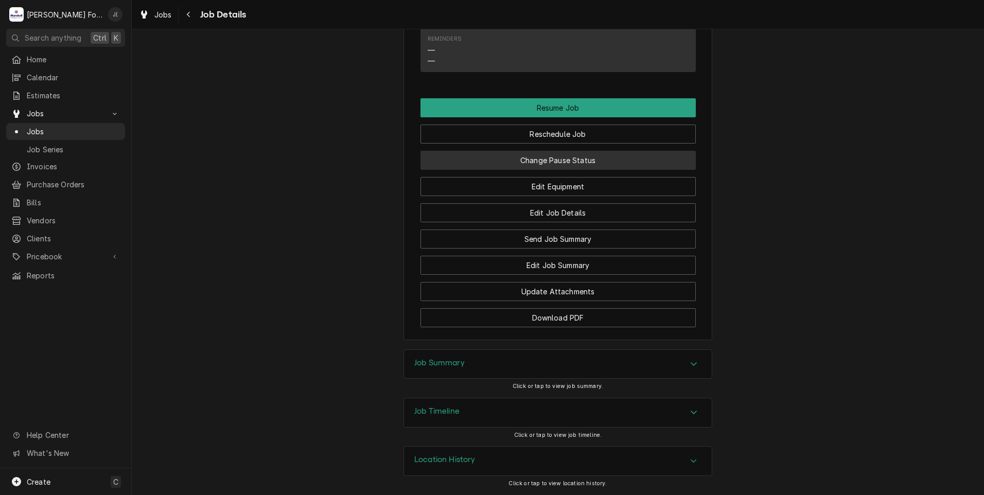
click at [567, 159] on button "Change Pause Status" at bounding box center [557, 160] width 275 height 19
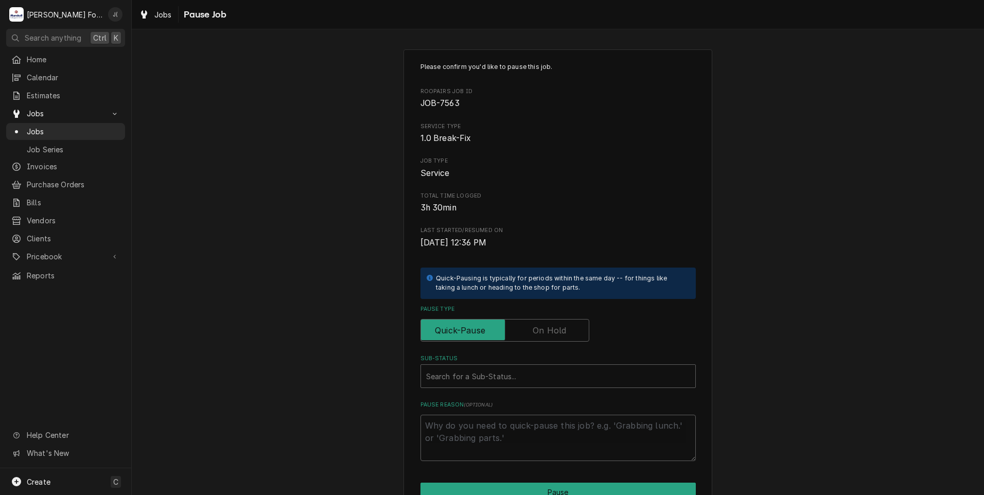
click at [534, 325] on label "Pause Type" at bounding box center [504, 330] width 169 height 23
click at [534, 325] on input "Pause Type" at bounding box center [504, 330] width 159 height 23
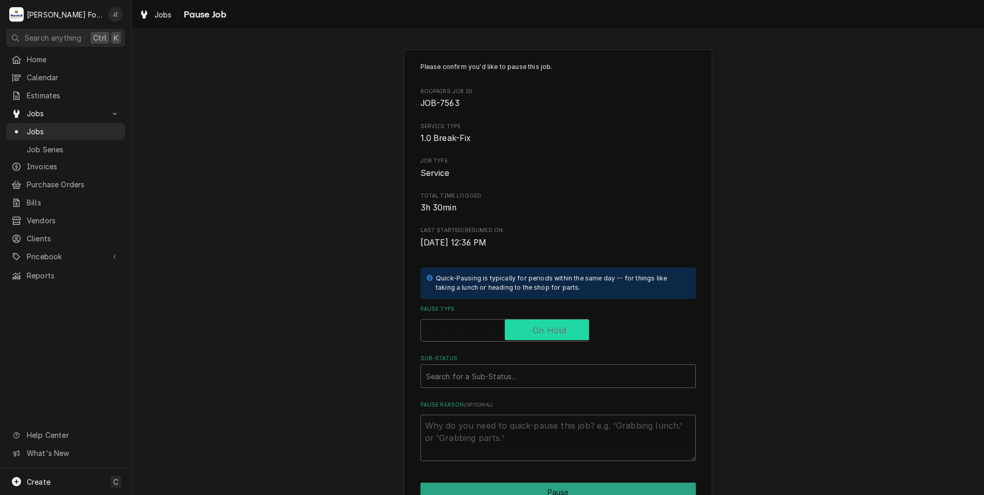
checkbox input "true"
click at [524, 374] on div "Sub-Status" at bounding box center [558, 376] width 264 height 19
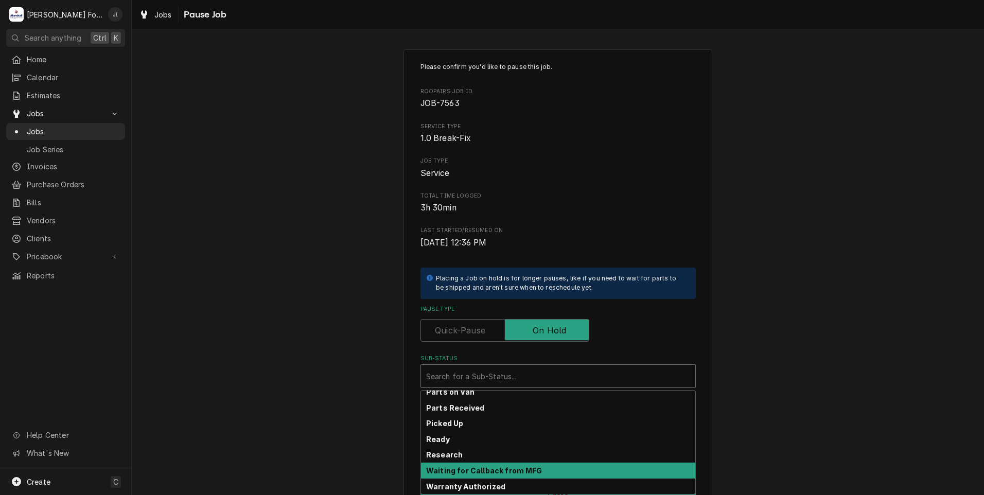
scroll to position [164, 0]
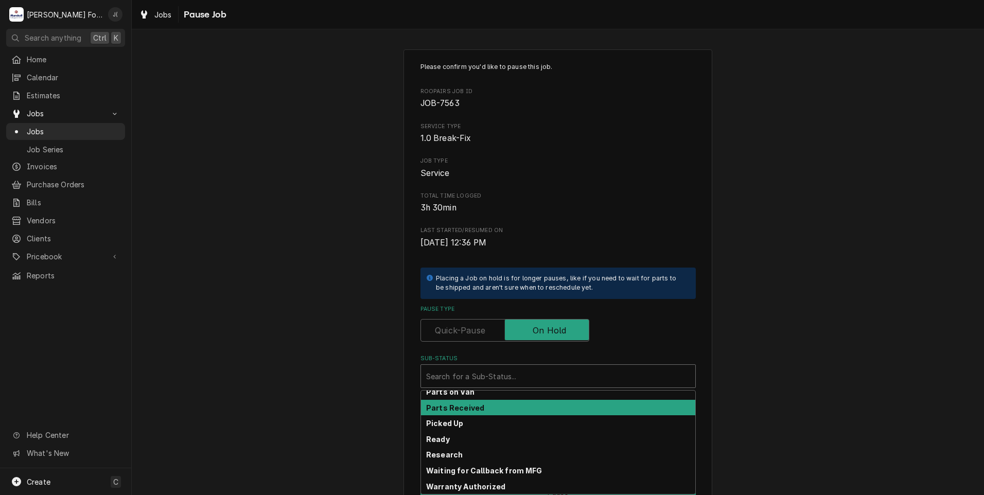
click at [489, 407] on div "Parts Received" at bounding box center [558, 408] width 274 height 16
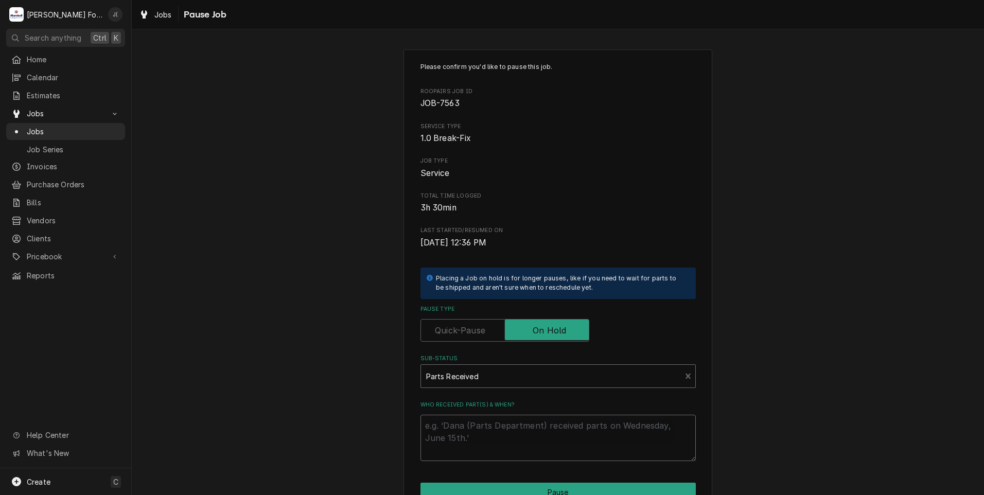
click at [481, 435] on textarea "Who received part(s) & when?" at bounding box center [557, 438] width 275 height 46
type textarea "x"
type textarea "1"
type textarea "x"
type textarea "10"
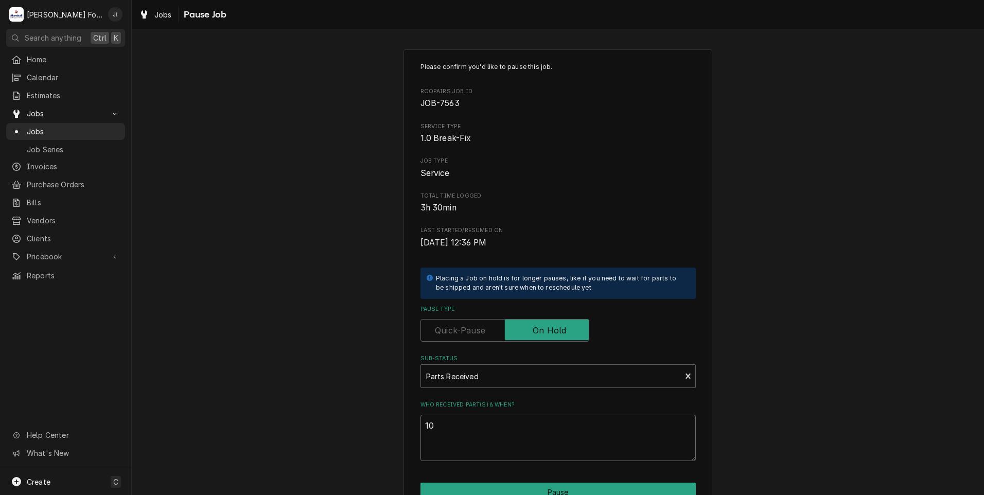
type textarea "x"
type textarea "101"
type textarea "x"
type textarea "10"
type textarea "x"
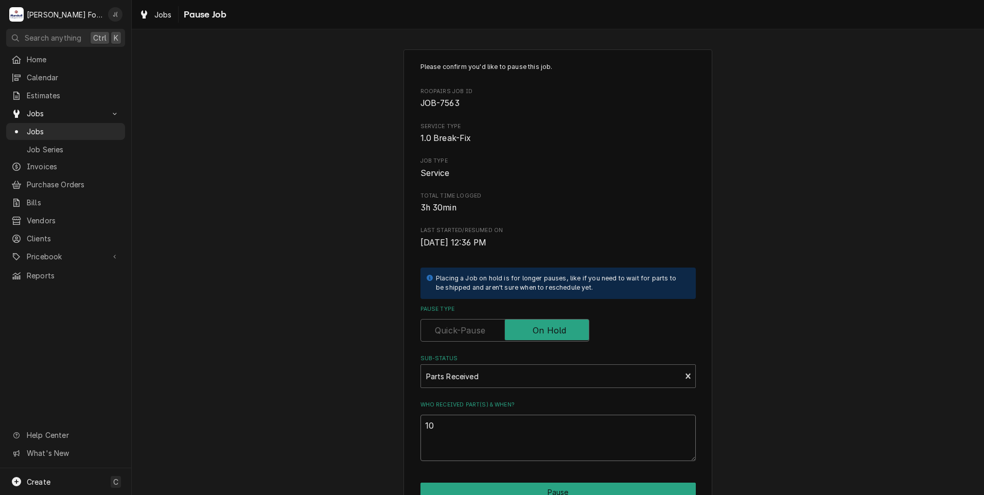
type textarea "10/"
type textarea "x"
type textarea "10/1"
type textarea "x"
type textarea "10/14"
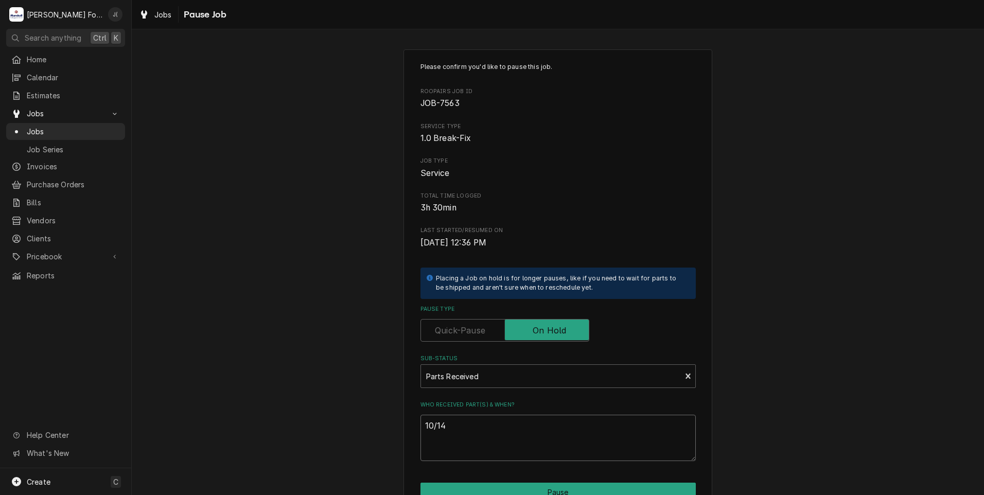
type textarea "x"
type textarea "10/14/"
type textarea "x"
type textarea "10/14/2"
type textarea "x"
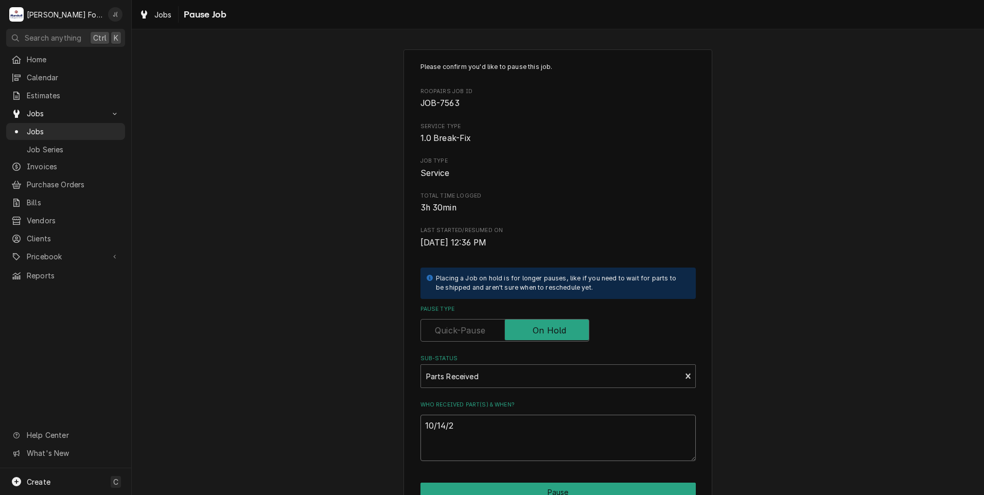
type textarea "10/14/20"
type textarea "x"
type textarea "10/14/202"
type textarea "x"
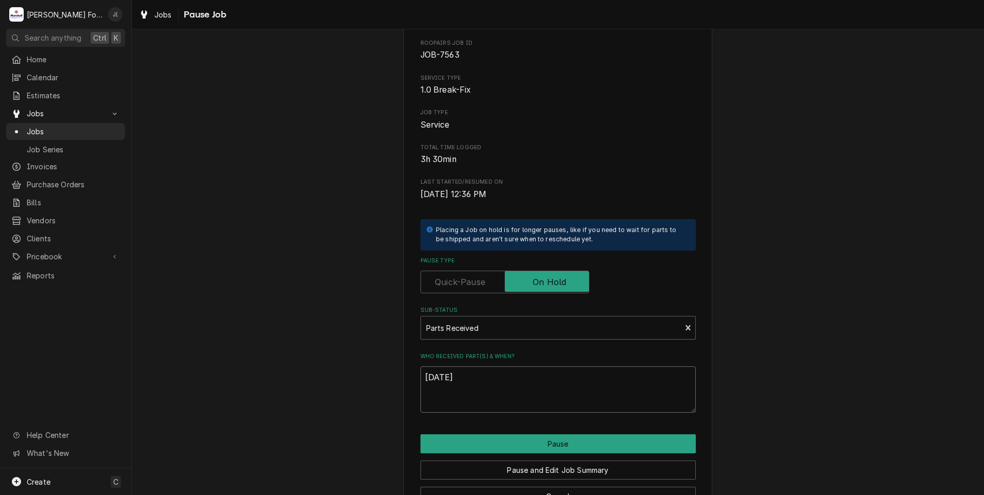
scroll to position [81, 0]
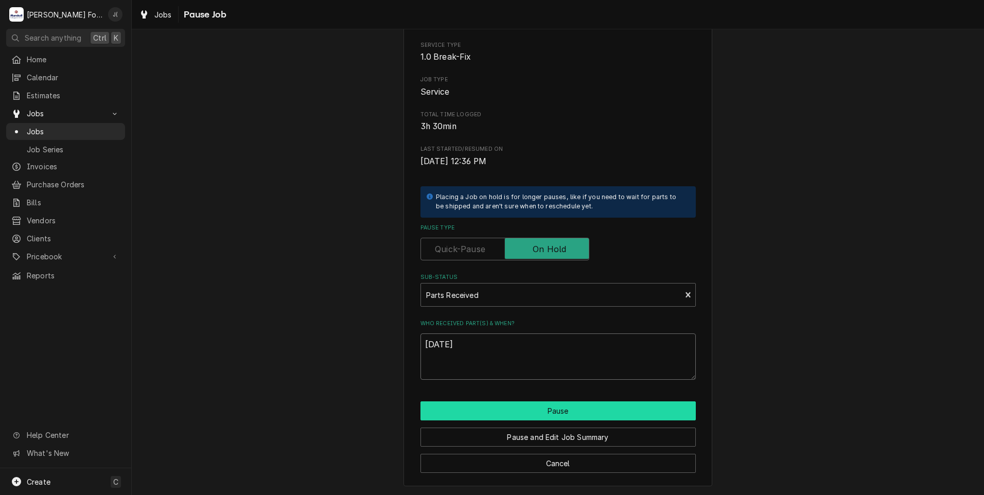
type textarea "[DATE]"
click at [486, 405] on button "Pause" at bounding box center [557, 410] width 275 height 19
type textarea "x"
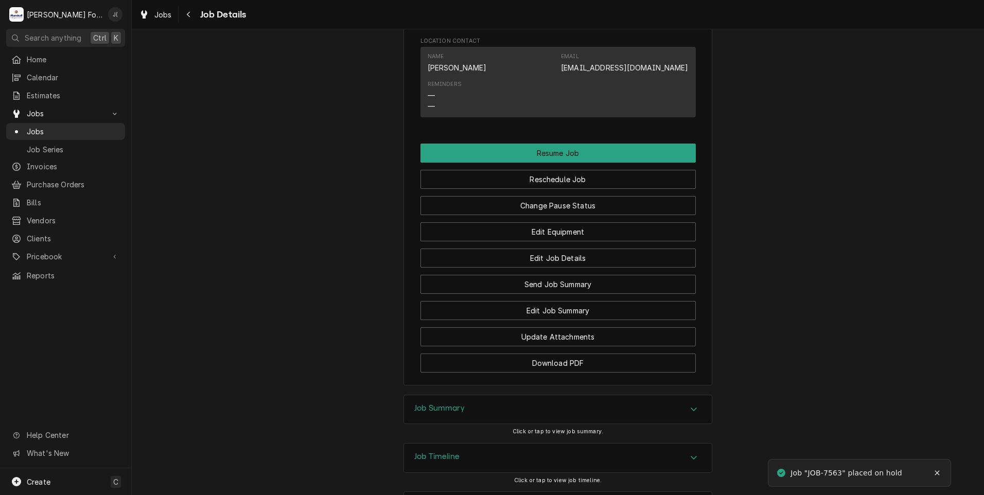
scroll to position [1075, 0]
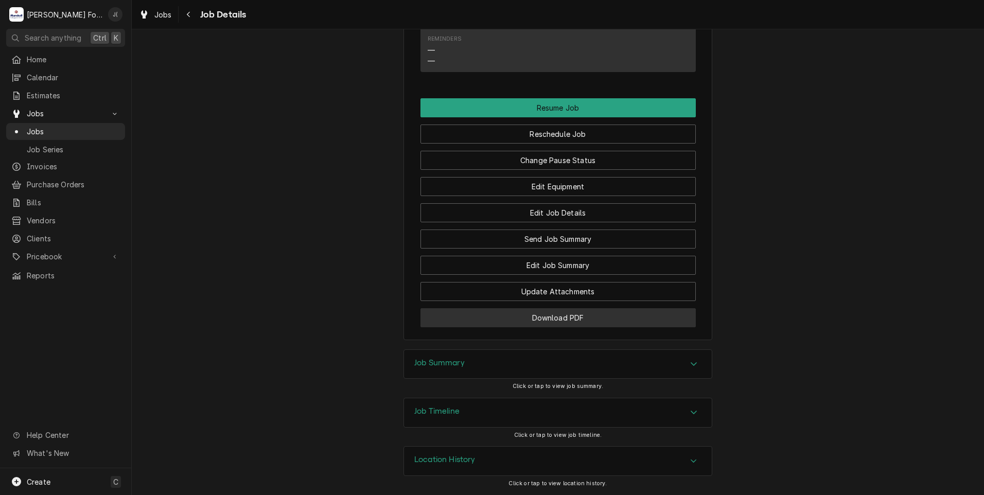
click at [578, 323] on button "Download PDF" at bounding box center [557, 317] width 275 height 19
click at [42, 126] on span "Jobs" at bounding box center [73, 131] width 93 height 11
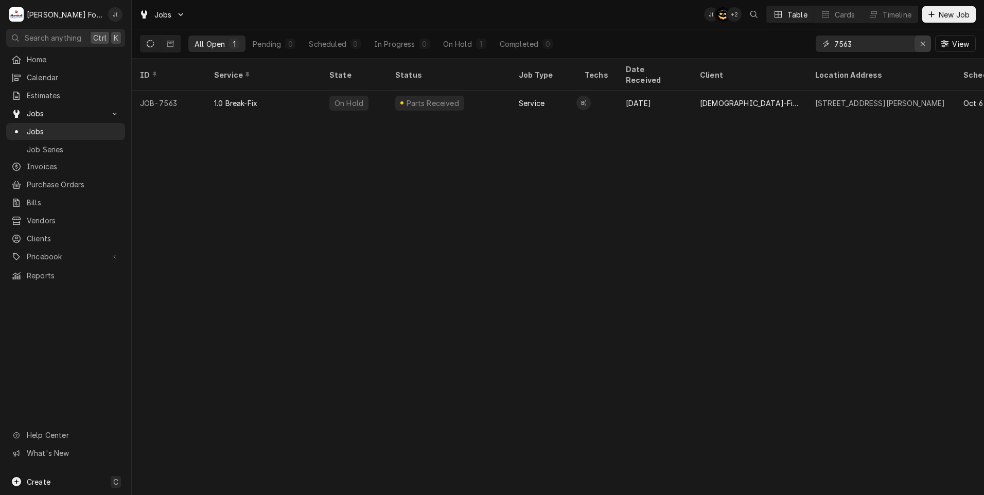
click at [920, 46] on div "Erase input" at bounding box center [922, 44] width 10 height 10
click at [888, 51] on input "Dynamic Content Wrapper" at bounding box center [882, 43] width 97 height 16
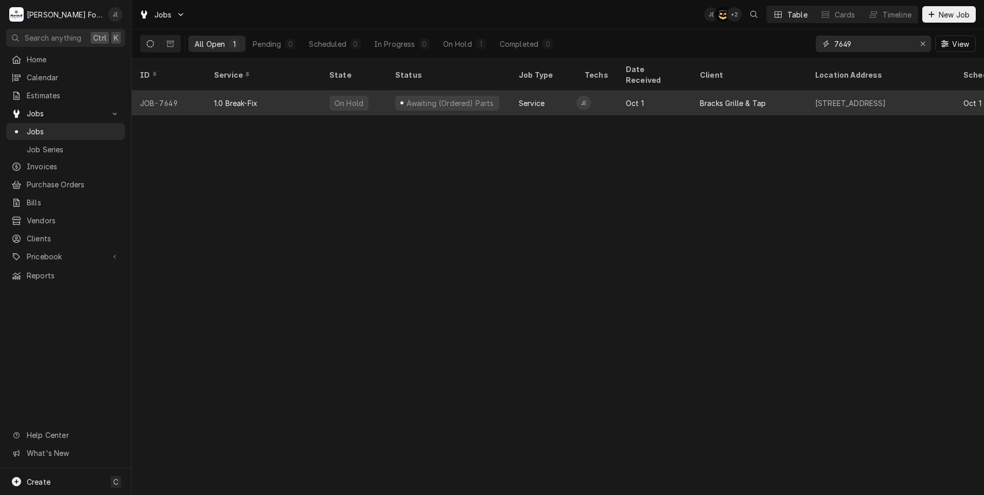
type input "7649"
click at [248, 98] on div "1.0 Break-Fix" at bounding box center [235, 103] width 43 height 11
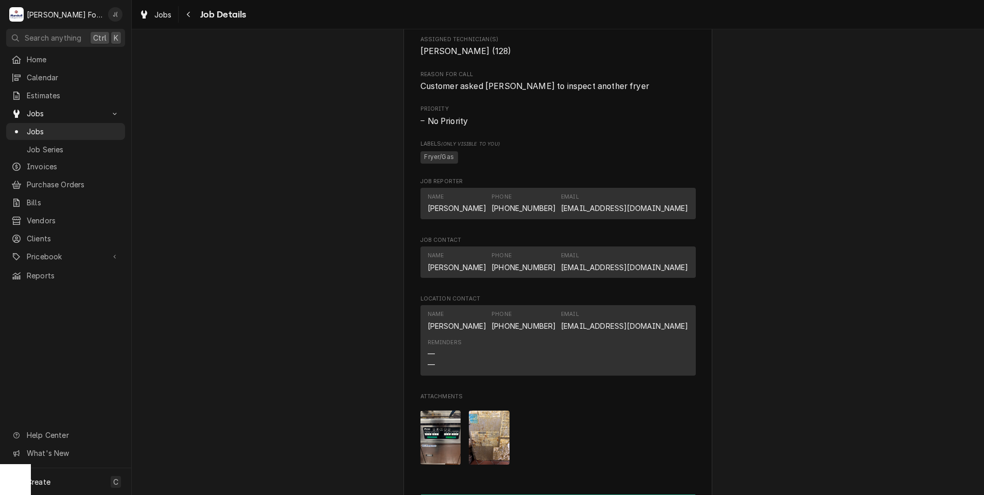
scroll to position [1029, 0]
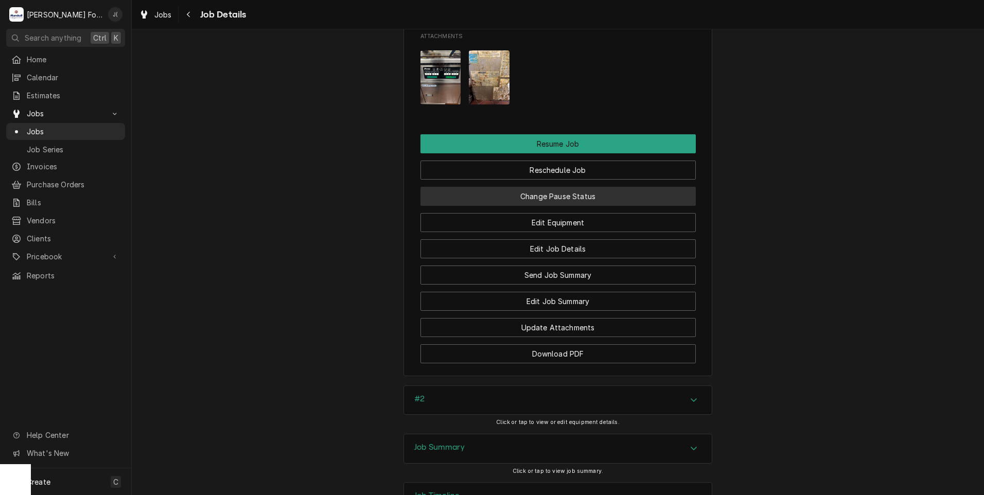
click at [556, 206] on button "Change Pause Status" at bounding box center [557, 196] width 275 height 19
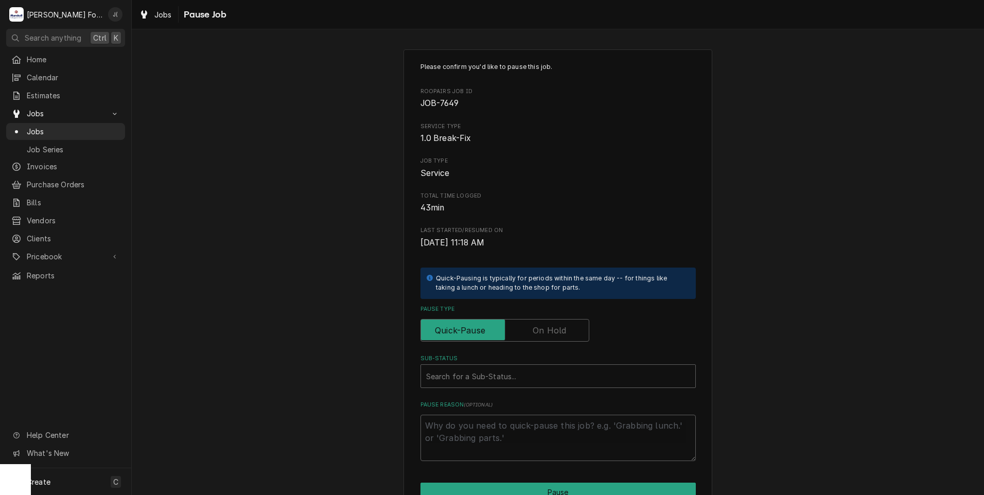
click at [552, 329] on label "Pause Type" at bounding box center [504, 330] width 169 height 23
click at [552, 329] on input "Pause Type" at bounding box center [504, 330] width 159 height 23
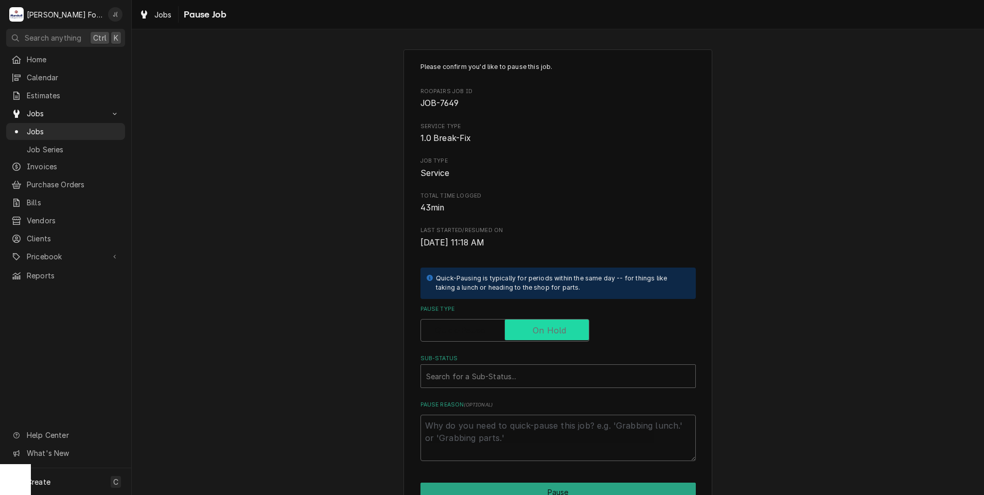
checkbox input "true"
click at [494, 372] on div "Sub-Status" at bounding box center [558, 376] width 264 height 19
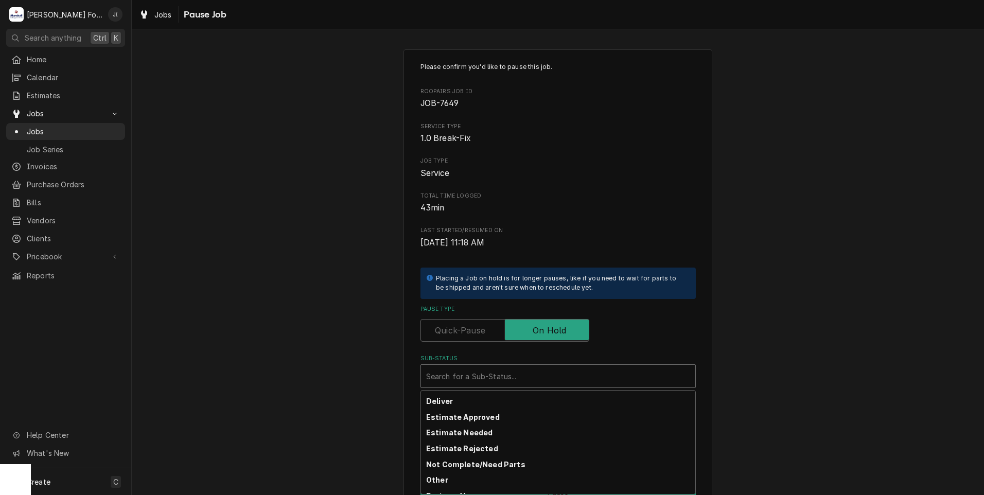
scroll to position [164, 0]
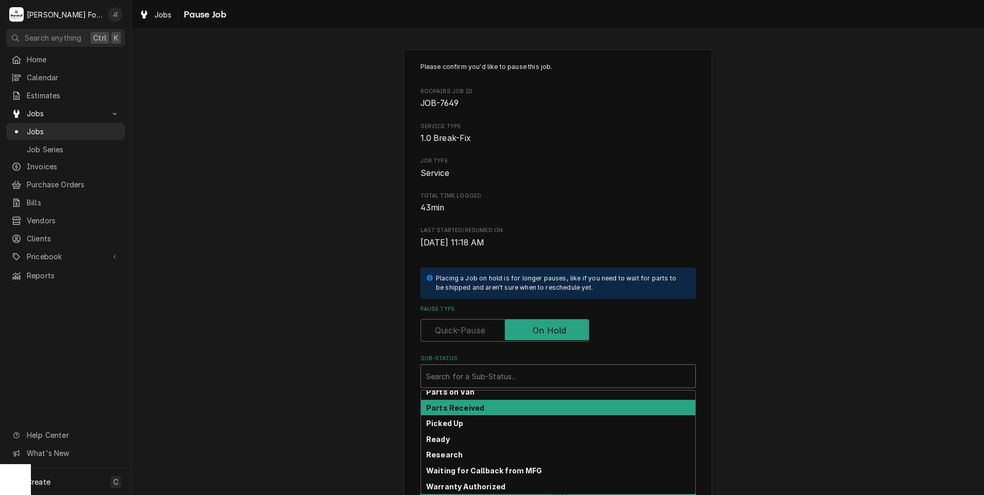
click at [499, 411] on div "Parts Received" at bounding box center [558, 408] width 274 height 16
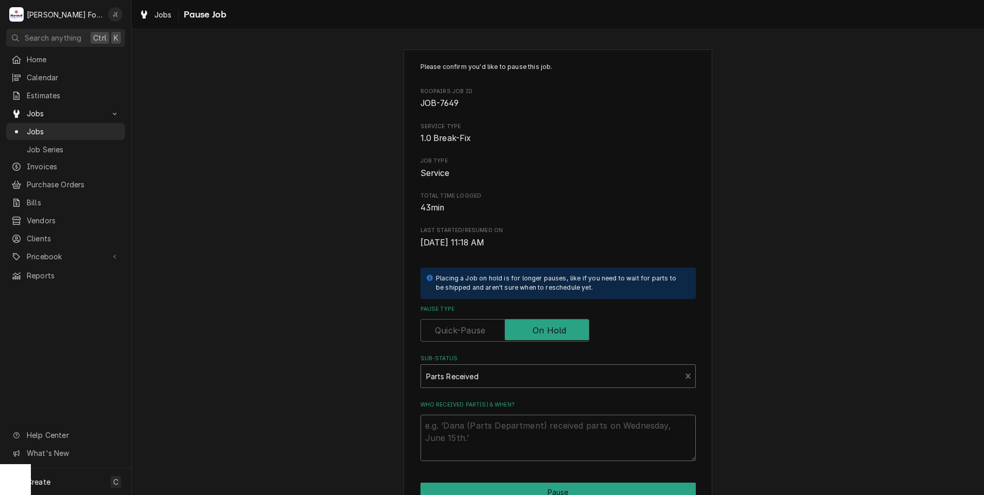
click at [500, 436] on textarea "Who received part(s) & when?" at bounding box center [557, 438] width 275 height 46
type textarea "x"
type textarea "1"
type textarea "x"
type textarea "10"
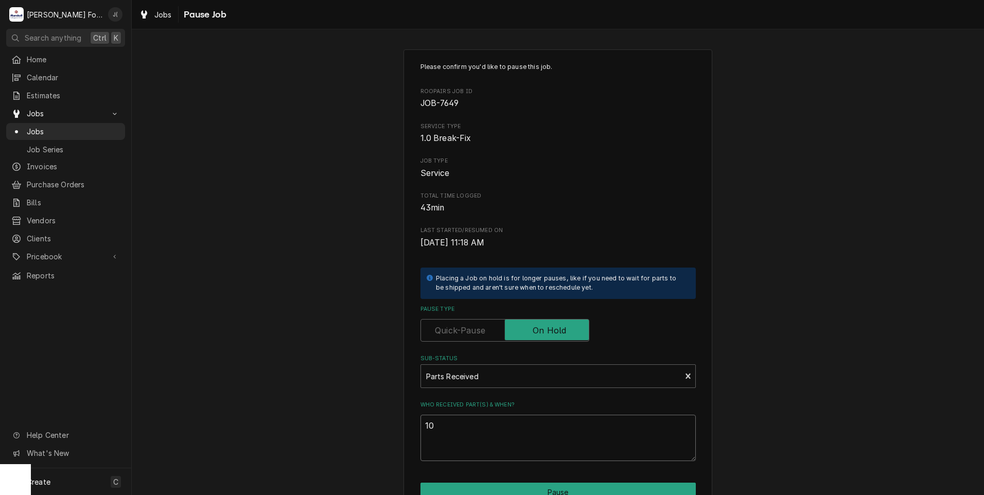
type textarea "x"
type textarea "10/"
type textarea "x"
type textarea "10/1"
type textarea "x"
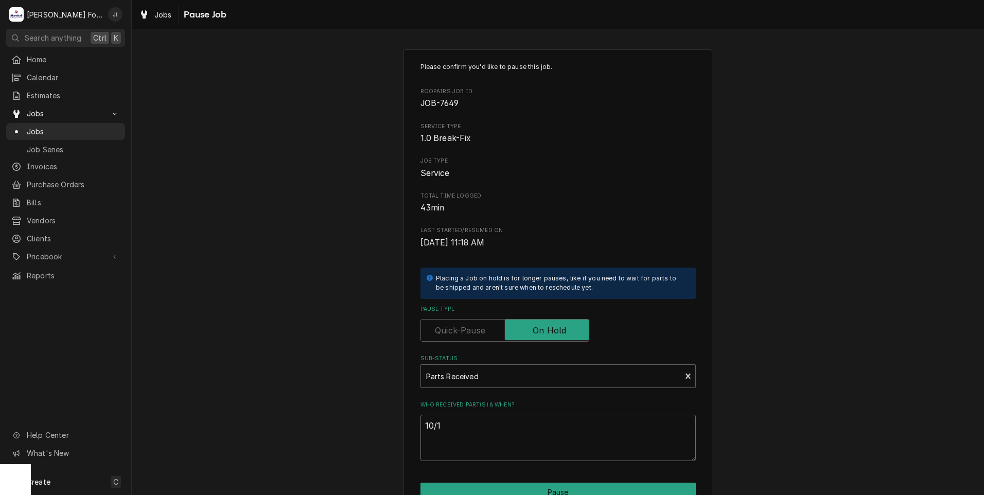
type textarea "10/14"
type textarea "x"
type textarea "10/14/"
type textarea "x"
type textarea "10/14/2"
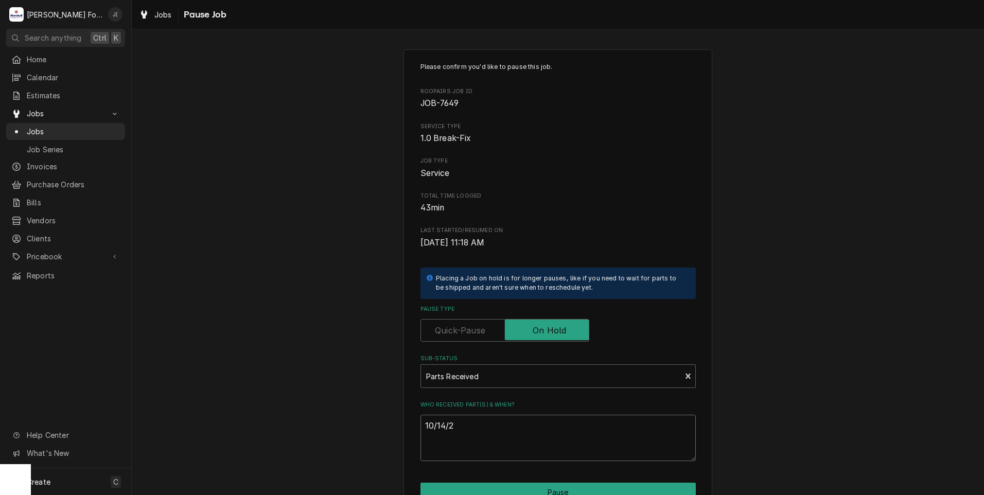
type textarea "x"
type textarea "[DATE]"
type textarea "x"
type textarea "10/14/202"
type textarea "x"
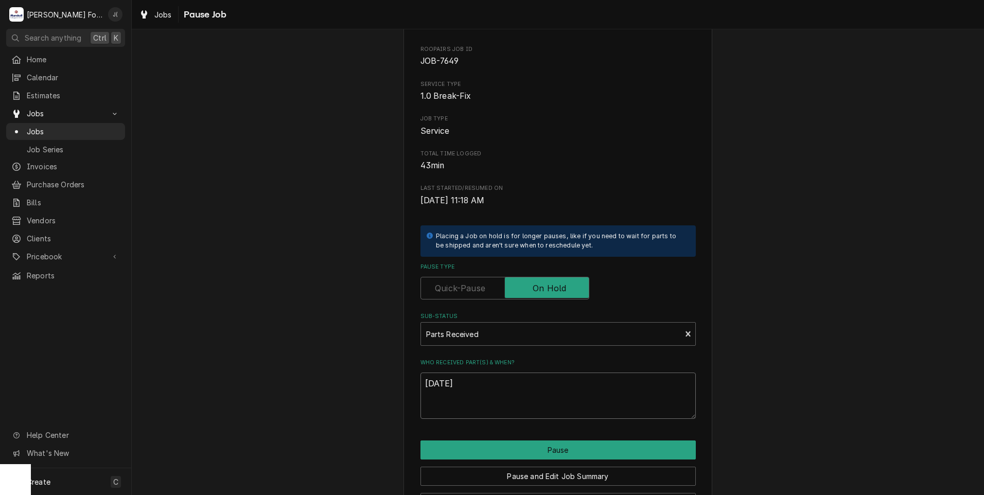
scroll to position [81, 0]
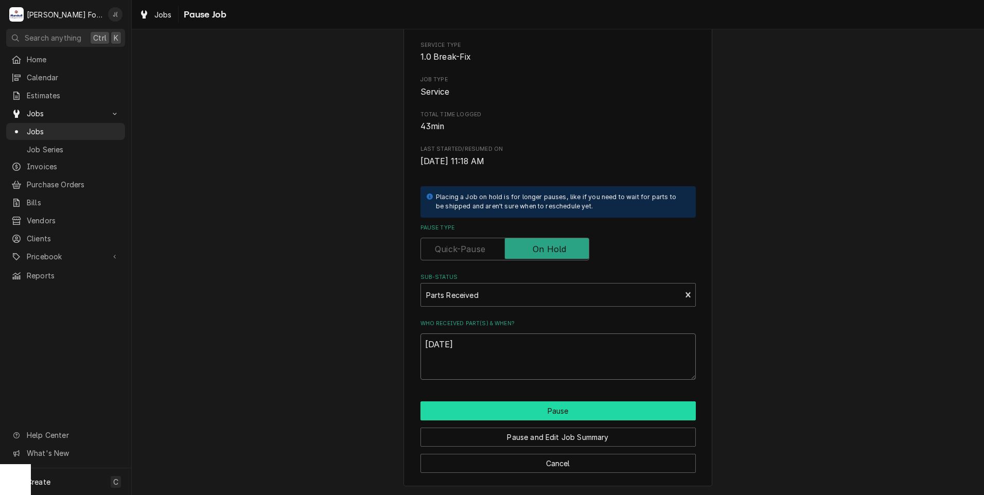
type textarea "[DATE]"
click at [556, 411] on button "Pause" at bounding box center [557, 410] width 275 height 19
type textarea "x"
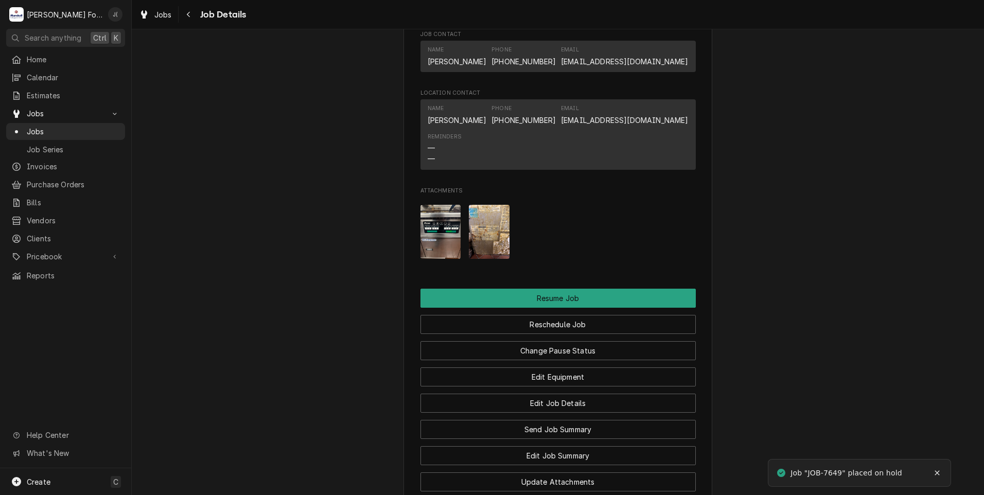
scroll to position [1126, 0]
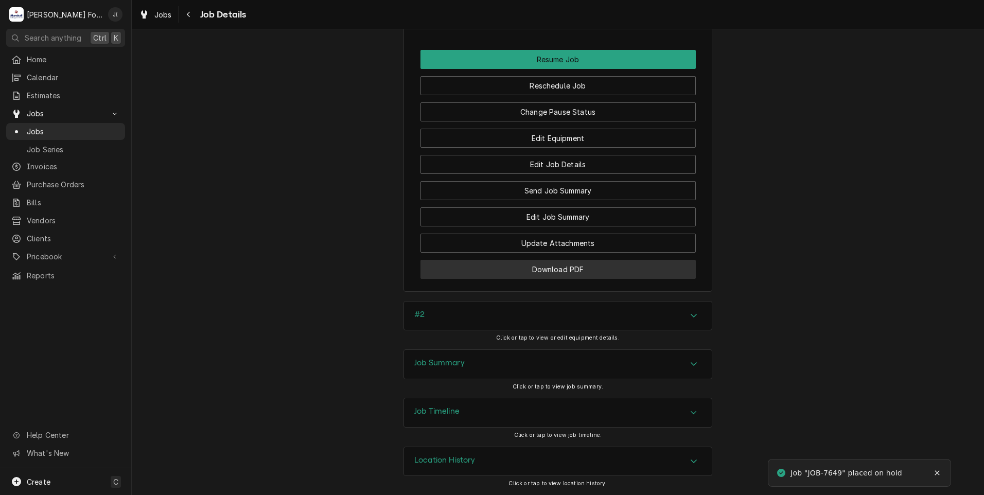
click at [581, 269] on button "Download PDF" at bounding box center [557, 269] width 275 height 19
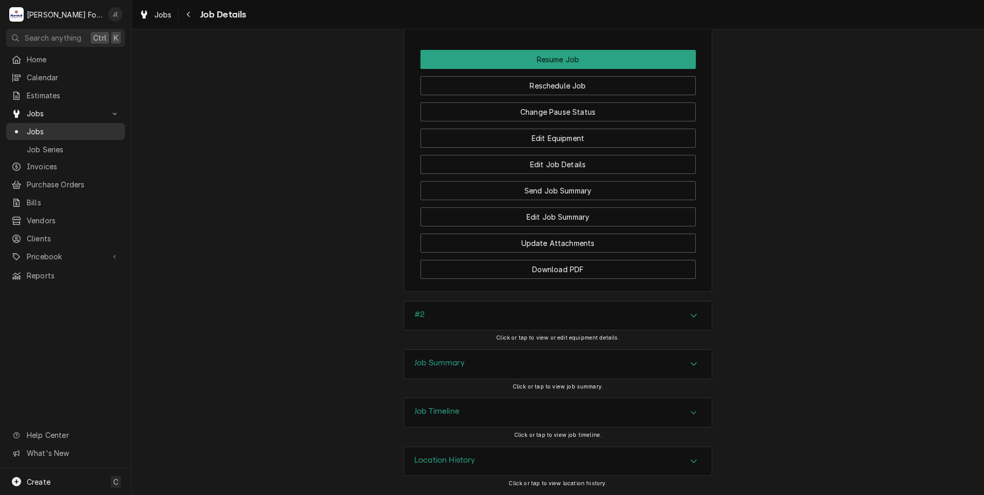
click at [58, 132] on span "Jobs" at bounding box center [73, 131] width 93 height 11
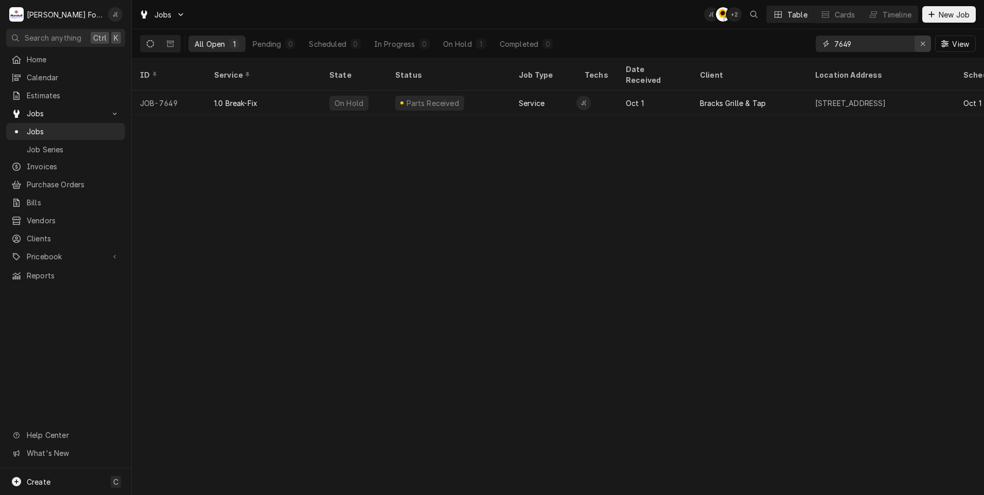
click at [922, 47] on div "Erase input" at bounding box center [922, 44] width 10 height 10
click at [911, 47] on input "Dynamic Content Wrapper" at bounding box center [882, 43] width 97 height 16
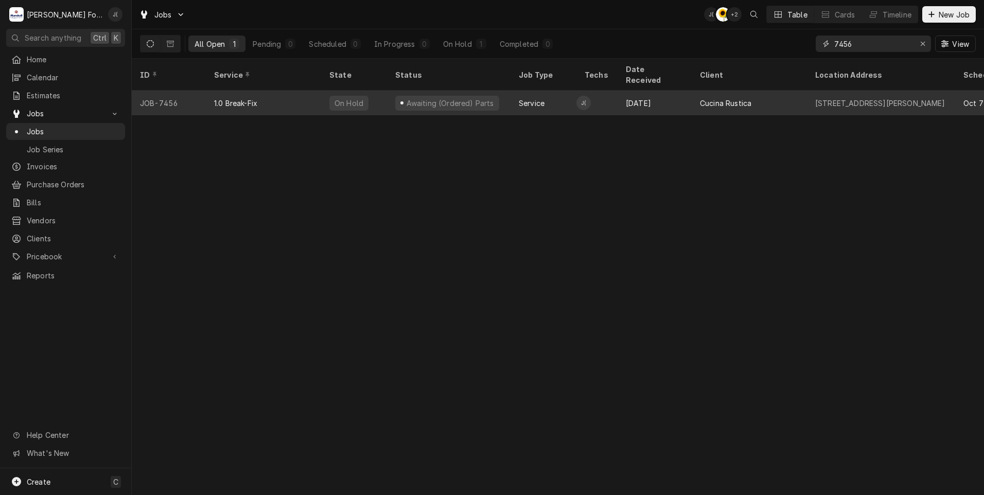
type input "7456"
click at [294, 92] on div "1.0 Break-Fix" at bounding box center [263, 103] width 115 height 25
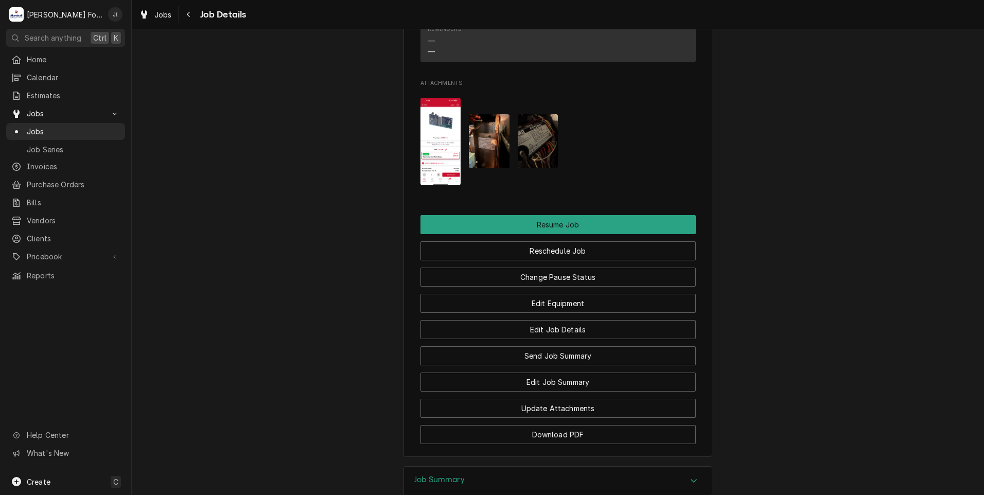
scroll to position [1146, 0]
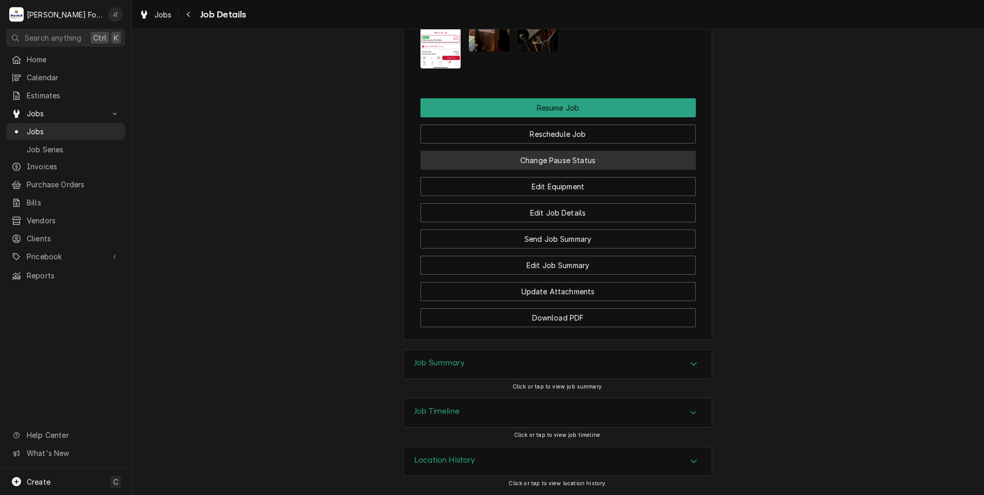
click at [556, 167] on button "Change Pause Status" at bounding box center [557, 160] width 275 height 19
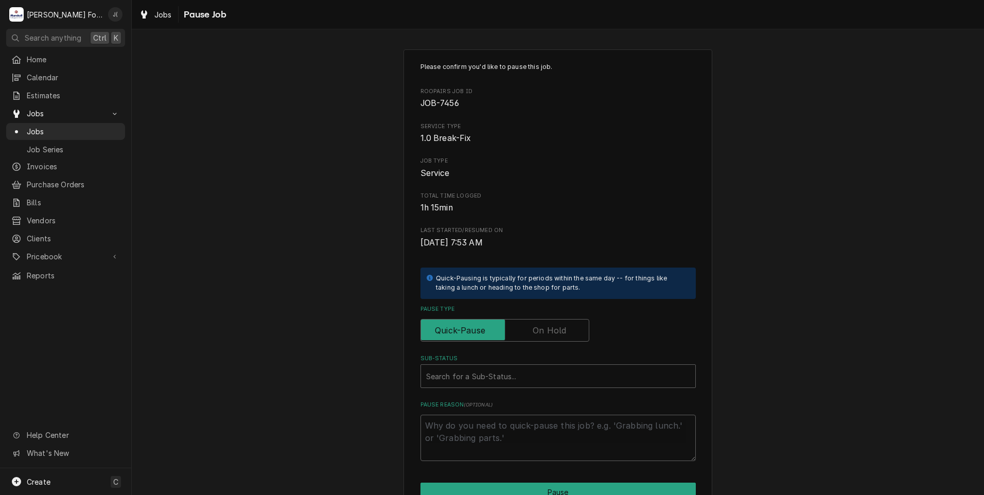
drag, startPoint x: 555, startPoint y: 327, endPoint x: 542, endPoint y: 347, distance: 23.7
click at [554, 328] on label "Pause Type" at bounding box center [504, 330] width 169 height 23
click at [554, 328] on input "Pause Type" at bounding box center [504, 330] width 159 height 23
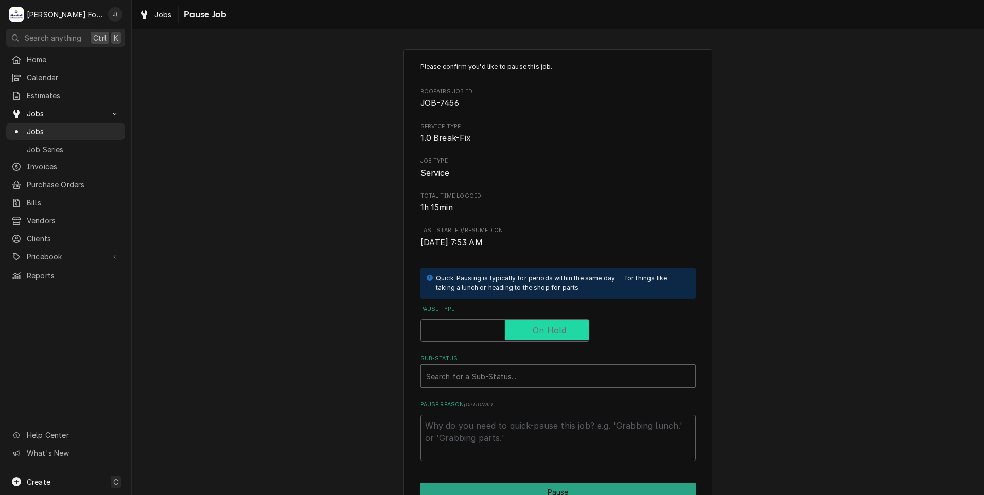
checkbox input "true"
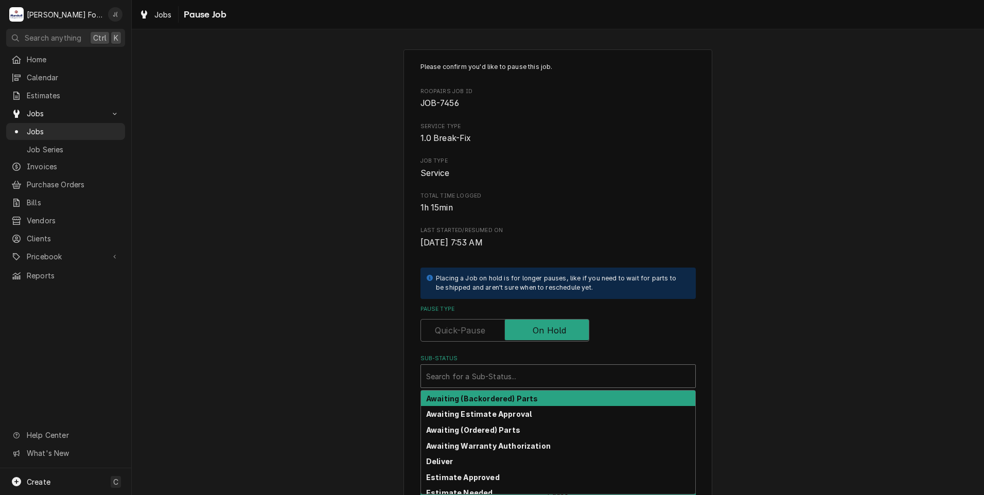
drag, startPoint x: 522, startPoint y: 371, endPoint x: 503, endPoint y: 394, distance: 29.6
click at [521, 372] on div "Sub-Status" at bounding box center [558, 376] width 264 height 19
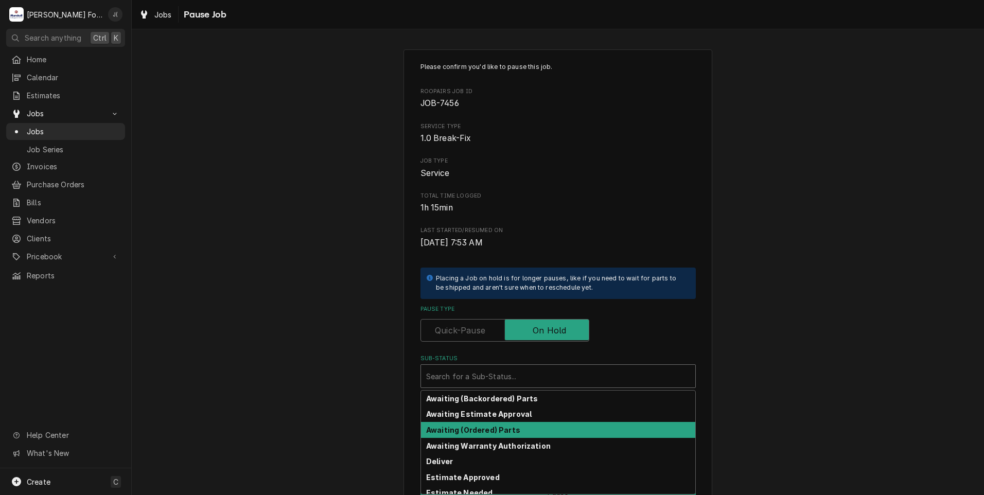
scroll to position [164, 0]
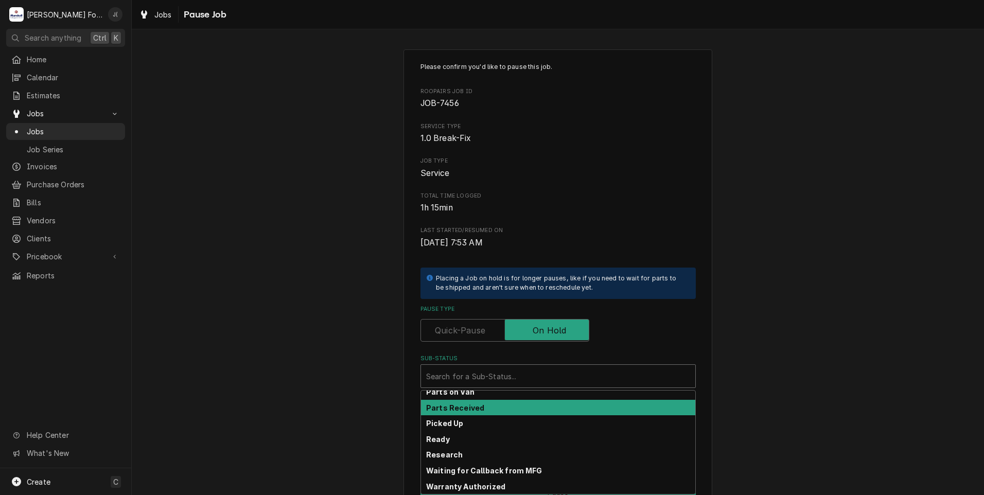
click at [508, 409] on div "Parts Received" at bounding box center [558, 408] width 274 height 16
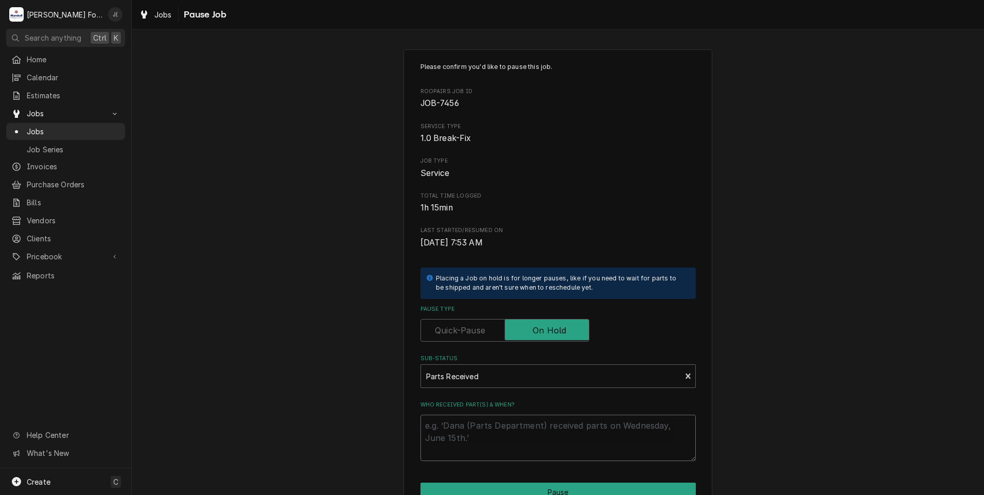
click at [507, 426] on textarea "Who received part(s) & when?" at bounding box center [557, 438] width 275 height 46
type textarea "x"
type textarea "1"
type textarea "x"
type textarea "10"
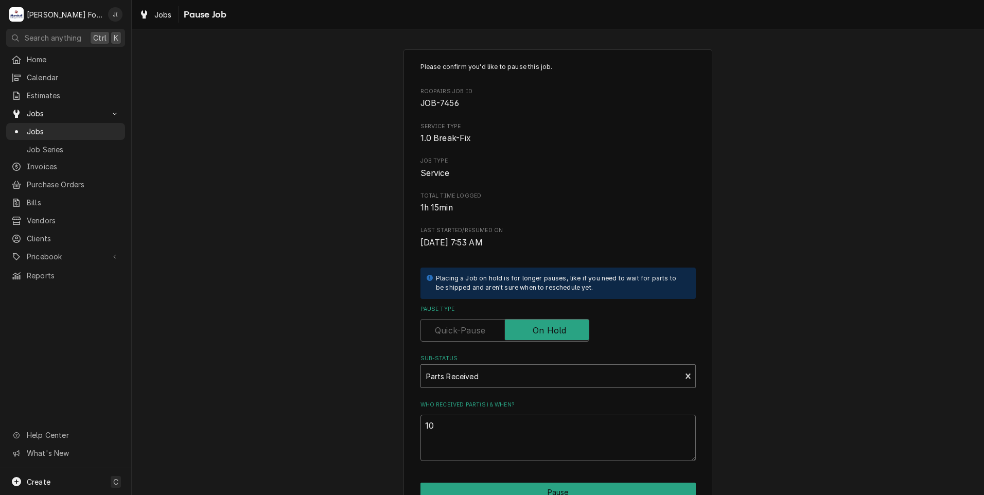
type textarea "x"
type textarea "10/"
type textarea "x"
type textarea "10/1"
type textarea "x"
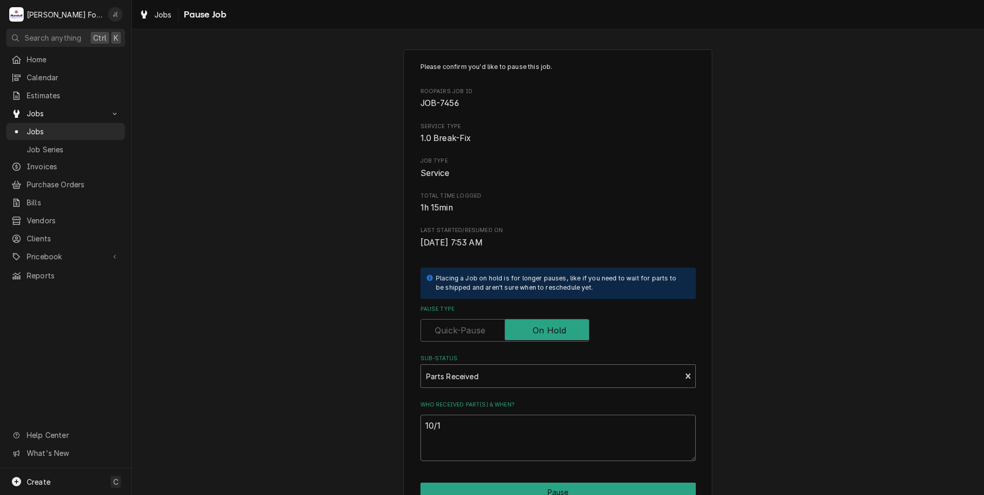
type textarea "10/14"
type textarea "x"
type textarea "10/14/"
type textarea "x"
type textarea "10/14/2"
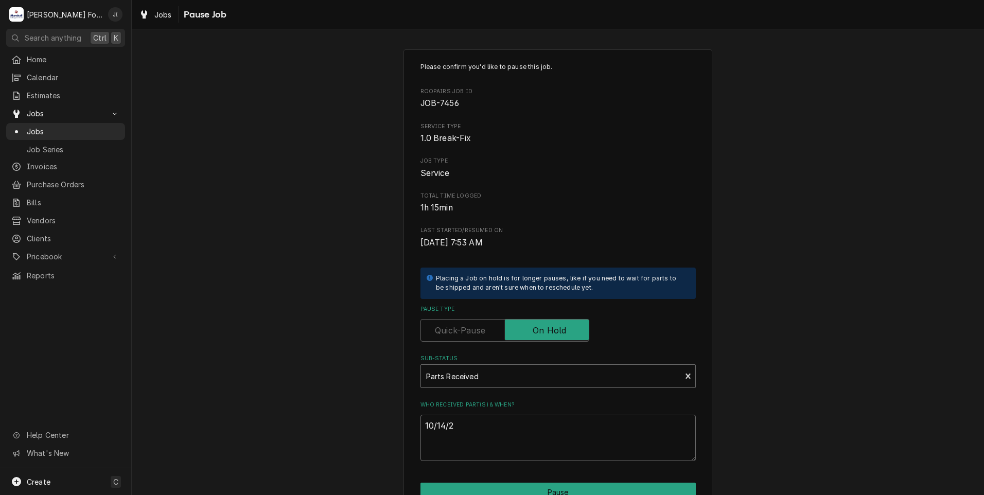
type textarea "x"
type textarea "10/14/20"
type textarea "x"
type textarea "10/14/202"
type textarea "x"
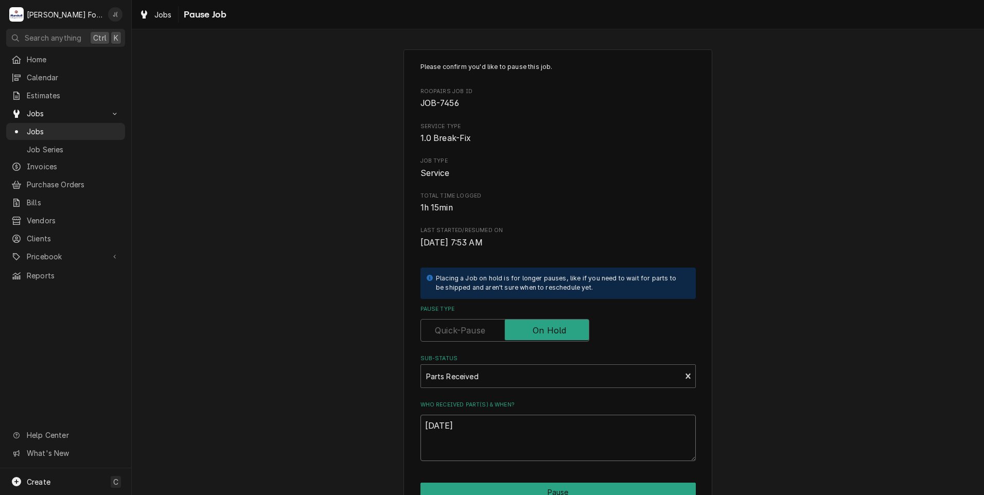
scroll to position [81, 0]
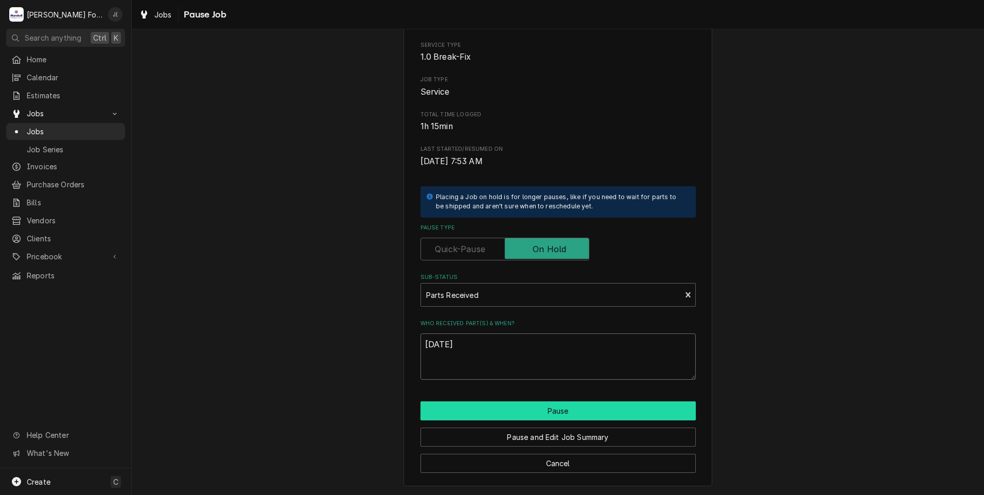
type textarea "10/14/2025"
click at [530, 413] on button "Pause" at bounding box center [557, 410] width 275 height 19
type textarea "x"
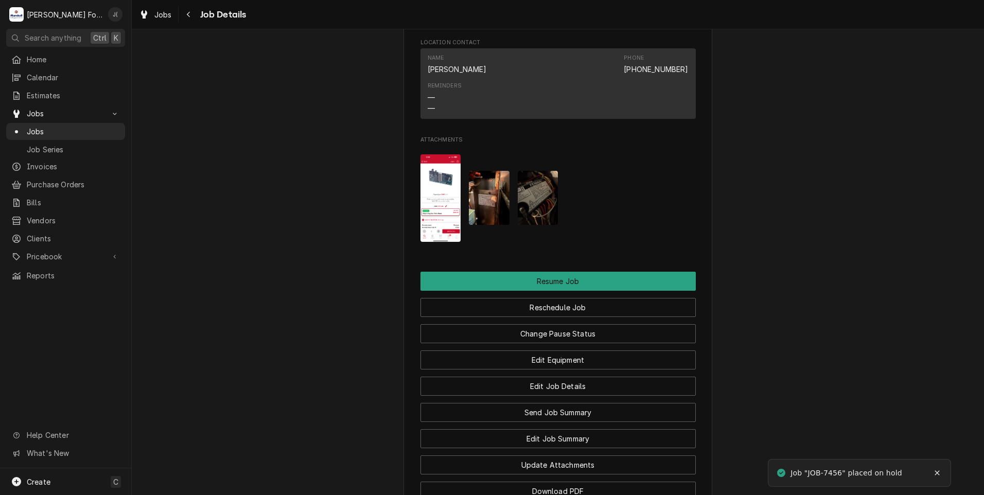
scroll to position [1146, 0]
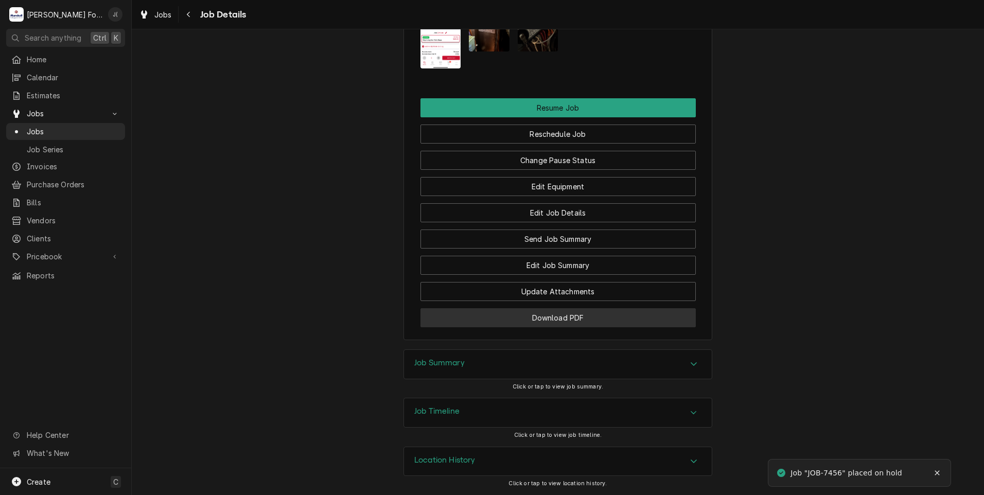
click at [473, 321] on button "Download PDF" at bounding box center [557, 317] width 275 height 19
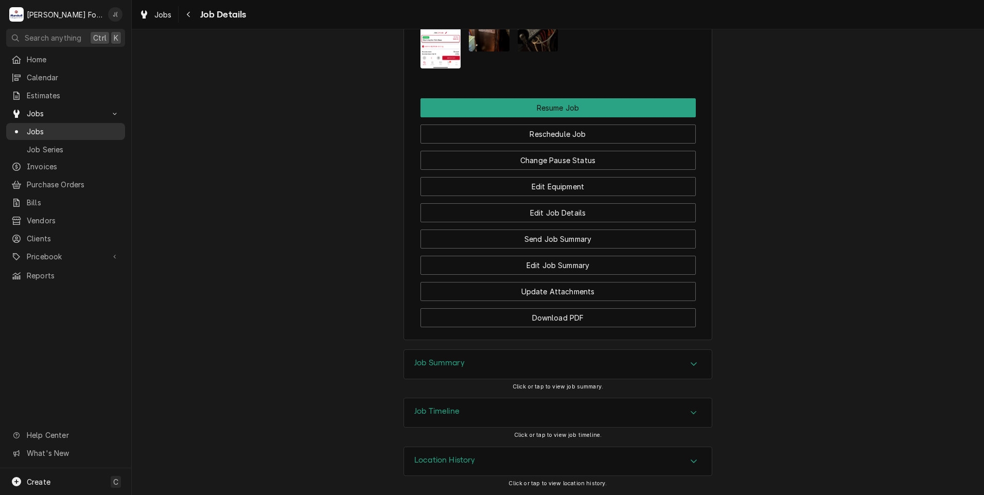
click at [64, 133] on div "Jobs" at bounding box center [65, 131] width 115 height 13
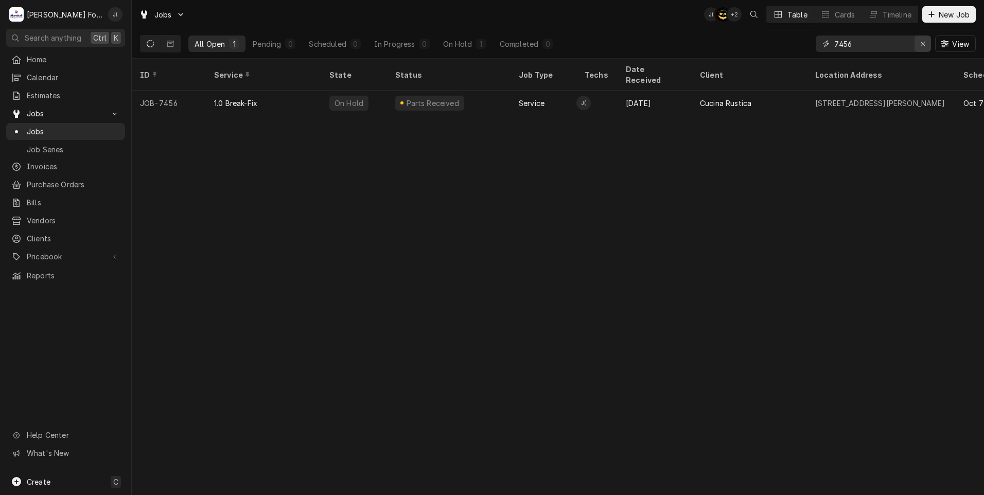
click at [924, 48] on div "Erase input" at bounding box center [922, 44] width 10 height 10
click at [909, 44] on input "Dynamic Content Wrapper" at bounding box center [882, 43] width 97 height 16
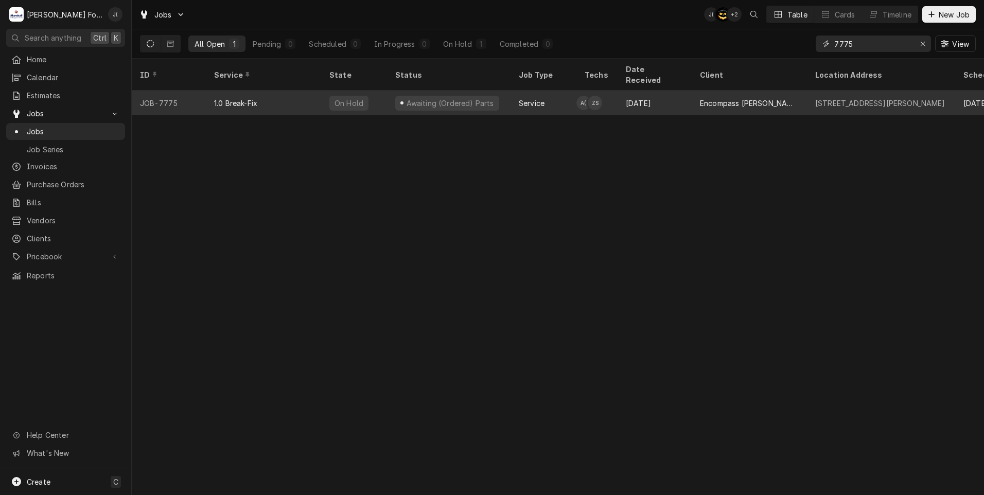
type input "7775"
click at [334, 98] on div "On Hold" at bounding box center [348, 103] width 31 height 11
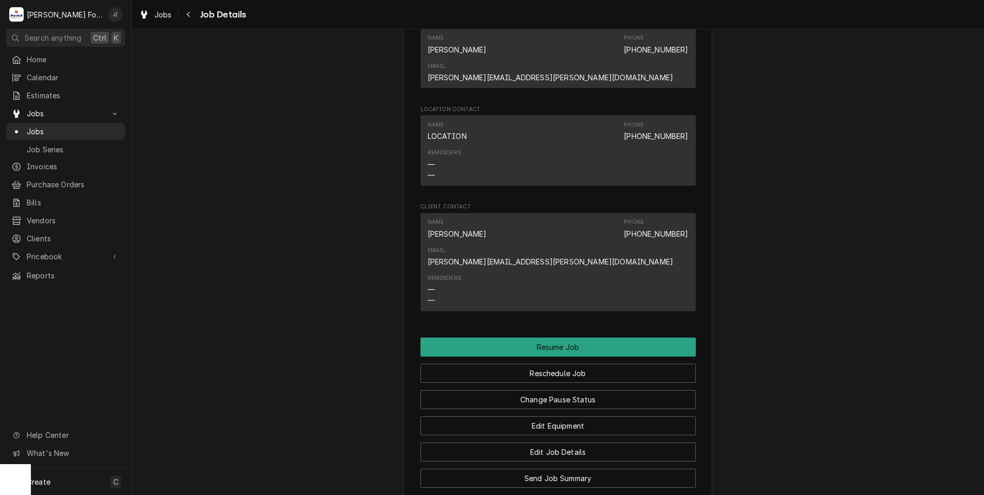
scroll to position [1080, 0]
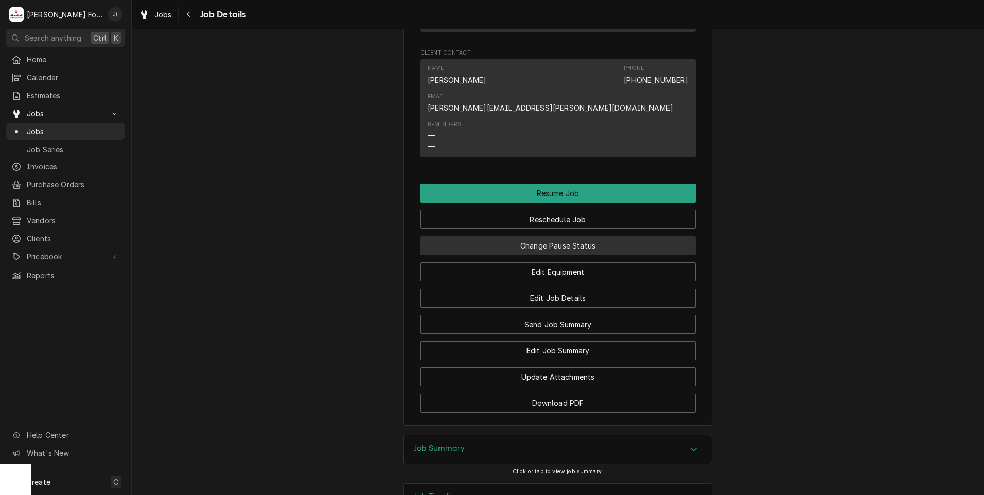
click at [537, 236] on button "Change Pause Status" at bounding box center [557, 245] width 275 height 19
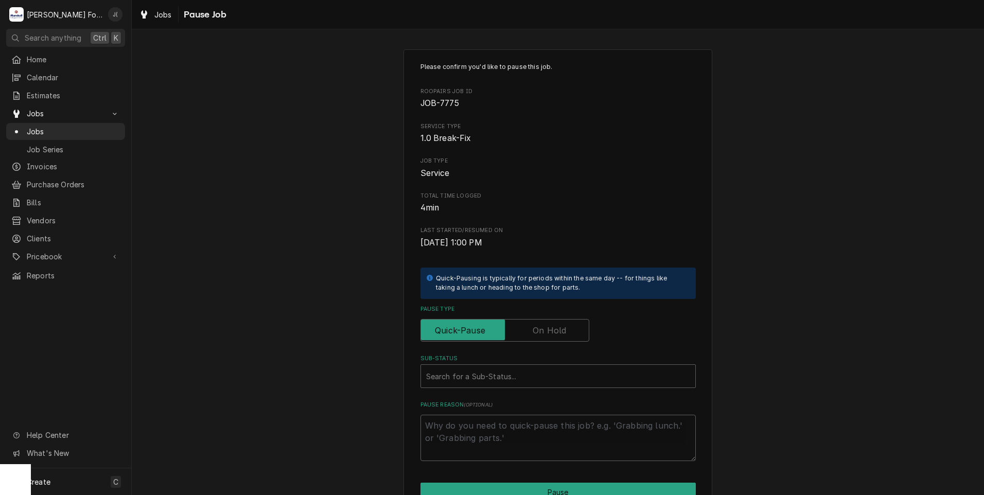
click at [535, 334] on label "Pause Type" at bounding box center [504, 330] width 169 height 23
click at [535, 334] on input "Pause Type" at bounding box center [504, 330] width 159 height 23
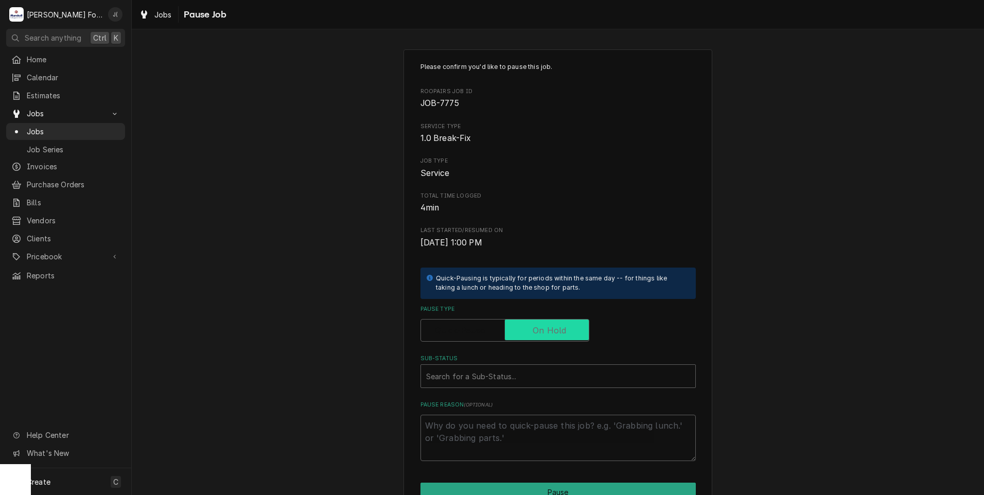
checkbox input "true"
drag, startPoint x: 529, startPoint y: 370, endPoint x: 530, endPoint y: 376, distance: 5.7
click at [530, 372] on div "Sub-Status" at bounding box center [558, 376] width 264 height 19
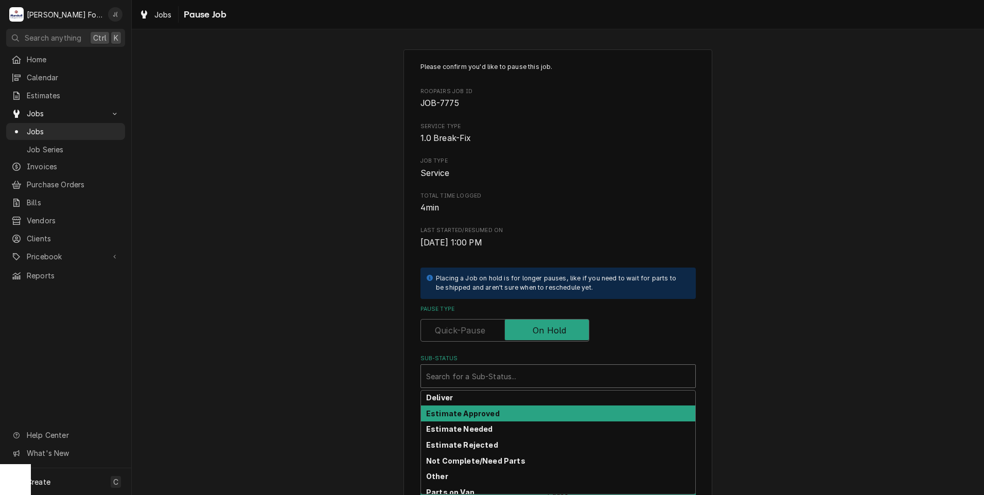
scroll to position [164, 0]
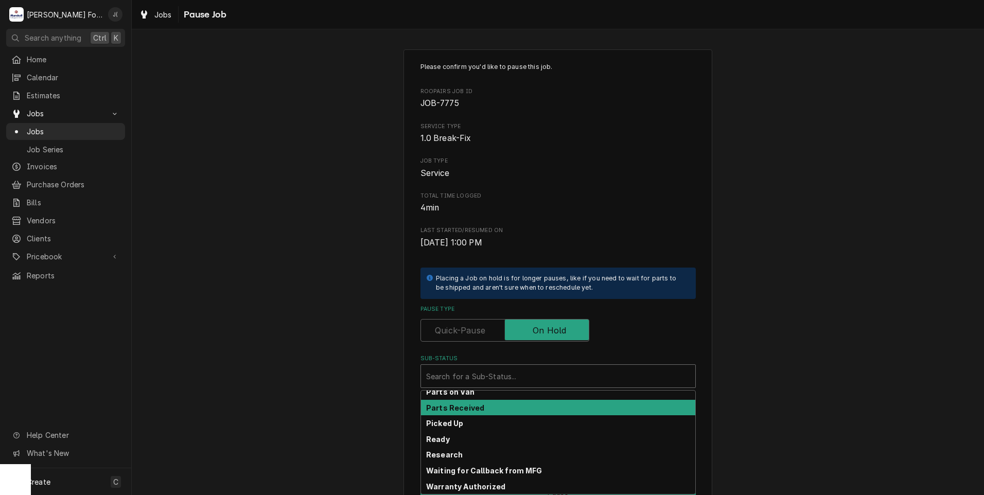
click at [546, 413] on div "Parts Received" at bounding box center [558, 408] width 274 height 16
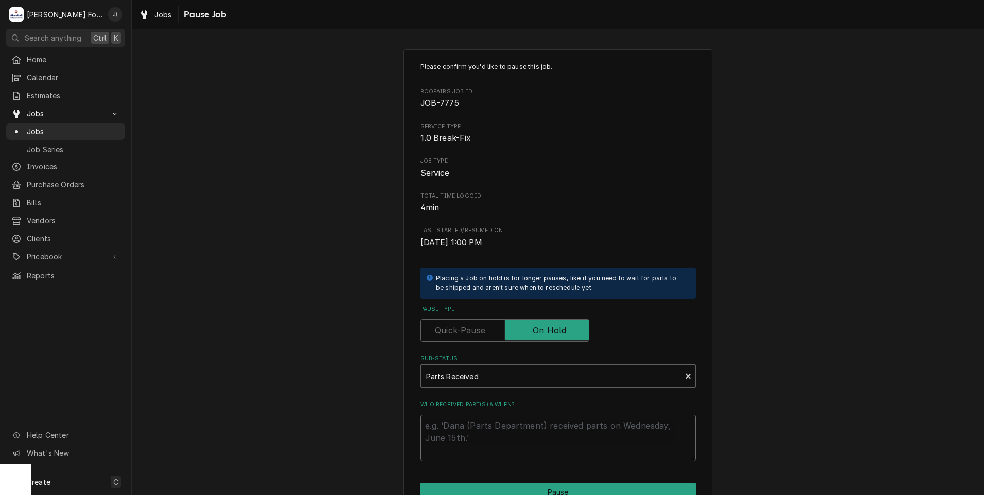
click at [541, 429] on textarea "Who received part(s) & when?" at bounding box center [557, 438] width 275 height 46
type textarea "x"
type textarea "1"
type textarea "x"
type textarea "10"
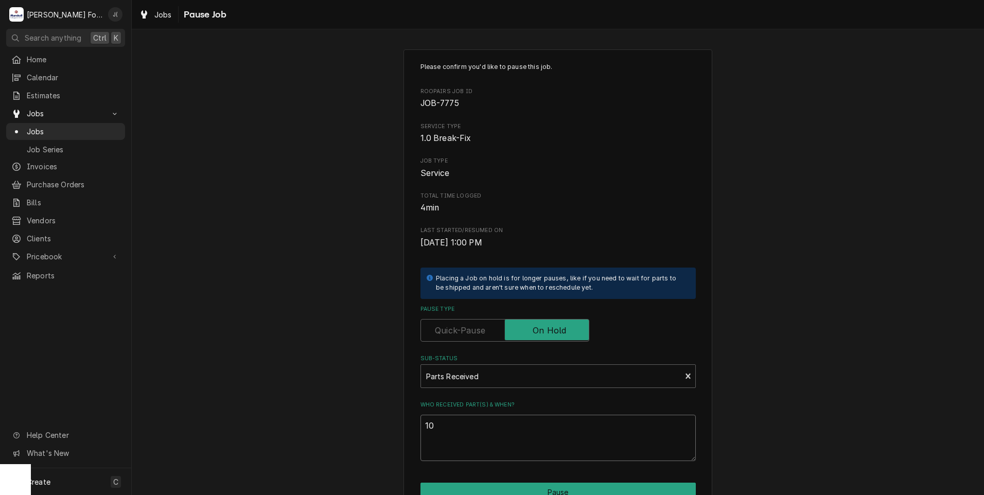
type textarea "x"
type textarea "10/"
type textarea "x"
type textarea "10/1"
type textarea "x"
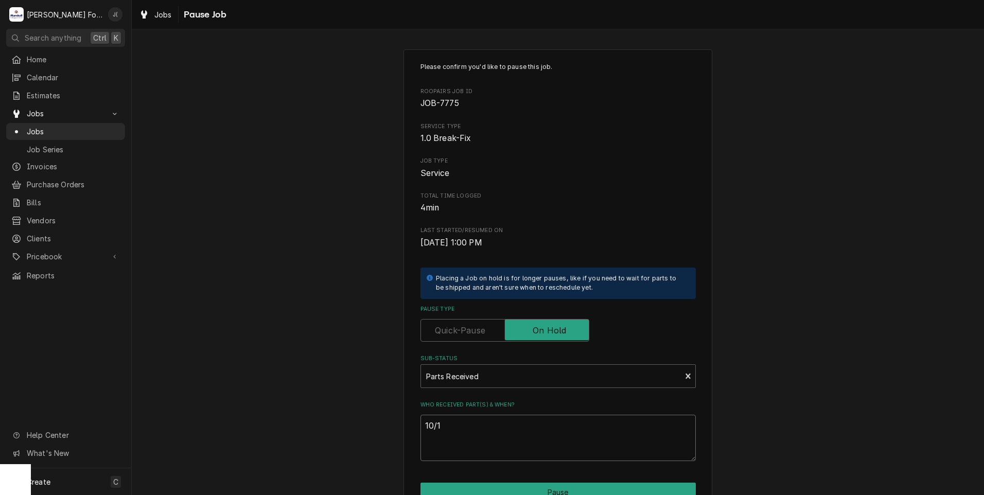
type textarea "10/14"
type textarea "x"
type textarea "10/14/"
type textarea "x"
type textarea "10/14/2"
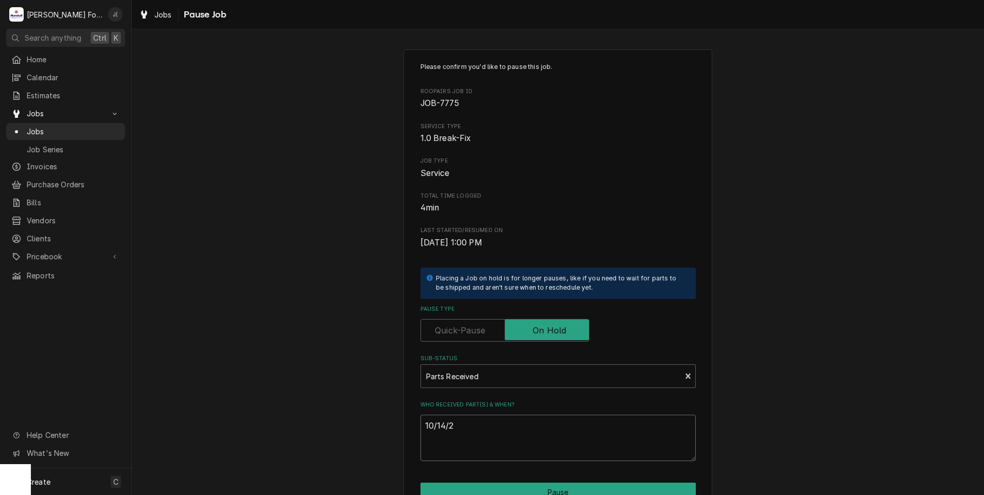
type textarea "x"
type textarea "10/14/20"
type textarea "x"
type textarea "10/14/202"
type textarea "x"
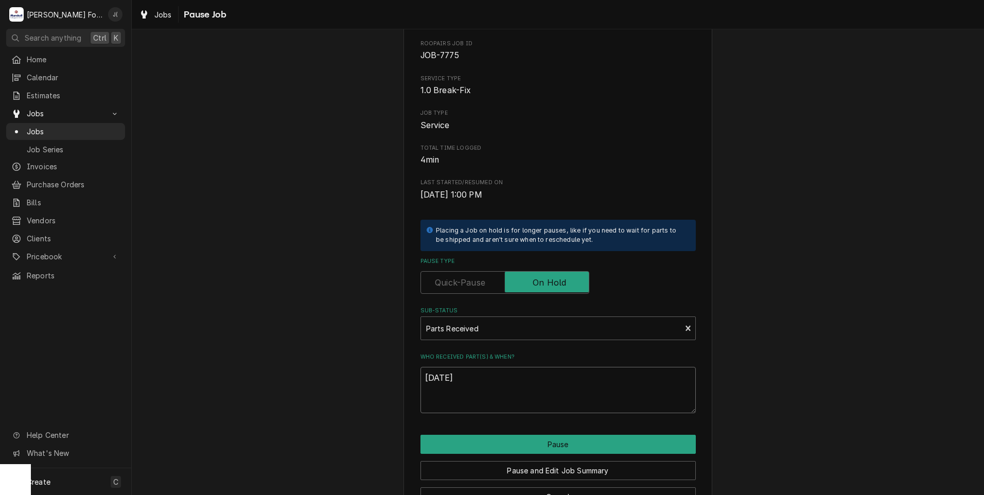
scroll to position [81, 0]
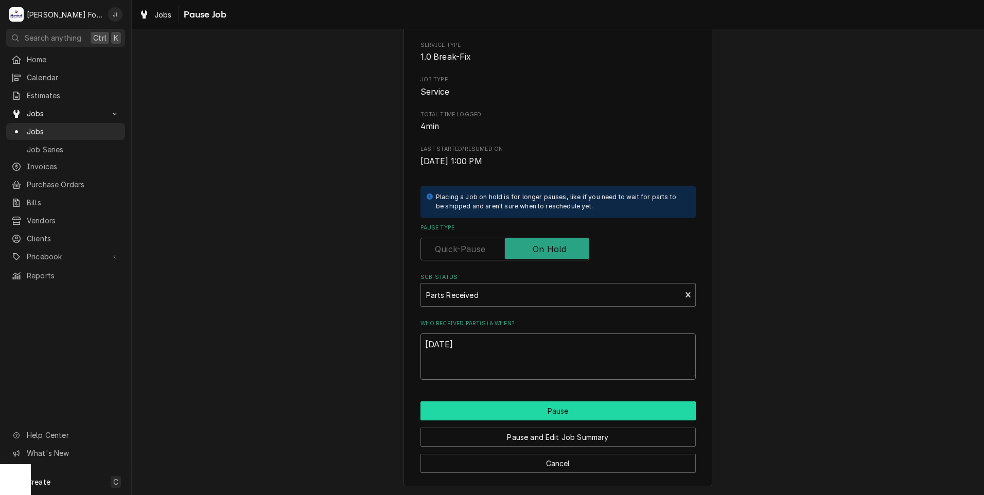
type textarea "[DATE]"
click at [494, 405] on button "Pause" at bounding box center [557, 410] width 275 height 19
type textarea "x"
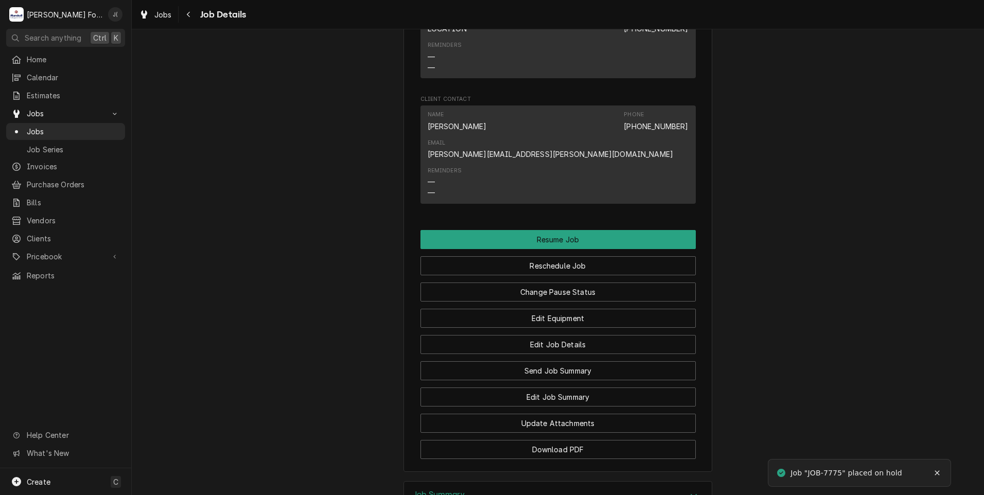
scroll to position [1106, 0]
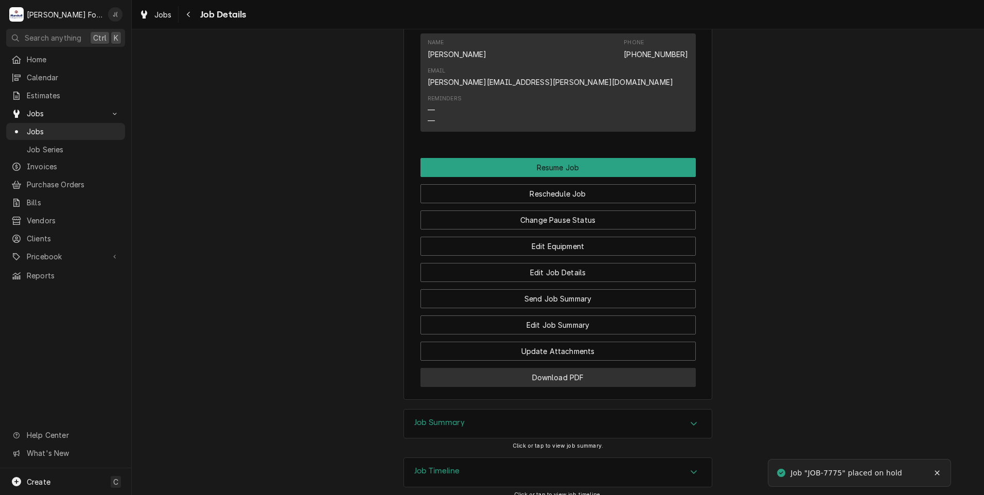
click at [567, 368] on button "Download PDF" at bounding box center [557, 377] width 275 height 19
